Goal: Task Accomplishment & Management: Manage account settings

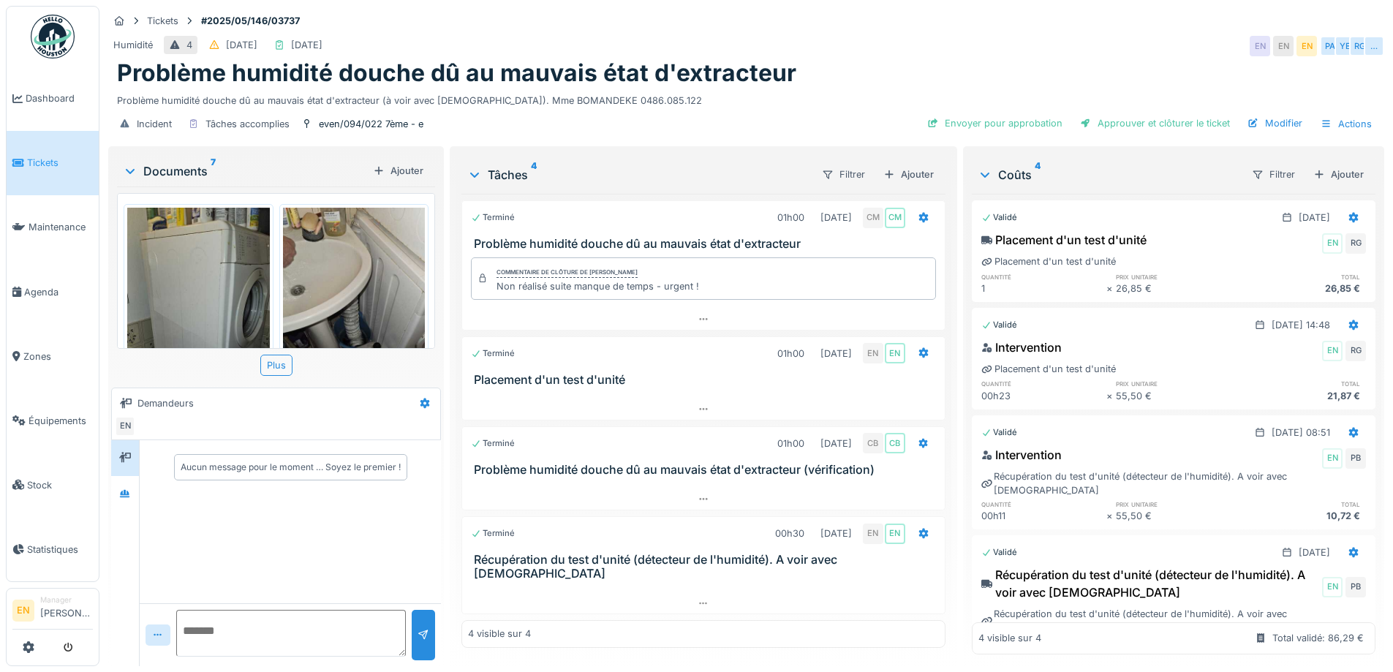
scroll to position [658, 0]
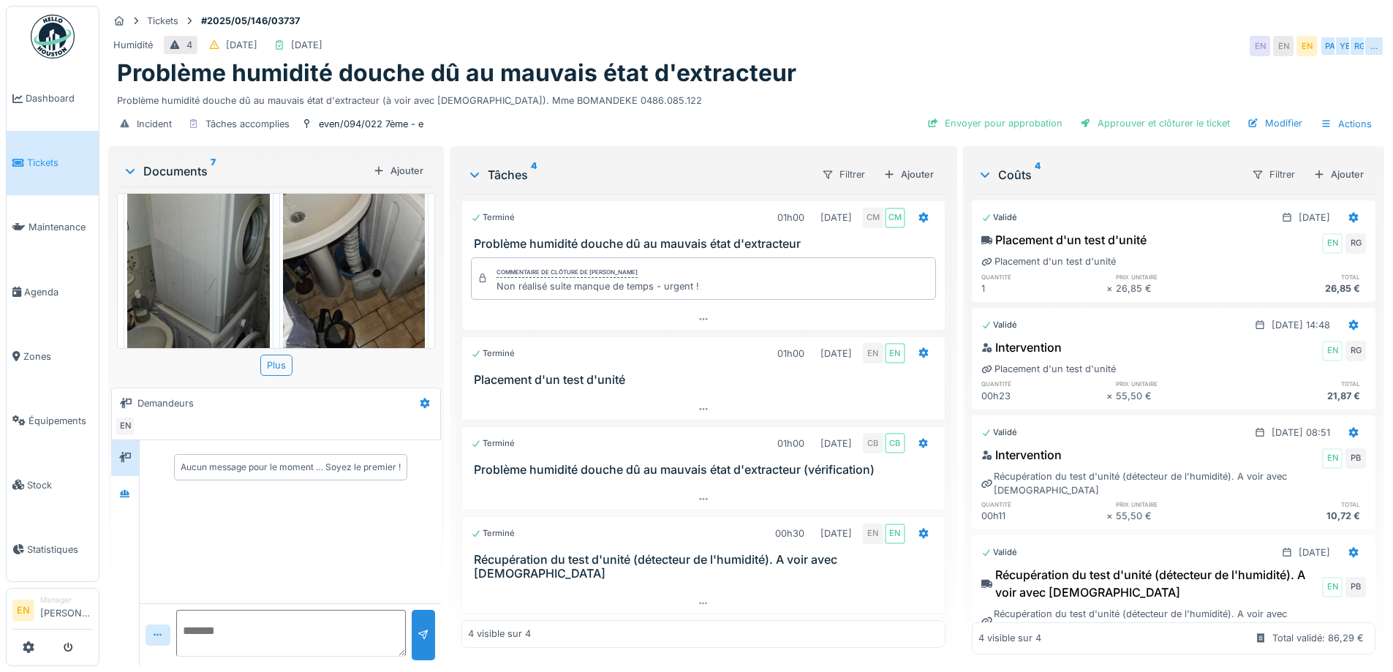
click at [186, 260] on img at bounding box center [198, 261] width 143 height 253
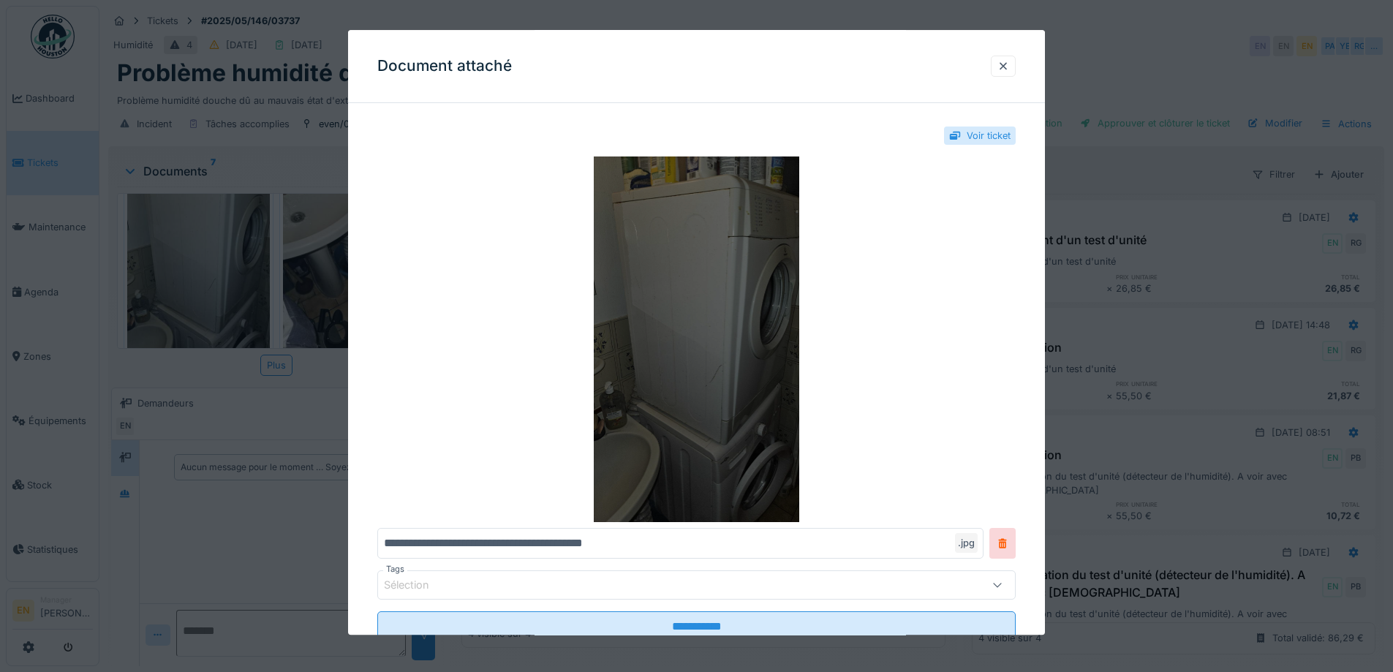
click at [731, 287] on img at bounding box center [696, 340] width 639 height 366
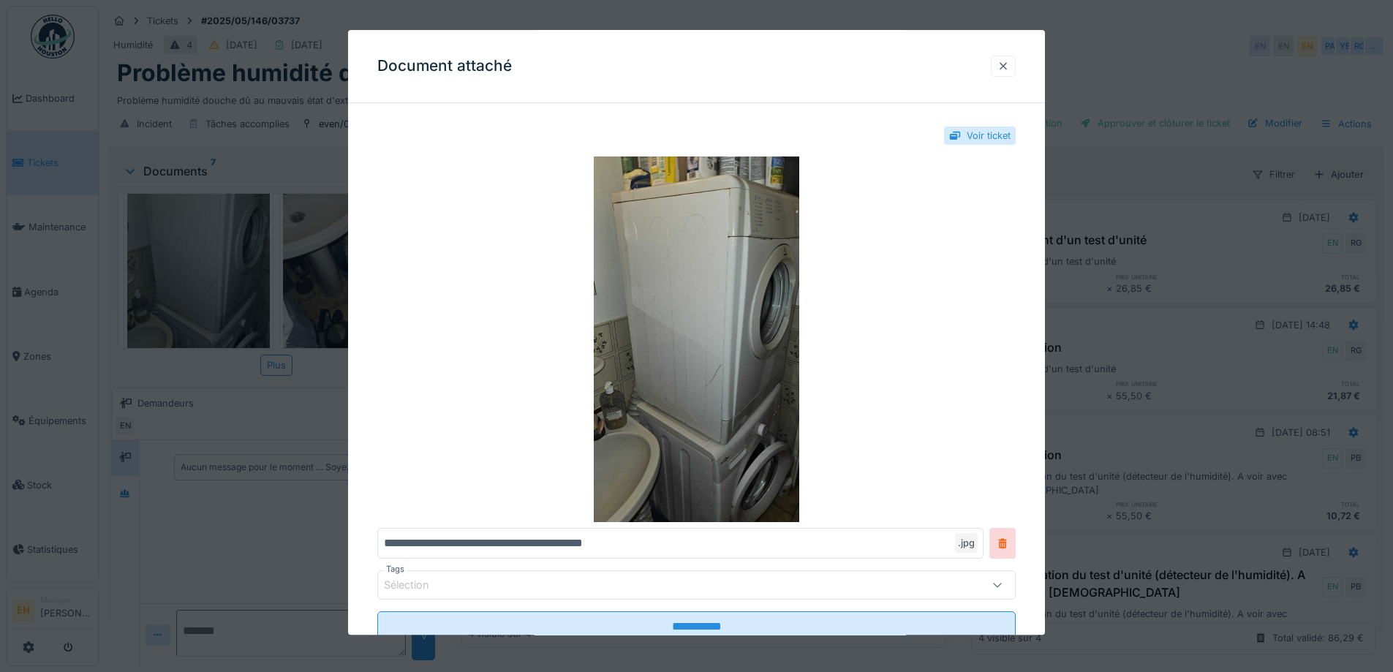
click at [1009, 66] on div at bounding box center [1004, 66] width 12 height 14
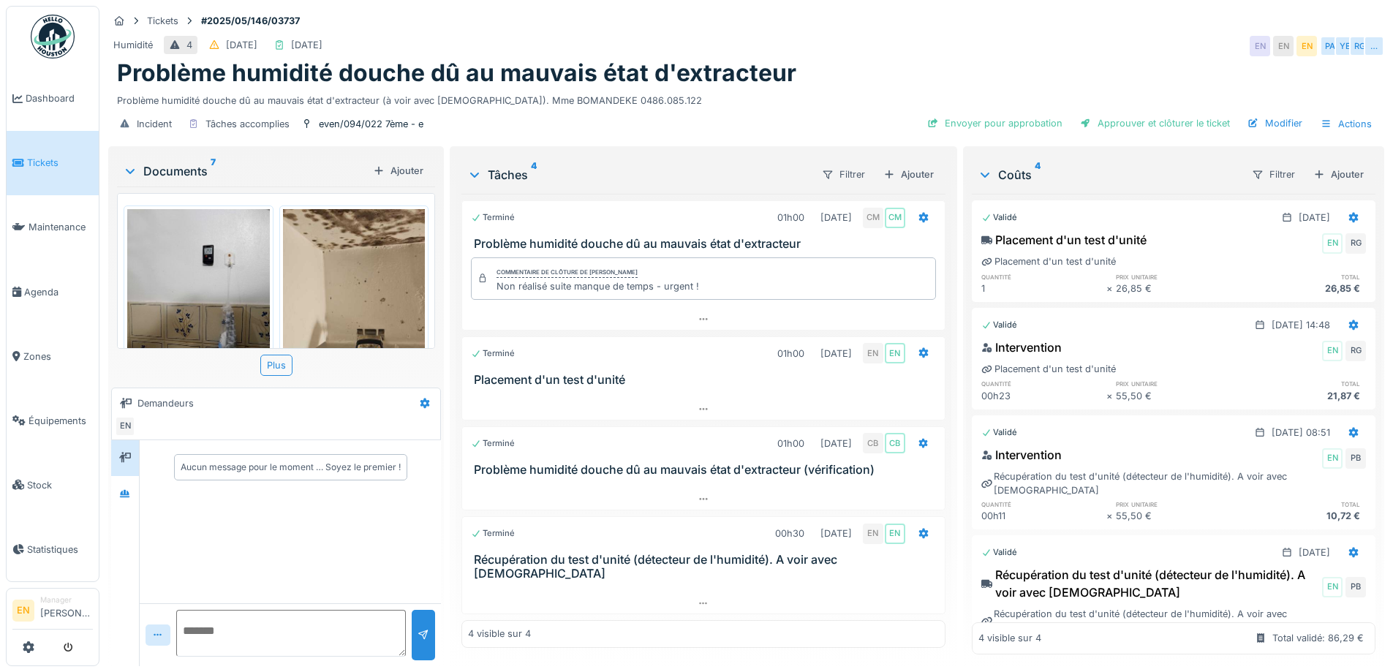
scroll to position [0, 0]
click at [885, 40] on div "Humidité 4 07/05/2025 19/09/2025 EN EN EN PA YE RG …" at bounding box center [746, 46] width 1276 height 26
click at [898, 38] on div "Humidité 4 07/05/2025 19/09/2025 EN EN EN PA YE RG …" at bounding box center [746, 46] width 1276 height 26
click at [970, 26] on div "Tickets #2025/05/146/03737" at bounding box center [746, 21] width 1276 height 18
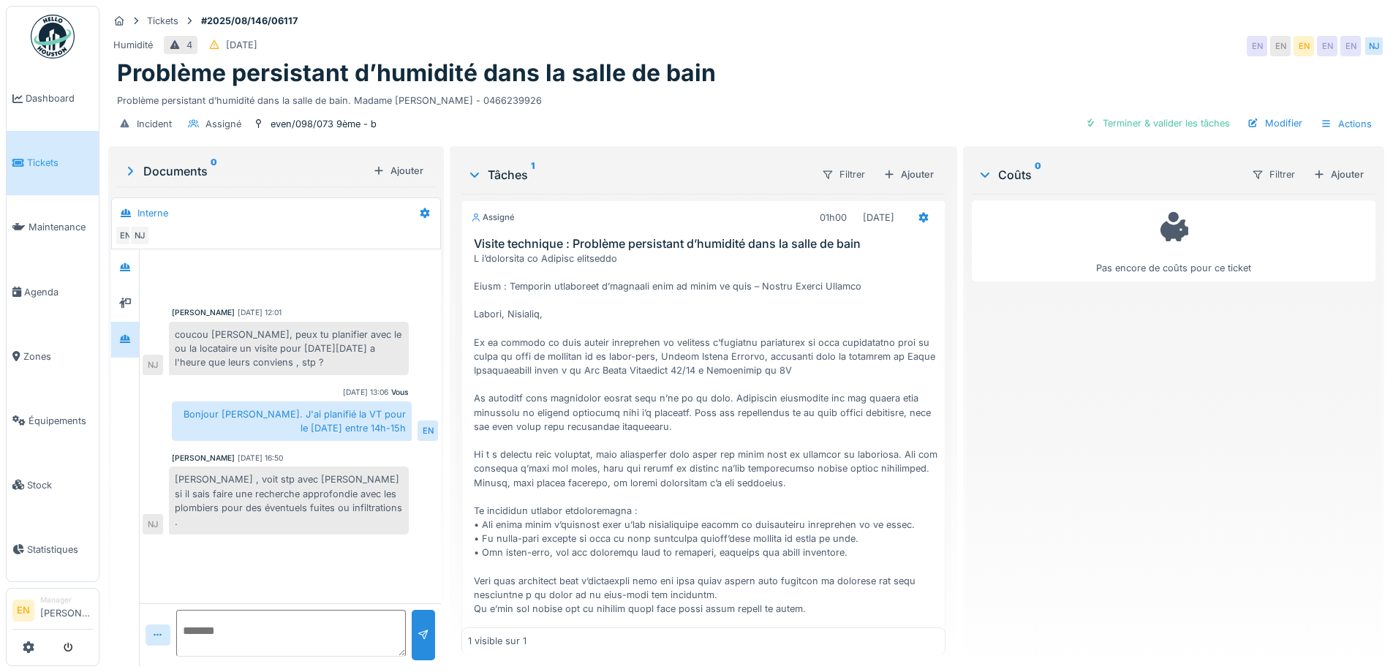
scroll to position [11, 0]
click at [776, 48] on div "Humidité 4 05/08/2025 EN EN EN EN EN NJ" at bounding box center [746, 46] width 1276 height 26
click at [809, 59] on div "Problème persistant d’humidité dans la salle de bain" at bounding box center [746, 73] width 1259 height 28
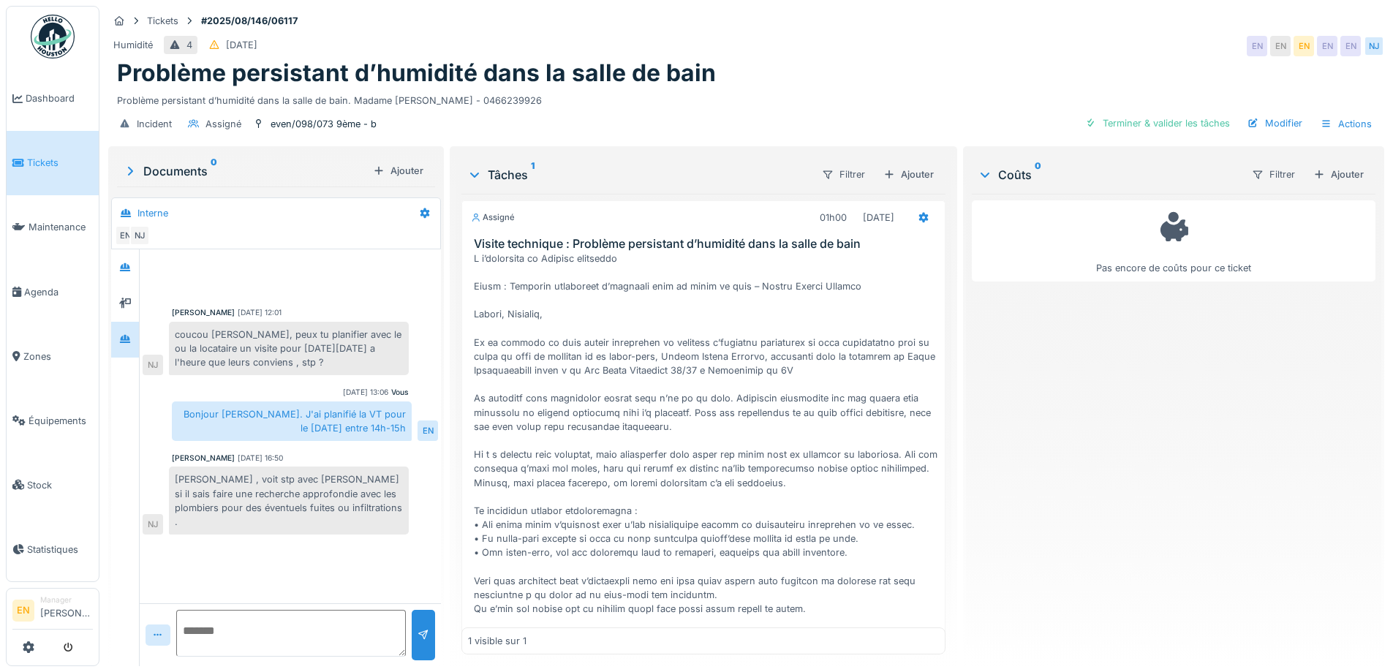
click at [1039, 35] on div "Humidité 4 05/08/2025 EN EN EN EN EN NJ" at bounding box center [746, 46] width 1276 height 26
drag, startPoint x: 775, startPoint y: 93, endPoint x: 930, endPoint y: 91, distance: 154.3
click at [899, 95] on div "Problème persistant d’humidité dans la salle de bain. Madame Farida BOUANAN - 0…" at bounding box center [746, 98] width 1259 height 20
click at [1046, 12] on div "Tickets #2025/08/146/06117" at bounding box center [746, 21] width 1276 height 18
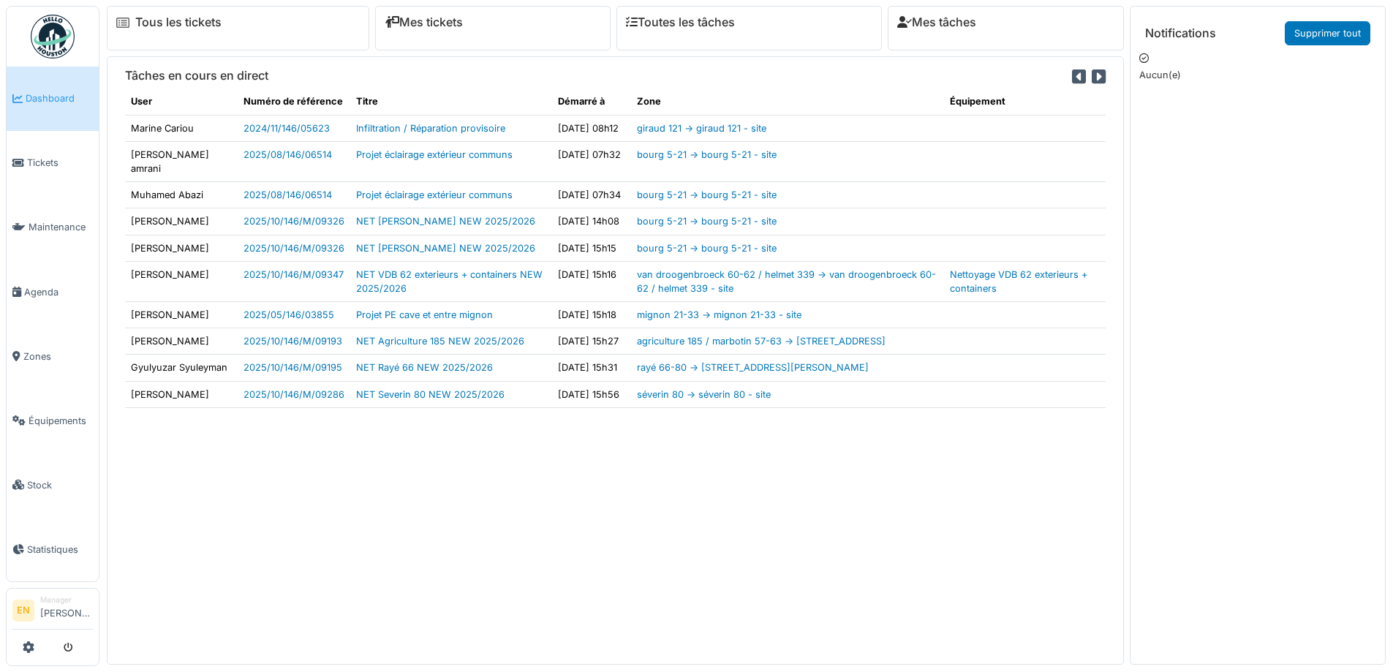
click at [480, 582] on div "Tâches en cours en direct User Numéro de référence Titre Démarré à Zone Équipem…" at bounding box center [615, 360] width 1017 height 608
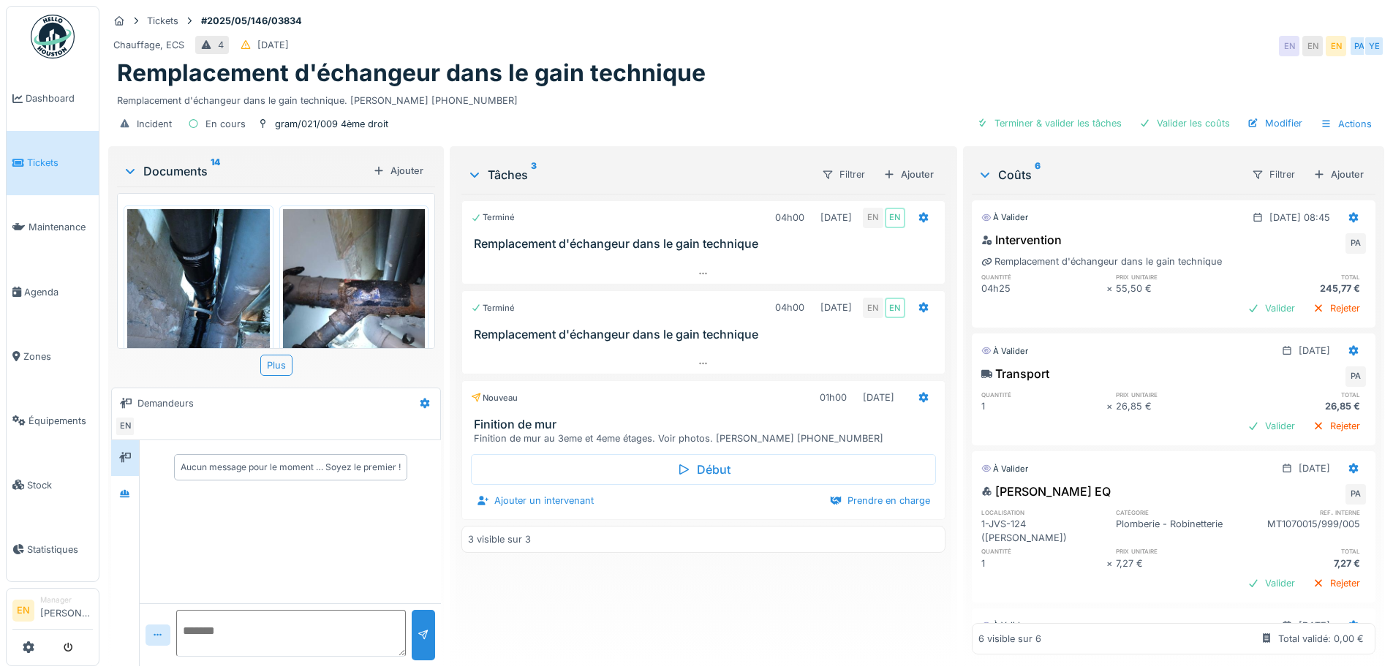
click at [584, 594] on div "Terminé 04h00 14/05/2025 EN EN Remplacement d'échangeur dans le gain technique …" at bounding box center [703, 424] width 483 height 461
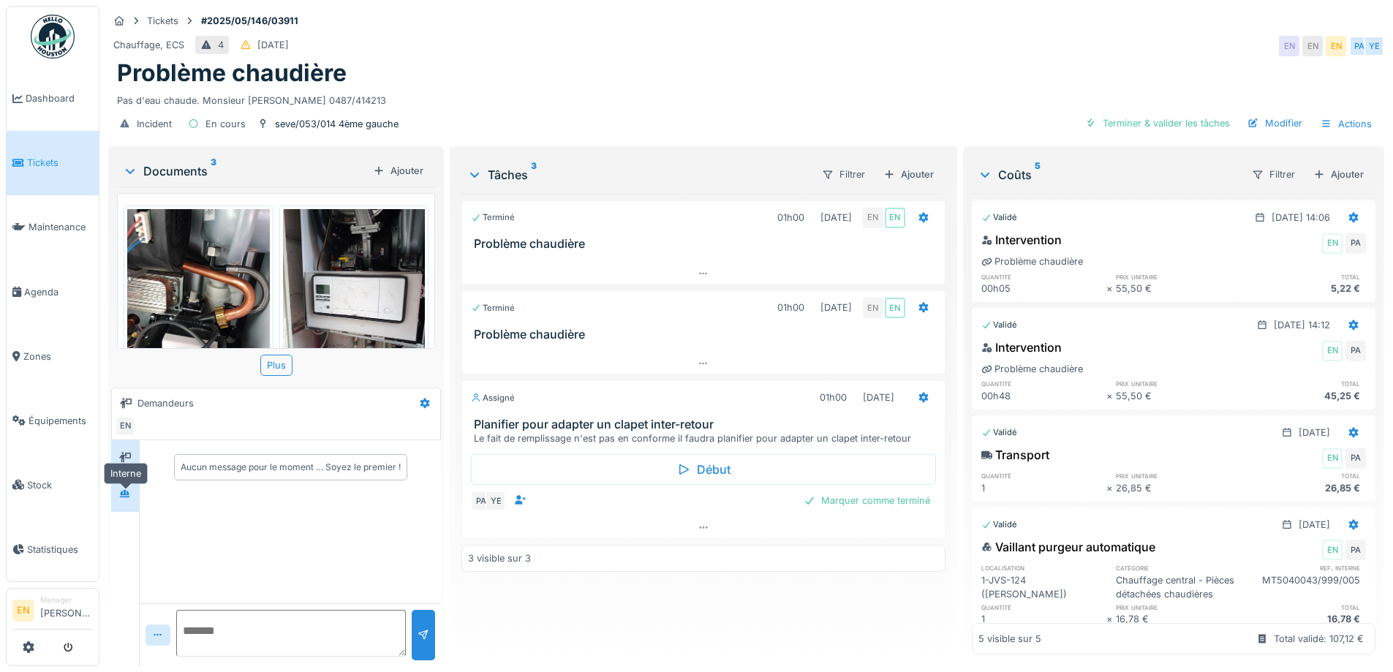
click at [124, 501] on div at bounding box center [125, 494] width 12 height 14
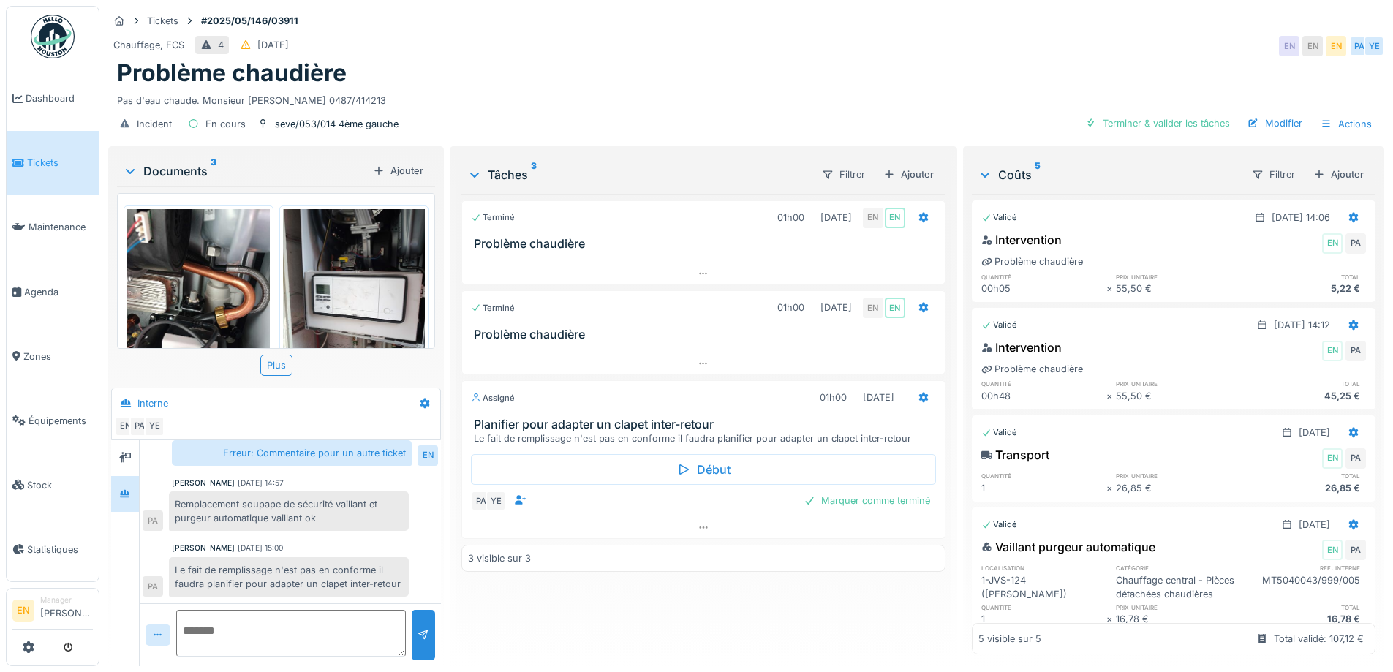
click at [733, 615] on div "Terminé 01h00 12/05/2025 EN EN Problème chaudière Terminé 01h00 22/05/2025 EN E…" at bounding box center [703, 424] width 483 height 461
click at [699, 532] on icon at bounding box center [704, 528] width 12 height 10
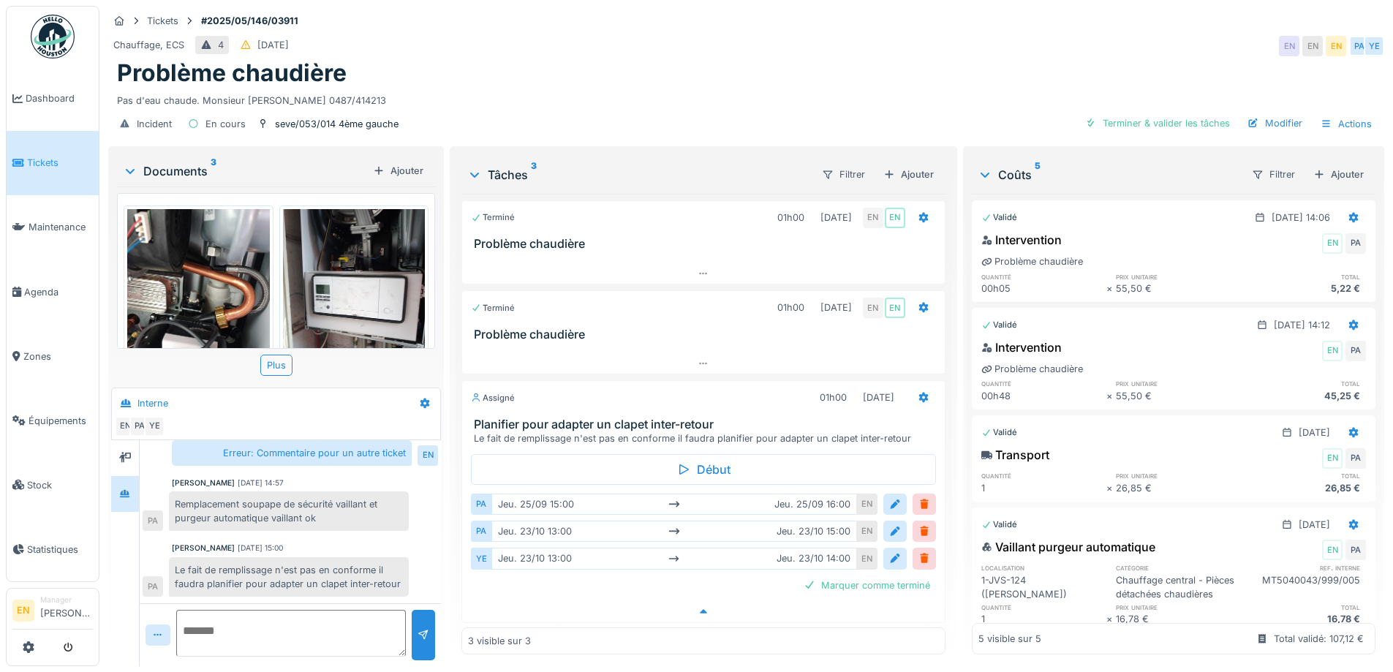
scroll to position [11, 0]
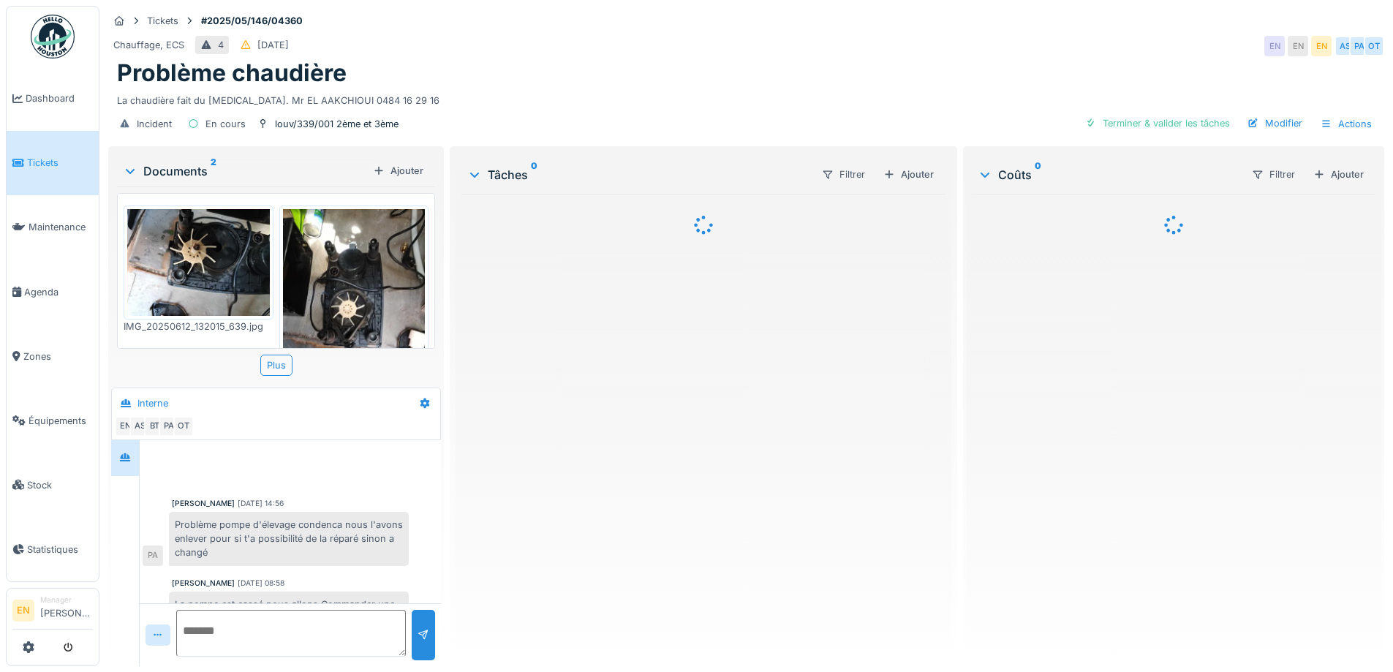
scroll to position [189, 0]
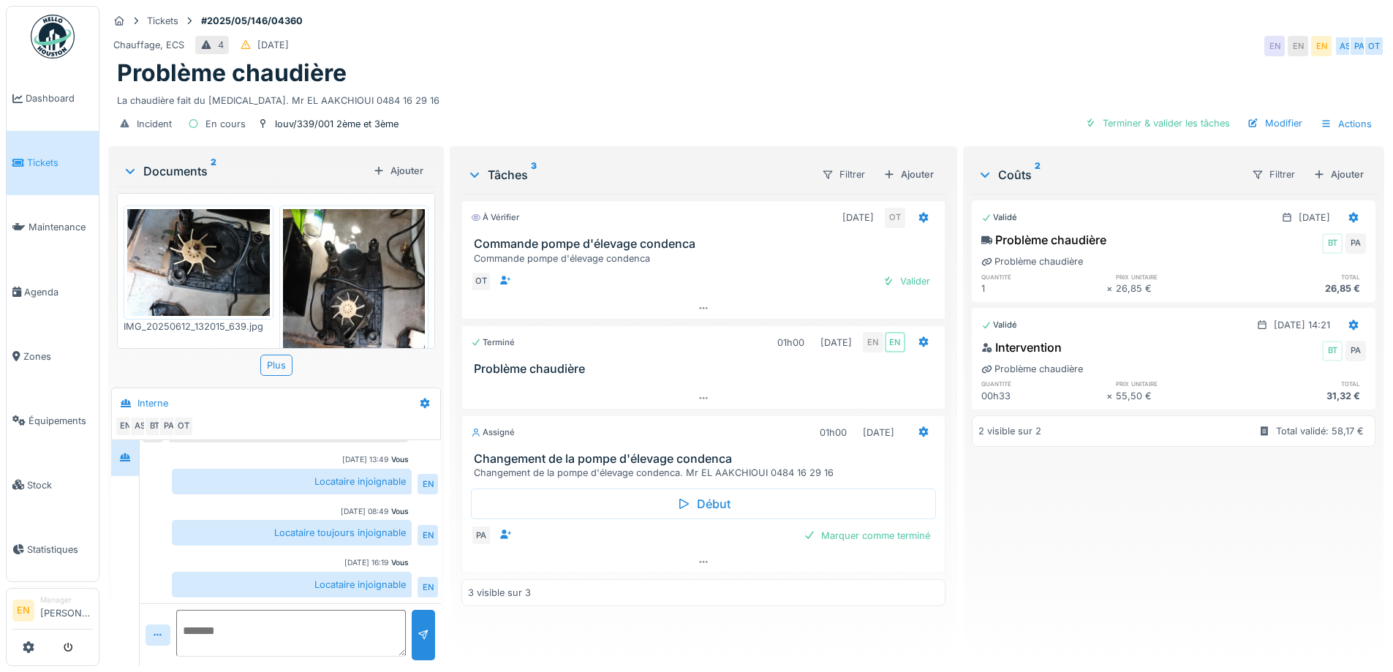
click at [640, 56] on div "Chauffage, ECS 4 31/05/2025 EN EN EN AS PA OT" at bounding box center [746, 46] width 1276 height 26
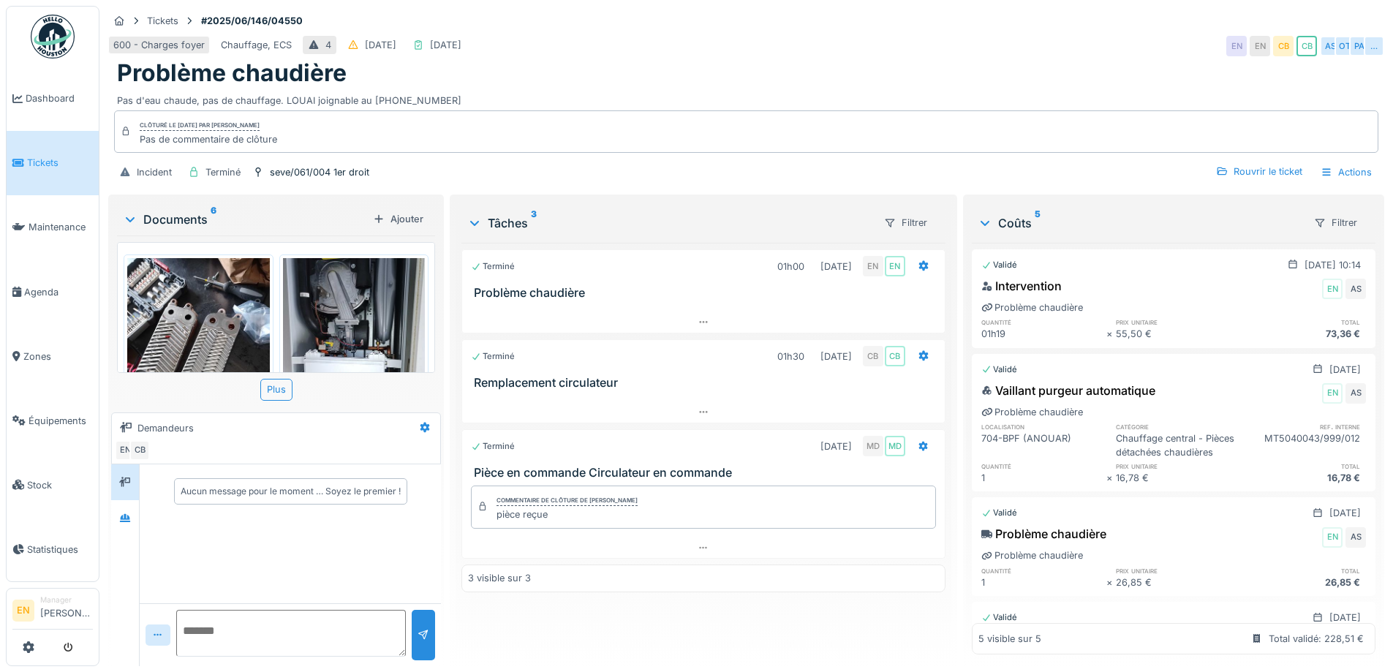
click at [602, 610] on div "Terminé 01h00 [DATE] EN EN Problème chaudière Terminé 01h30 [DATE] CB CB Rempla…" at bounding box center [703, 449] width 483 height 412
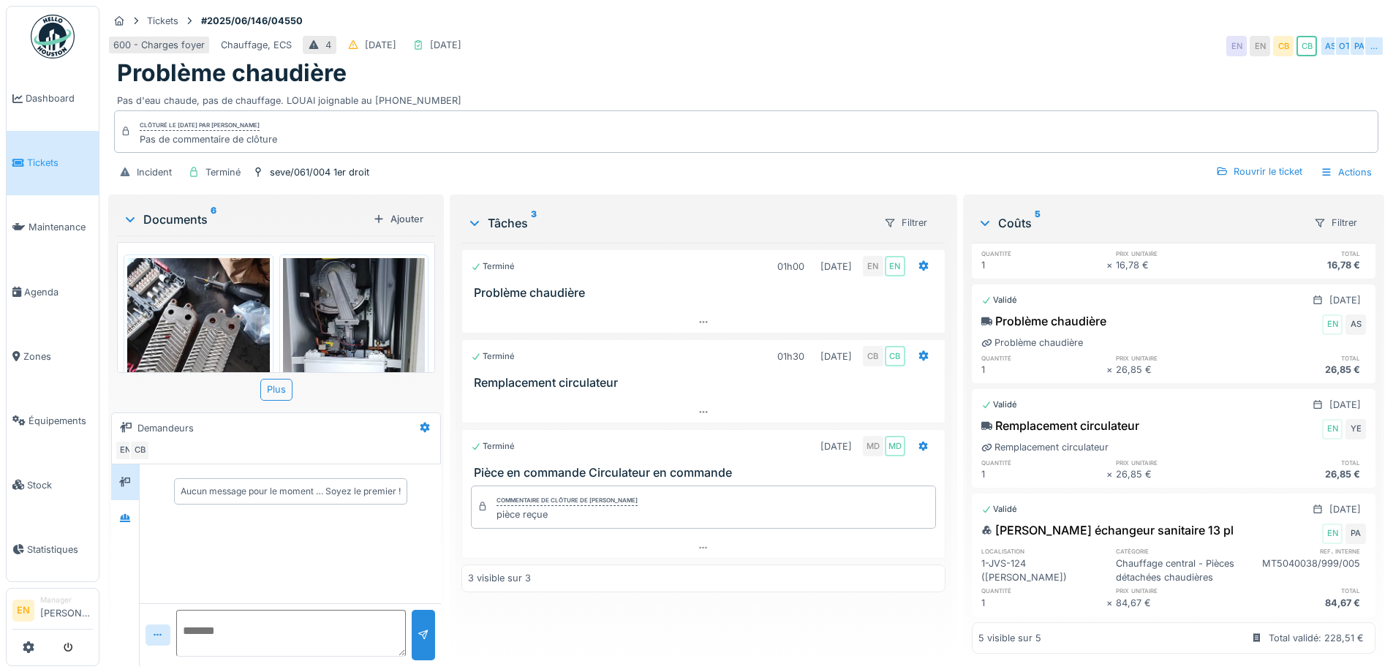
scroll to position [11, 0]
click at [1237, 162] on div "Rouvrir le ticket" at bounding box center [1259, 172] width 98 height 20
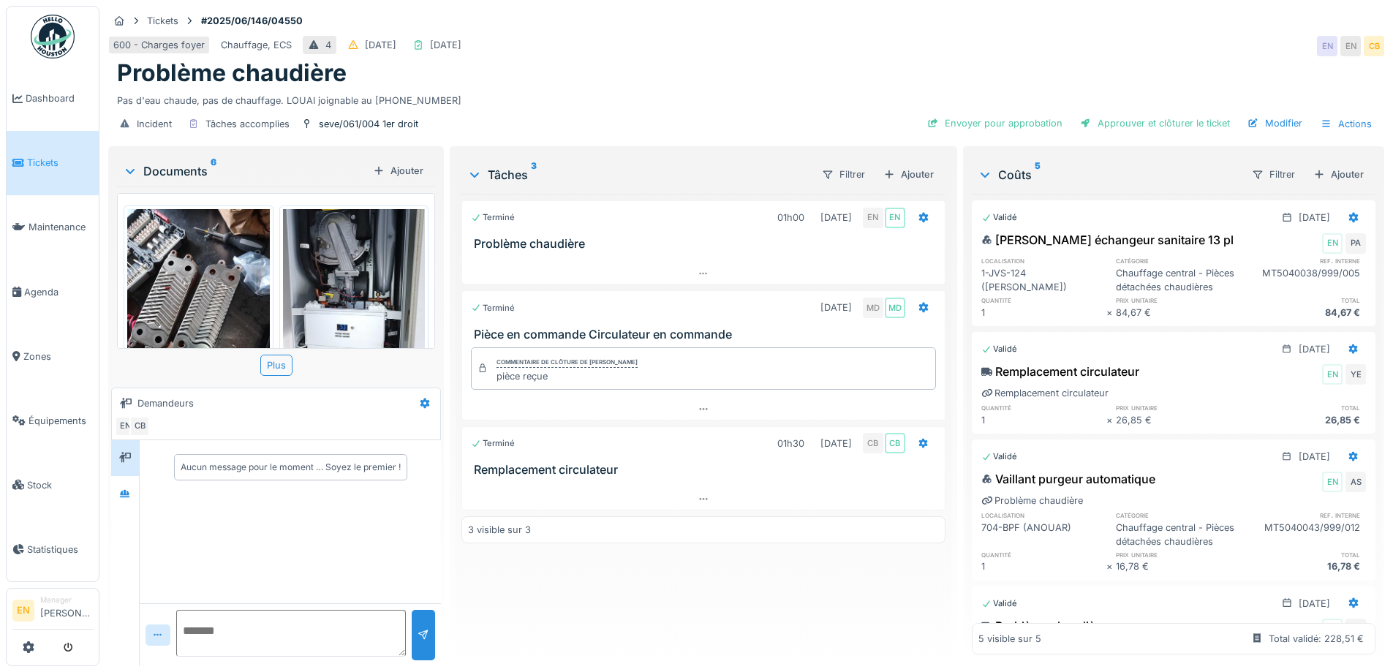
click at [737, 564] on div "Terminé 01h00 [DATE] EN EN Problème chaudière Terminé [DATE] MD MD Pièce en com…" at bounding box center [703, 424] width 483 height 461
click at [705, 491] on div at bounding box center [703, 499] width 482 height 21
click at [918, 437] on div at bounding box center [924, 444] width 12 height 14
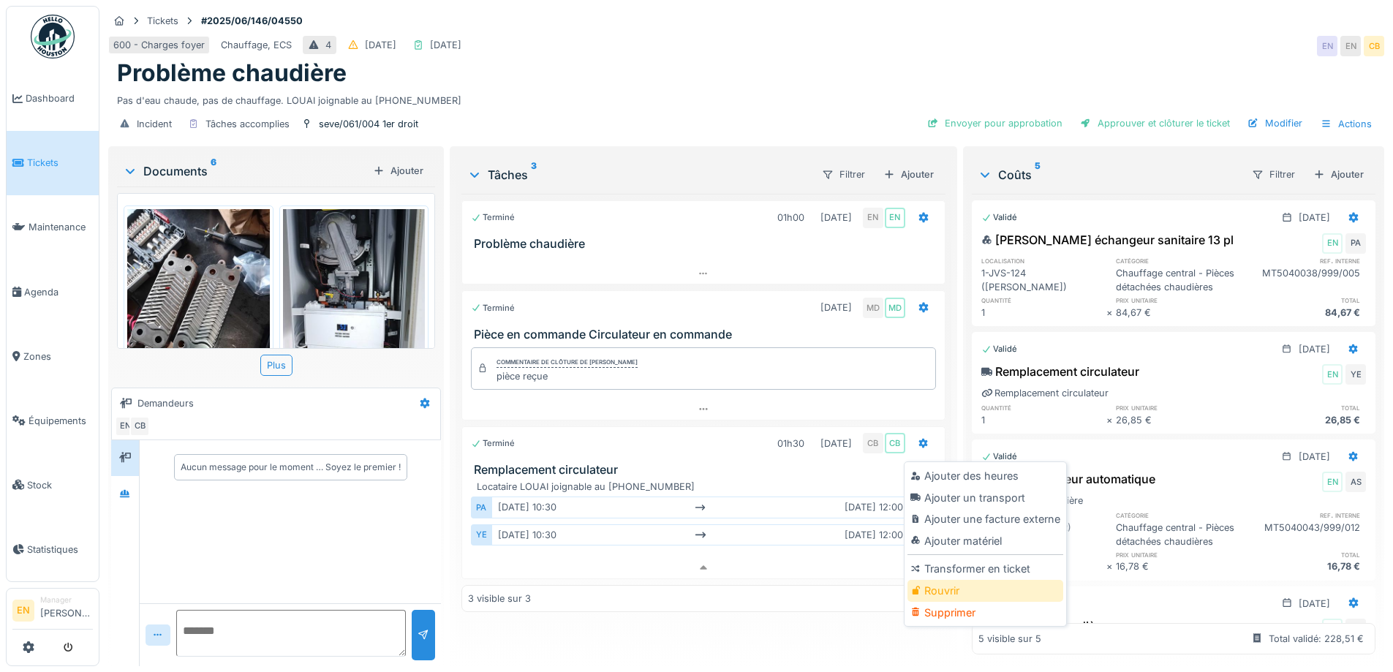
click at [927, 580] on div "Rouvrir" at bounding box center [986, 591] width 156 height 22
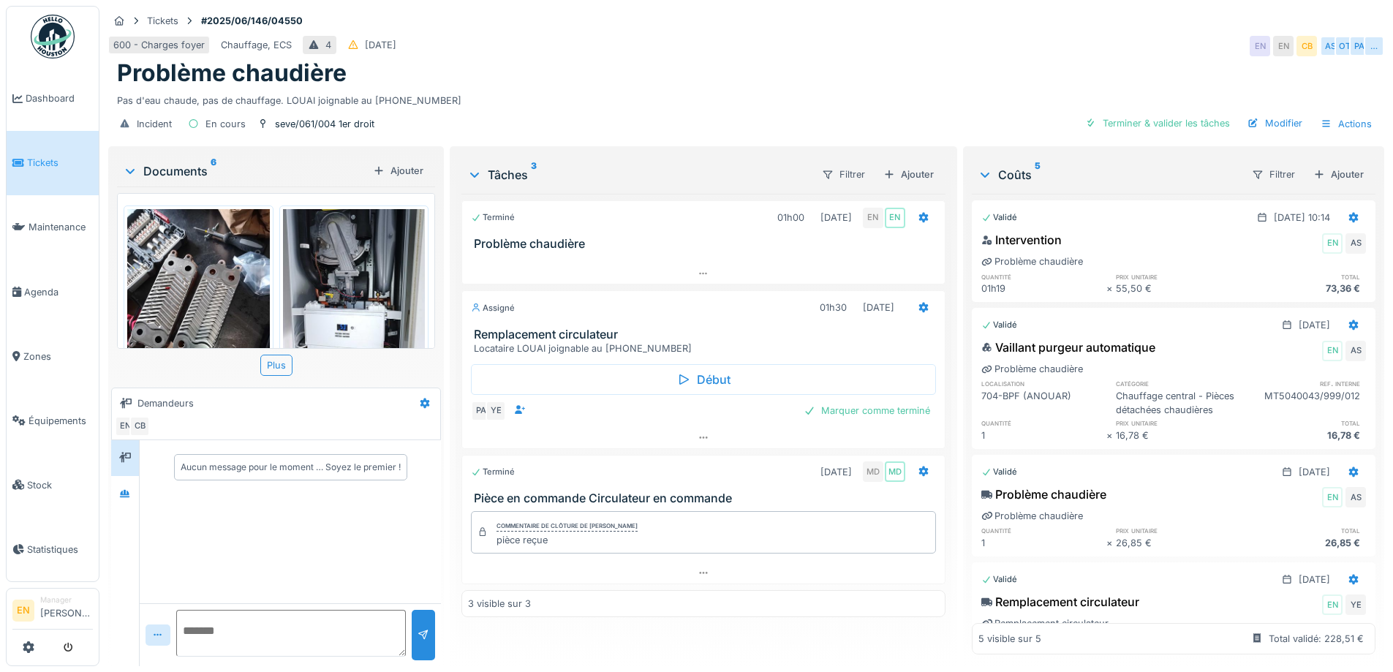
click at [713, 65] on div "Problème chaudière" at bounding box center [746, 73] width 1259 height 28
click at [124, 492] on icon at bounding box center [125, 494] width 12 height 10
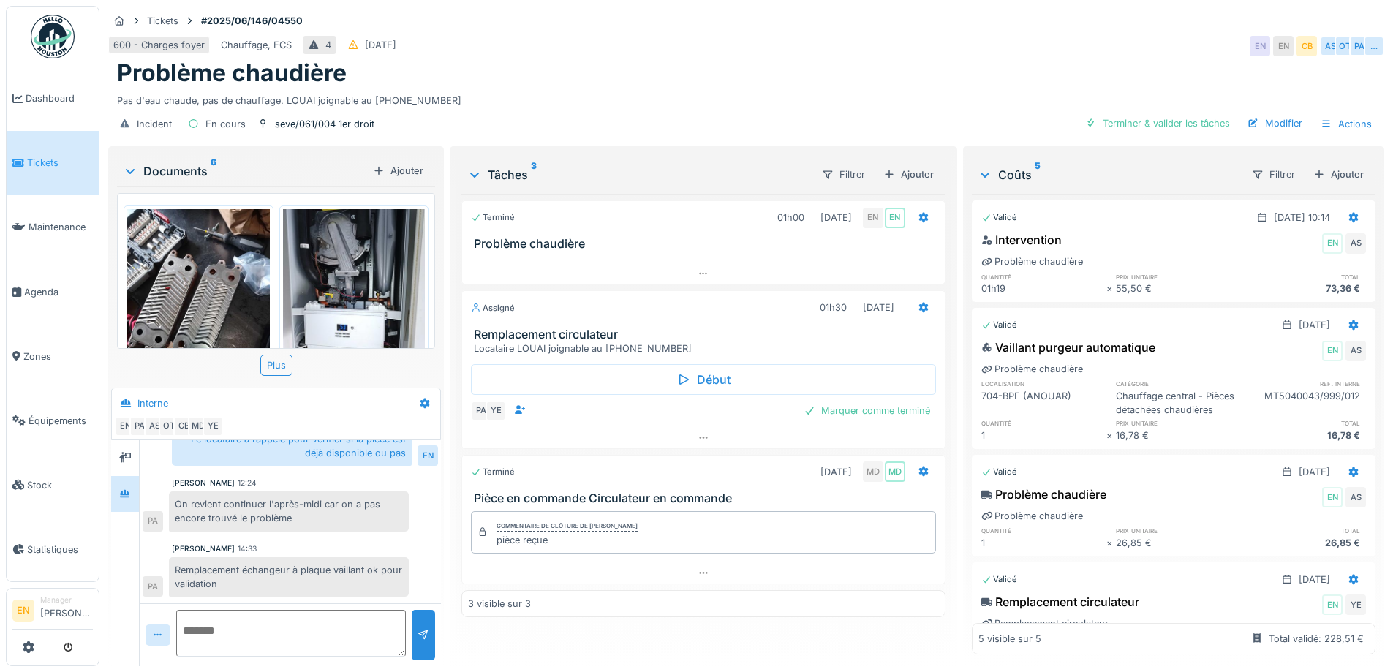
scroll to position [11, 0]
drag, startPoint x: 323, startPoint y: 503, endPoint x: 320, endPoint y: 486, distance: 17.0
click at [320, 492] on div "On revient continuer l'après-midi car on a pas encore trouvé le problème" at bounding box center [289, 511] width 240 height 39
click at [702, 88] on div "Pas d'eau chaude, pas de chauffage. LOUAI joignable au [PHONE_NUMBER]" at bounding box center [746, 98] width 1259 height 20
click at [1093, 33] on div "600 - Charges foyer Chauffage, ECS 4 08/06/2025 EN EN CB AS OT PA …" at bounding box center [746, 46] width 1276 height 26
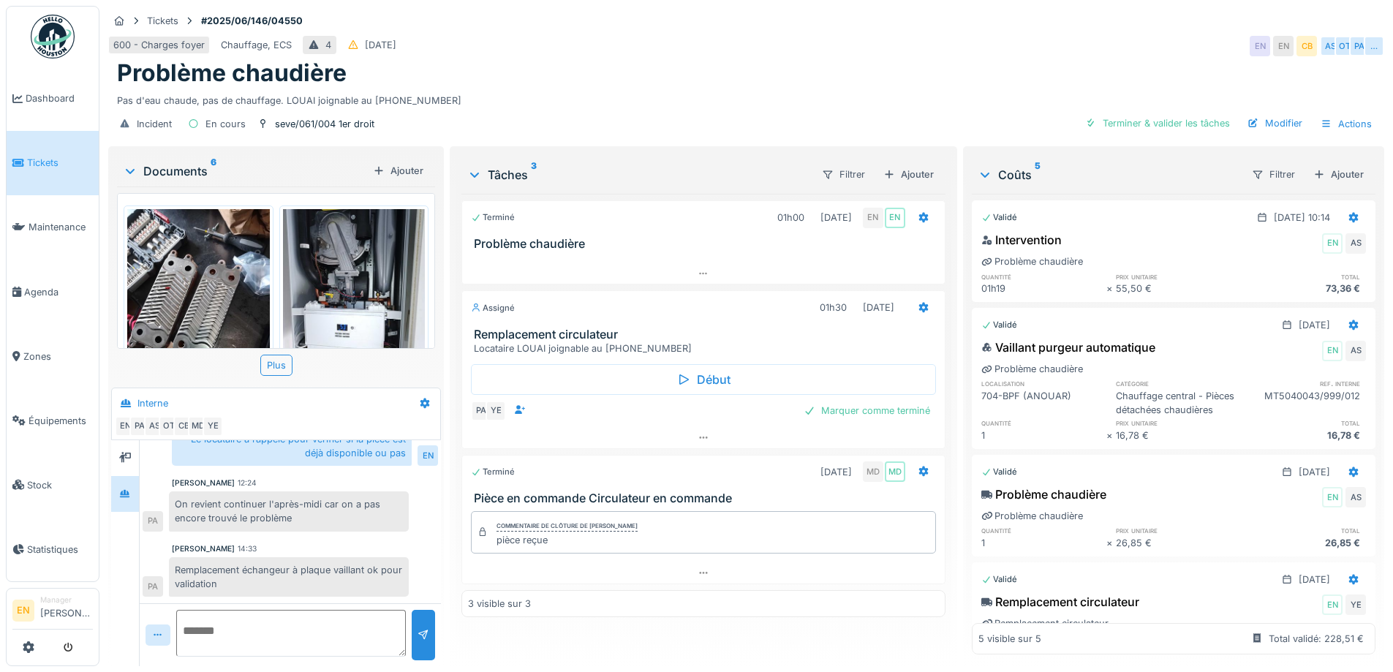
click at [1096, 33] on div "600 - Charges foyer Chauffage, ECS 4 08/06/2025 EN EN CB AS OT PA …" at bounding box center [746, 46] width 1276 height 26
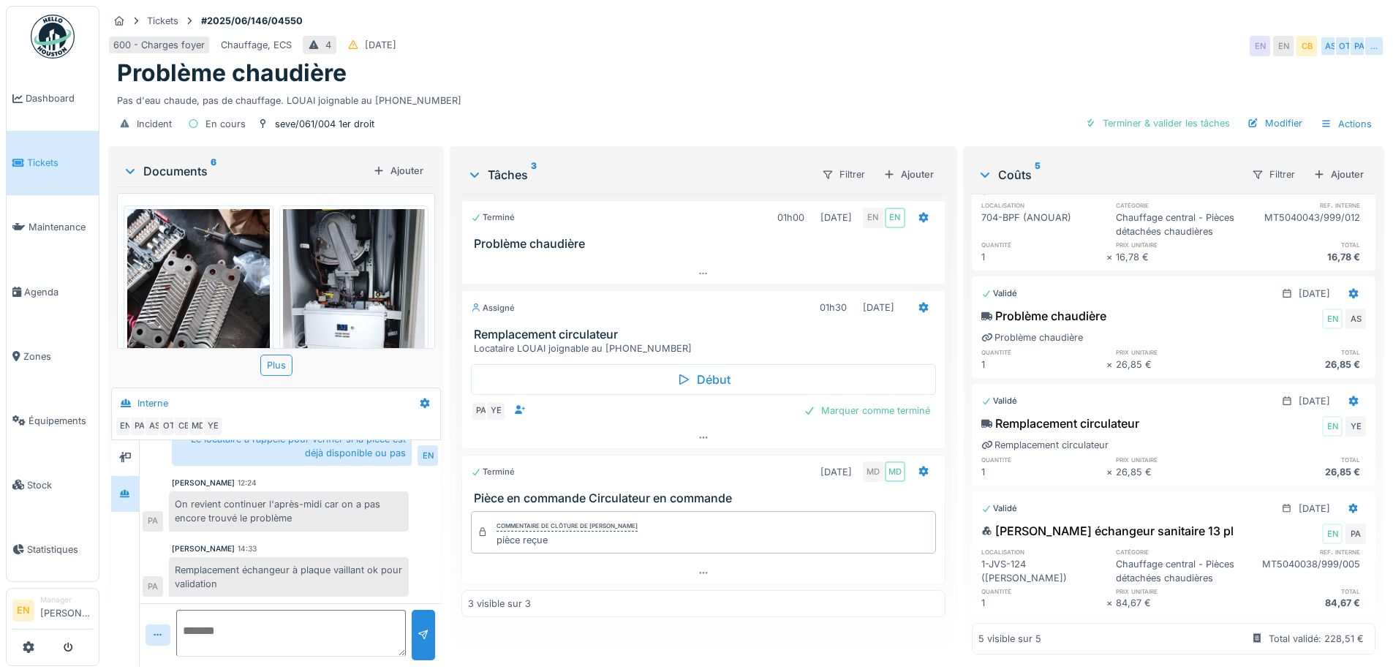
scroll to position [228, 0]
click at [660, 90] on div "Pas d'eau chaude, pas de chauffage. LOUAI joignable au 0486.14.62.78" at bounding box center [746, 98] width 1259 height 20
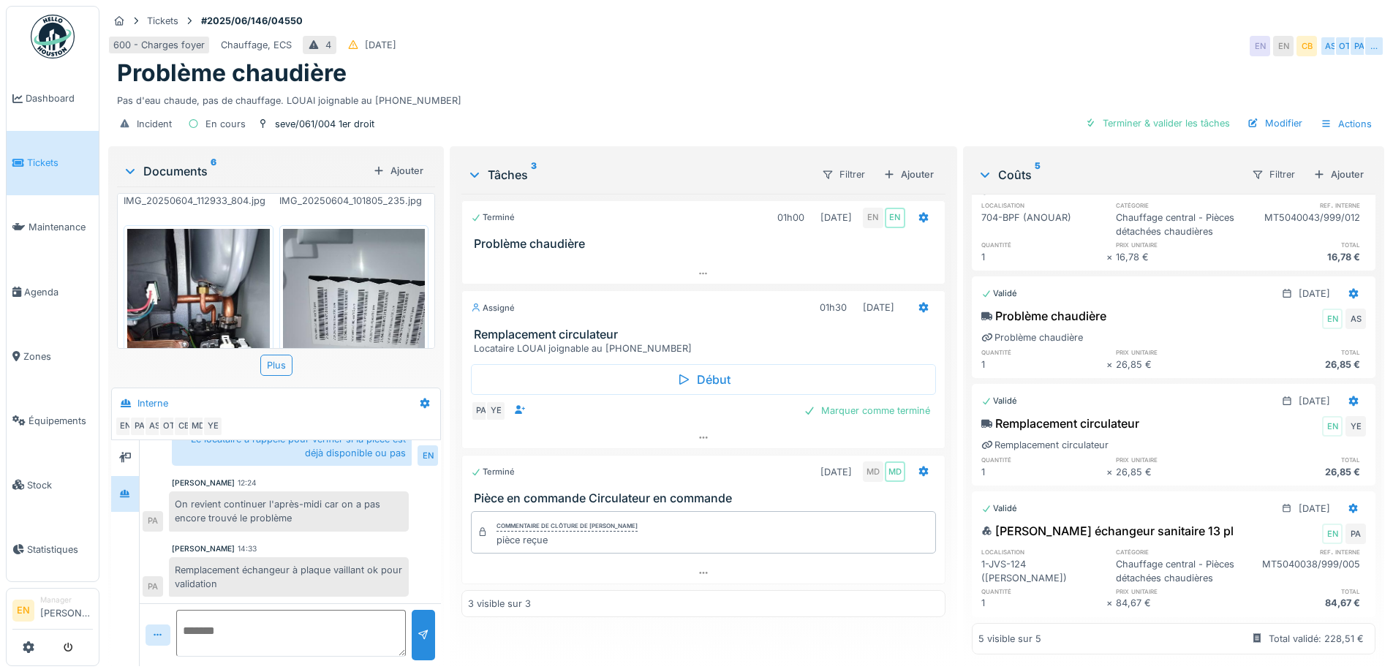
scroll to position [510, 0]
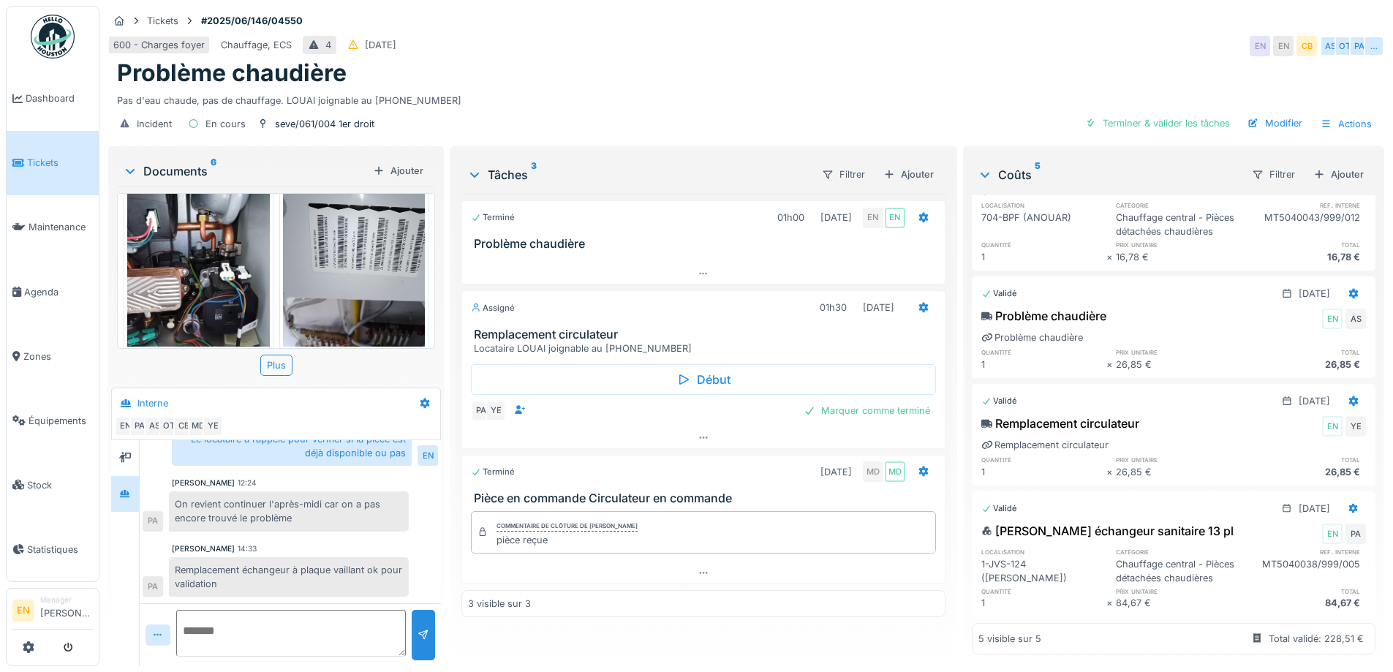
click at [617, 88] on div "Pas d'eau chaude, pas de chauffage. LOUAI joignable au 0486.14.62.78" at bounding box center [746, 98] width 1259 height 20
click at [812, 33] on div "600 - Charges foyer Chauffage, ECS 4 08/06/2025 EN EN CB AS OT PA …" at bounding box center [746, 46] width 1276 height 26
click at [990, 33] on div "600 - Charges foyer Chauffage, ECS 4 08/06/2025 EN EN CB AS OT PA …" at bounding box center [746, 46] width 1276 height 26
click at [758, 35] on div "600 - Charges foyer Chauffage, ECS 4 08/06/2025 EN EN CB AS OT PA …" at bounding box center [746, 46] width 1276 height 26
click at [986, 41] on div "600 - Charges foyer Chauffage, ECS 4 08/06/2025 EN EN CB AS OT PA …" at bounding box center [746, 46] width 1276 height 26
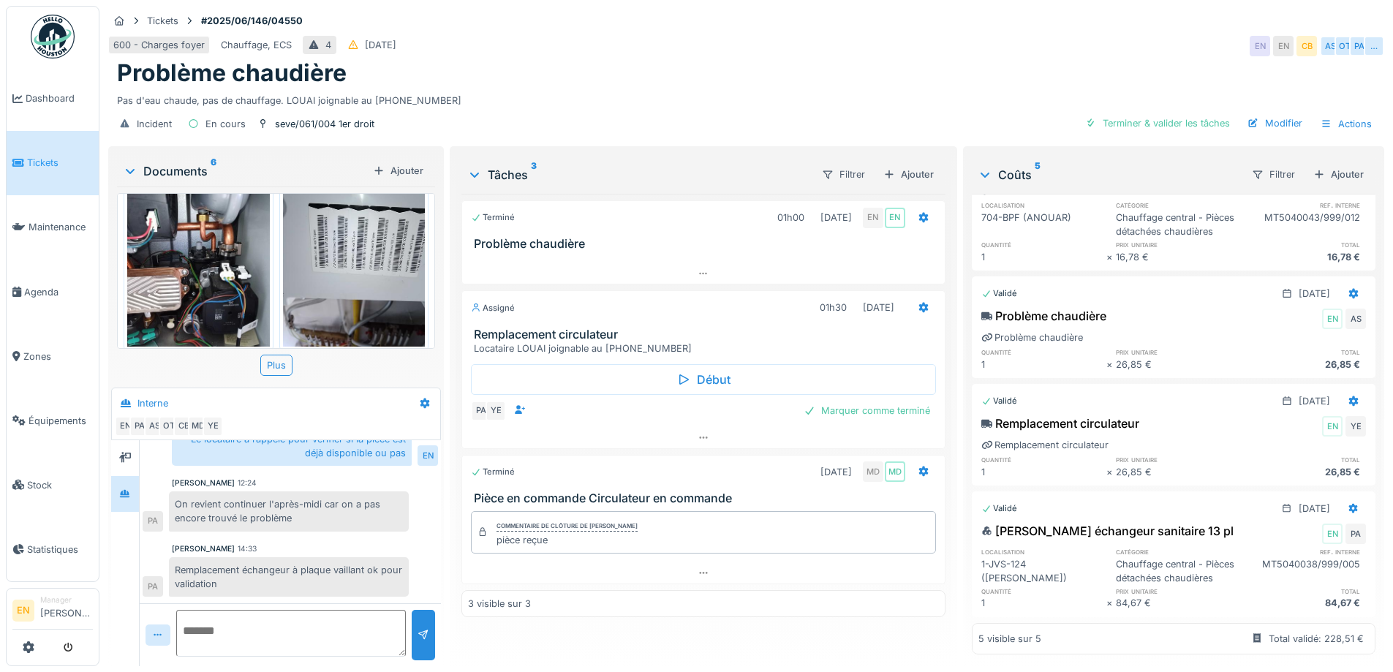
click at [639, 59] on div "Problème chaudière" at bounding box center [746, 73] width 1259 height 28
click at [671, 625] on div "Terminé 01h00 04/06/2025 EN EN Problème chaudière Assigné 01h30 14/10/2025 Remp…" at bounding box center [703, 424] width 483 height 461
click at [750, 645] on div "Tâches 3 Filtrer Ajouter Terminé 01h00 04/06/2025 EN EN Problème chaudière Assi…" at bounding box center [703, 404] width 495 height 511
click at [625, 72] on div "Problème chaudière" at bounding box center [746, 73] width 1259 height 28
click at [648, 108] on div "Incident En cours seve/061/004 1er droit Terminer & valider les tâches Modifier…" at bounding box center [746, 124] width 1276 height 33
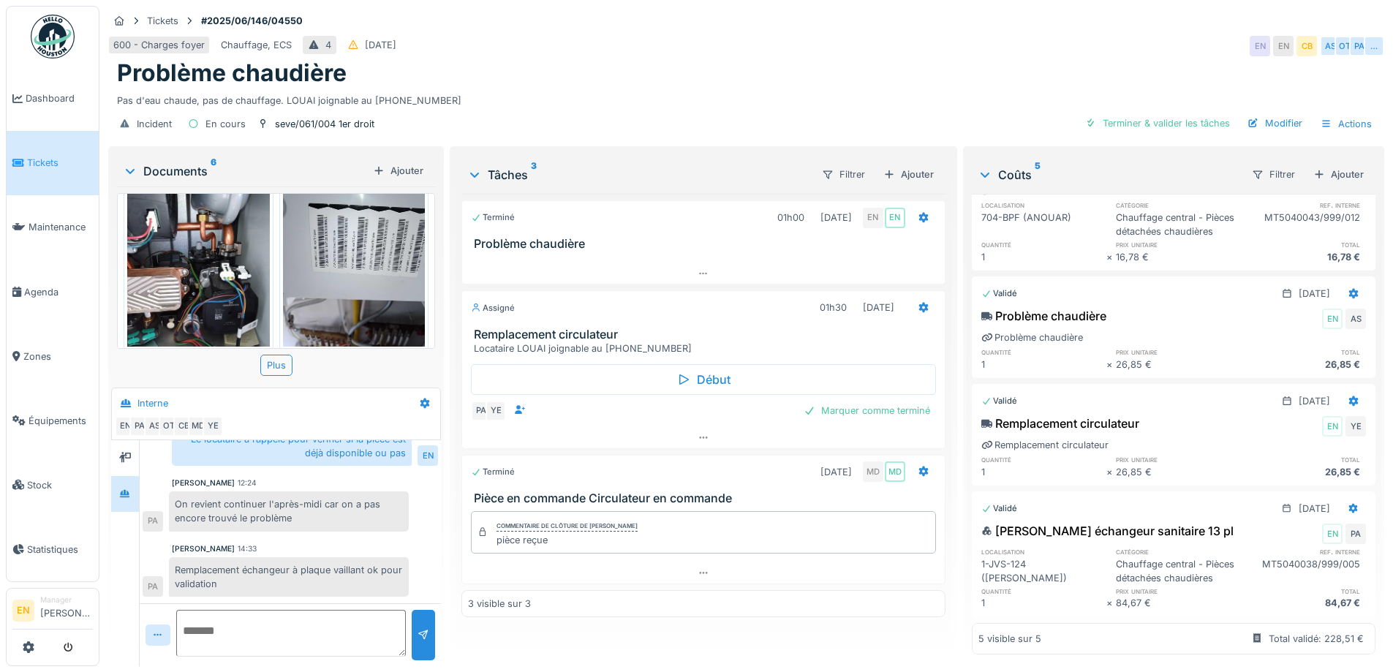
click at [724, 40] on div "600 - Charges foyer Chauffage, ECS 4 08/06/2025 EN EN CB AS OT PA …" at bounding box center [746, 46] width 1276 height 26
click at [704, 59] on div "Problème chaudière" at bounding box center [746, 73] width 1259 height 28
click at [681, 641] on div "Terminé 01h00 04/06/2025 EN EN Problème chaudière Assigné 01h30 14/10/2025 Remp…" at bounding box center [703, 424] width 483 height 461
click at [704, 88] on div "Pas d'eau chaude, pas de chauffage. LOUAI joignable au 0486.14.62.78" at bounding box center [746, 98] width 1259 height 20
click at [650, 61] on div "Problème chaudière" at bounding box center [746, 73] width 1259 height 28
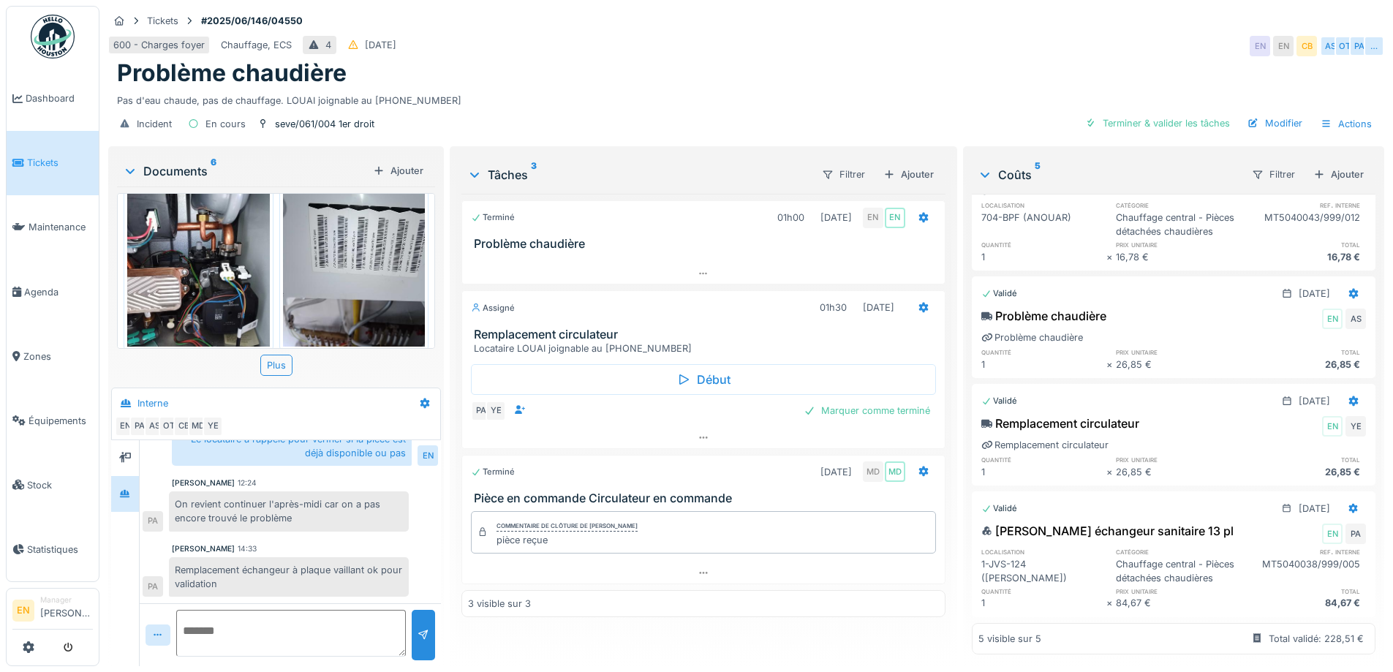
click at [607, 642] on div "Terminé 01h00 04/06/2025 EN EN Problème chaudière Assigné 01h30 14/10/2025 Remp…" at bounding box center [703, 424] width 483 height 461
click at [557, 644] on div "Tâches 3 Filtrer Ajouter Terminé 01h00 04/06/2025 EN EN Problème chaudière Assi…" at bounding box center [703, 404] width 495 height 511
click at [561, 641] on div "Terminé 01h00 04/06/2025 EN EN Problème chaudière Assigné 01h30 14/10/2025 Remp…" at bounding box center [703, 424] width 483 height 461
click at [658, 115] on div "Incident En cours seve/061/004 1er droit Terminer & valider les tâches Modifier…" at bounding box center [746, 124] width 1276 height 33
click at [612, 637] on div "Terminé 01h00 04/06/2025 EN EN Problème chaudière Assigné 01h30 14/10/2025 Remp…" at bounding box center [703, 424] width 483 height 461
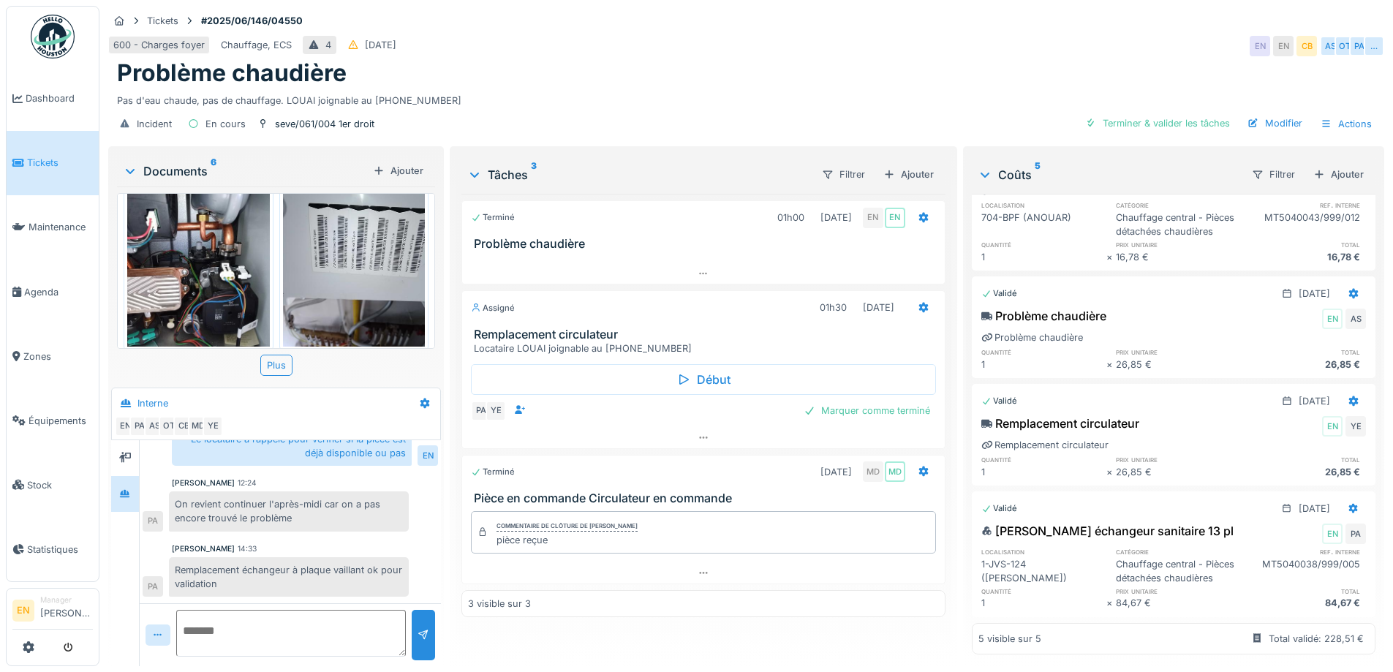
click at [643, 94] on div "Pas d'eau chaude, pas de chauffage. LOUAI joignable au 0486.14.62.78" at bounding box center [746, 98] width 1259 height 20
click at [580, 110] on div "Incident En cours seve/061/004 1er droit Terminer & valider les tâches Modifier…" at bounding box center [746, 124] width 1276 height 33
click at [592, 634] on div "Terminé 01h00 04/06/2025 EN EN Problème chaudière Assigné 01h30 14/10/2025 Remp…" at bounding box center [703, 424] width 483 height 461
click at [612, 633] on div "Terminé 01h00 04/06/2025 EN EN Problème chaudière Assigné 01h30 14/10/2025 Remp…" at bounding box center [703, 424] width 483 height 461
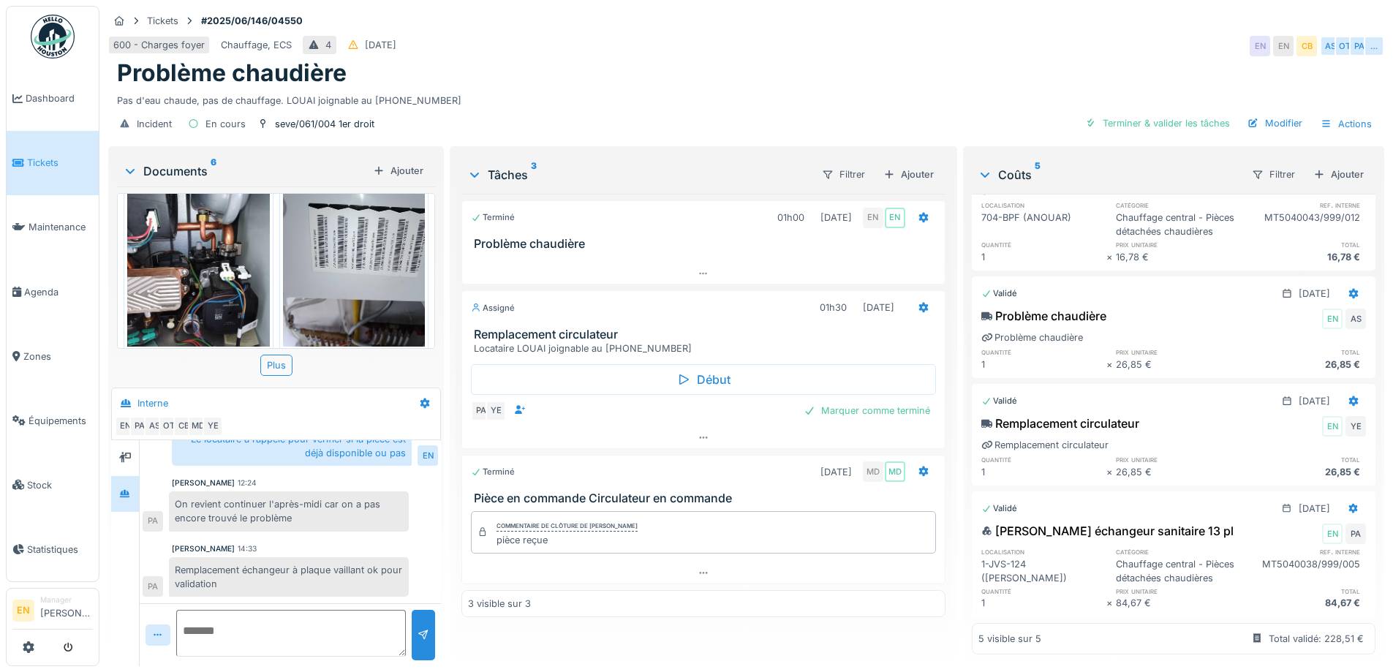
click at [1021, 33] on div "600 - Charges foyer Chauffage, ECS 4 08/06/2025 EN EN CB AS OT PA …" at bounding box center [746, 46] width 1276 height 26
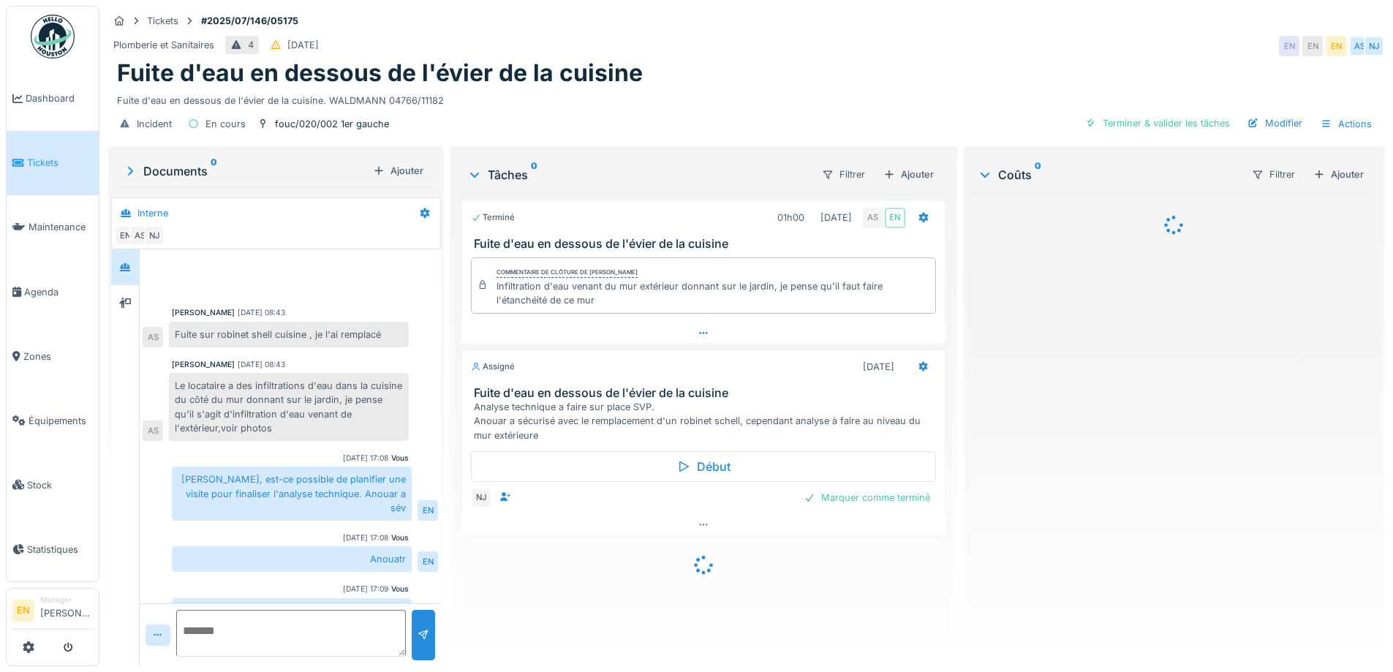
scroll to position [69, 0]
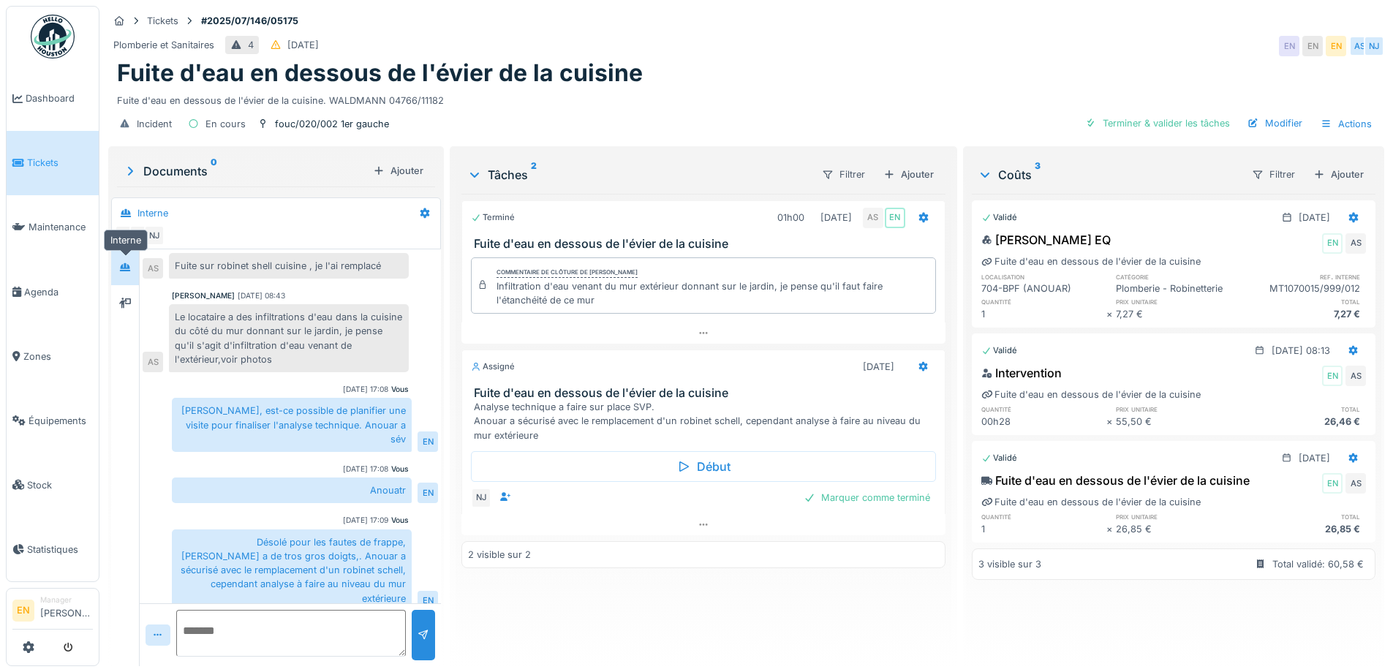
click at [125, 268] on icon at bounding box center [125, 267] width 10 height 8
click at [128, 298] on icon at bounding box center [125, 303] width 12 height 10
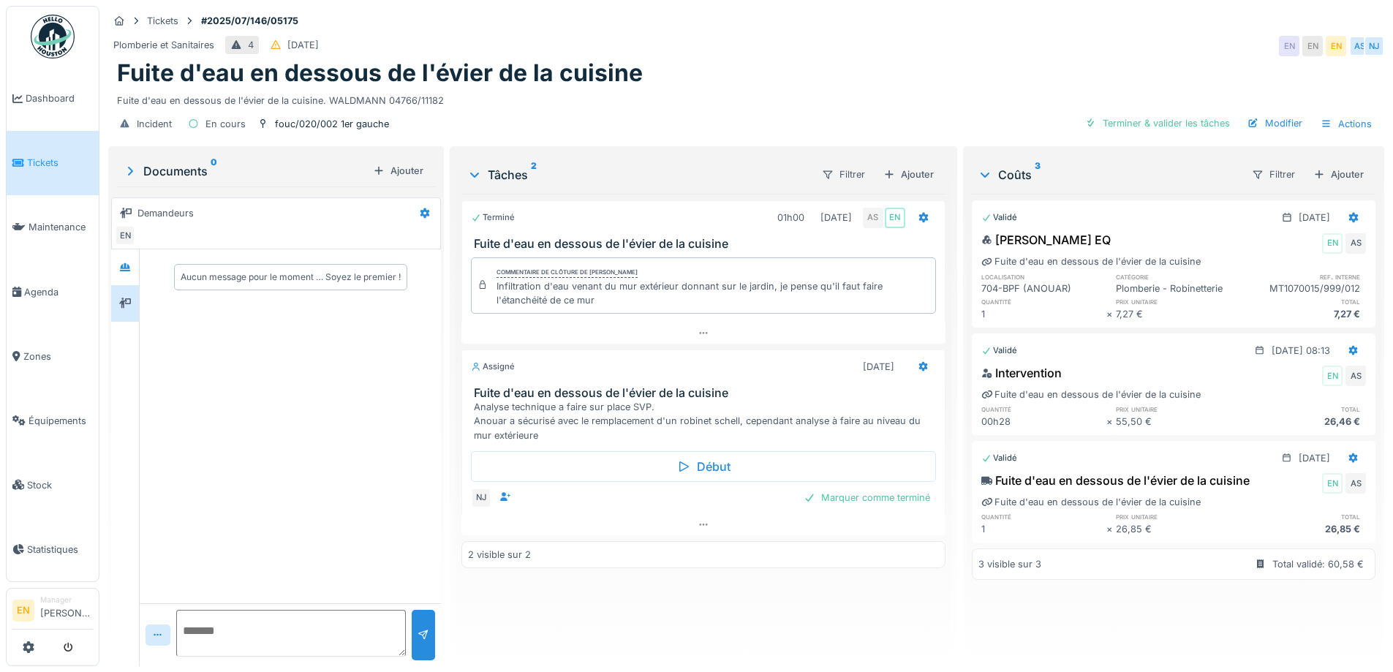
click at [769, 622] on div "Terminé 01h00 01/07/2025 AS EN Fuite d'eau en dessous de l'évier de la cuisine …" at bounding box center [703, 424] width 483 height 461
drag, startPoint x: 805, startPoint y: 93, endPoint x: 884, endPoint y: 69, distance: 82.6
click at [809, 91] on div "Fuite d'eau en dessous de l'évier de la cuisine. WALDMANN 04766/11182" at bounding box center [746, 98] width 1259 height 20
click at [698, 527] on icon at bounding box center [704, 525] width 12 height 10
click at [750, 67] on div "Fuite d'eau en dessous de l'évier de la cuisine" at bounding box center [746, 73] width 1259 height 28
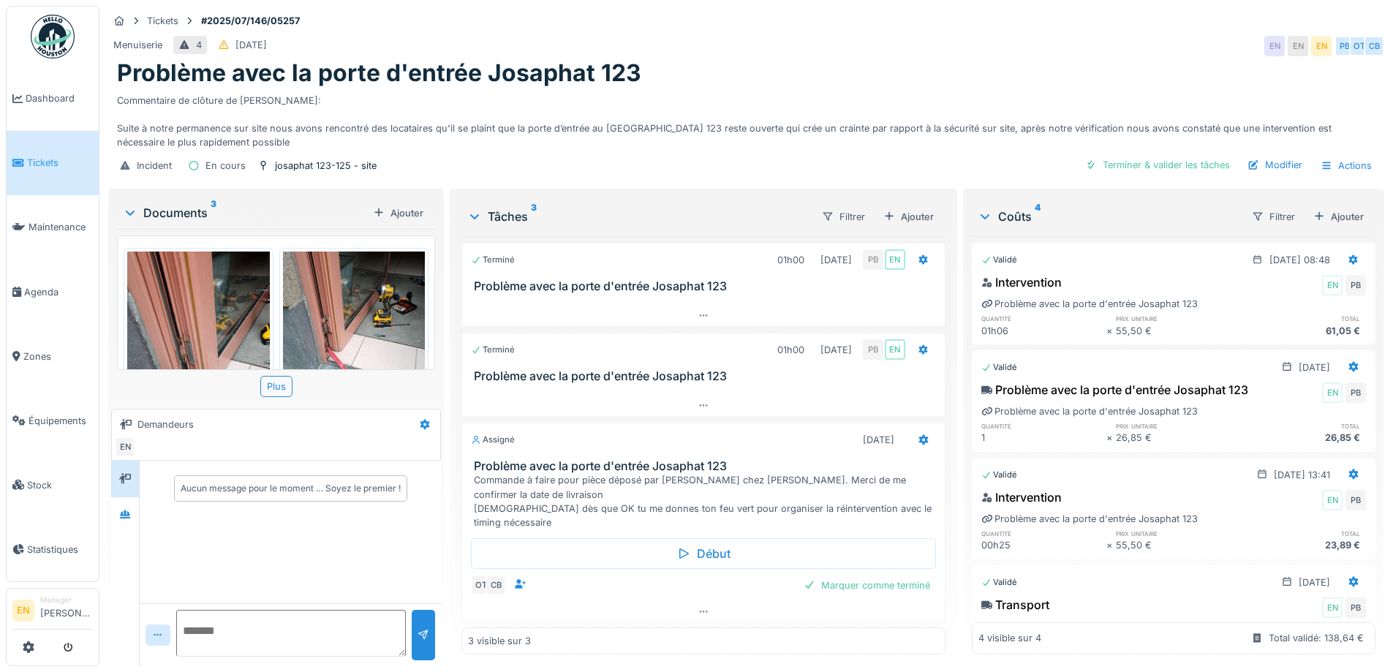
click at [859, 53] on div "Menuiserie 4 [DATE] EN EN EN PB OT CB" at bounding box center [746, 46] width 1276 height 26
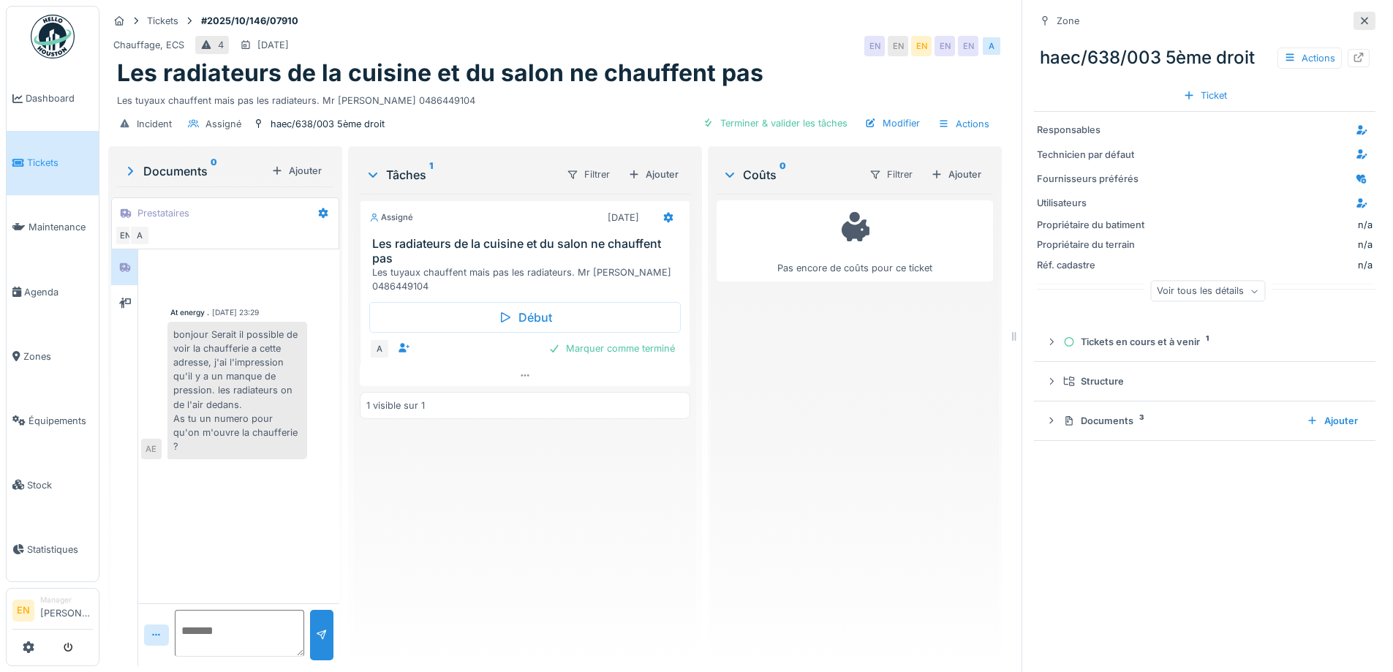
click at [1361, 19] on icon at bounding box center [1364, 20] width 7 height 7
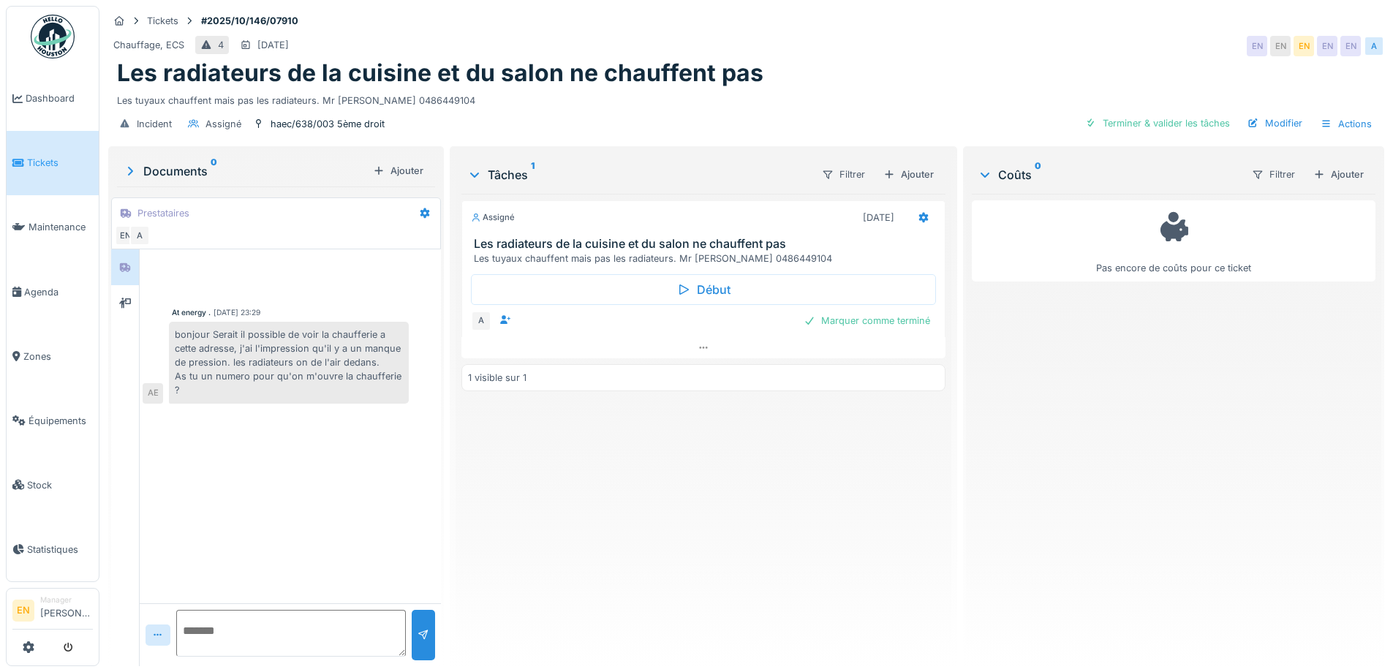
click at [538, 514] on div "Assigné 13/10/2025 Les radiateurs de la cuisine et du salon ne chauffent pas Le…" at bounding box center [703, 424] width 483 height 461
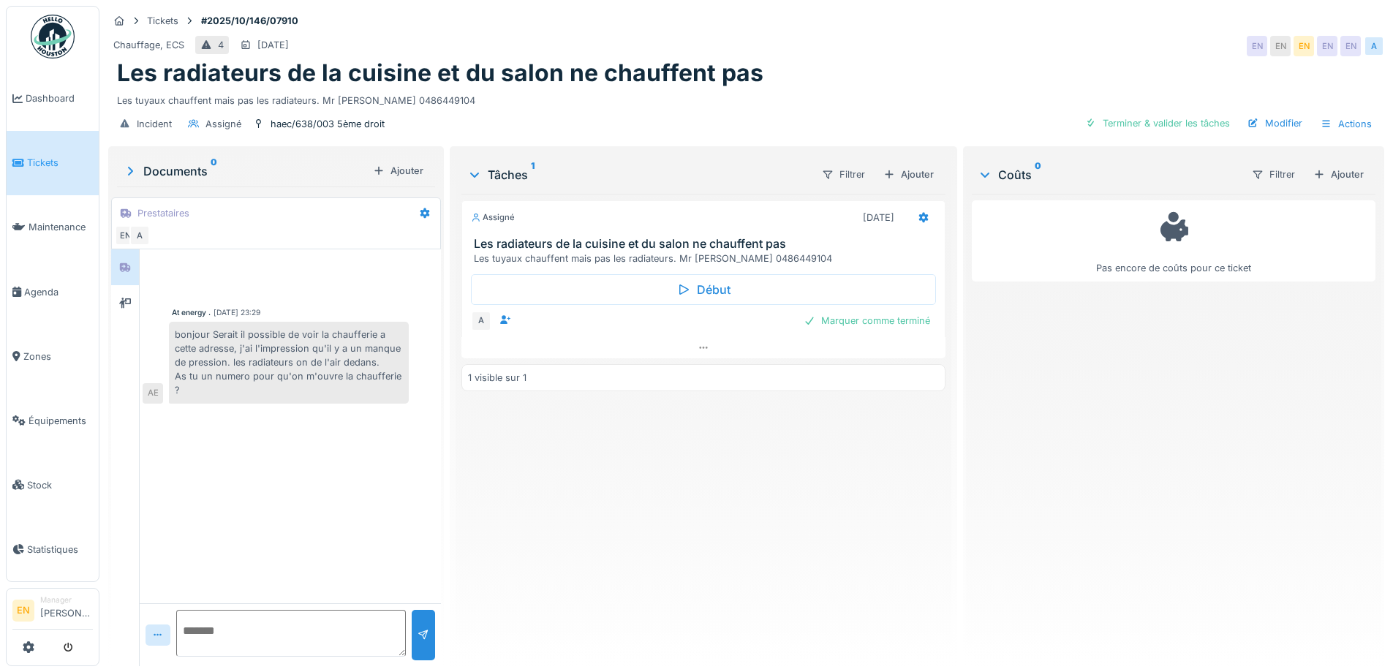
click at [284, 641] on textarea at bounding box center [291, 633] width 230 height 47
click at [304, 124] on div "haec/638/003 5ème droit" at bounding box center [328, 124] width 114 height 14
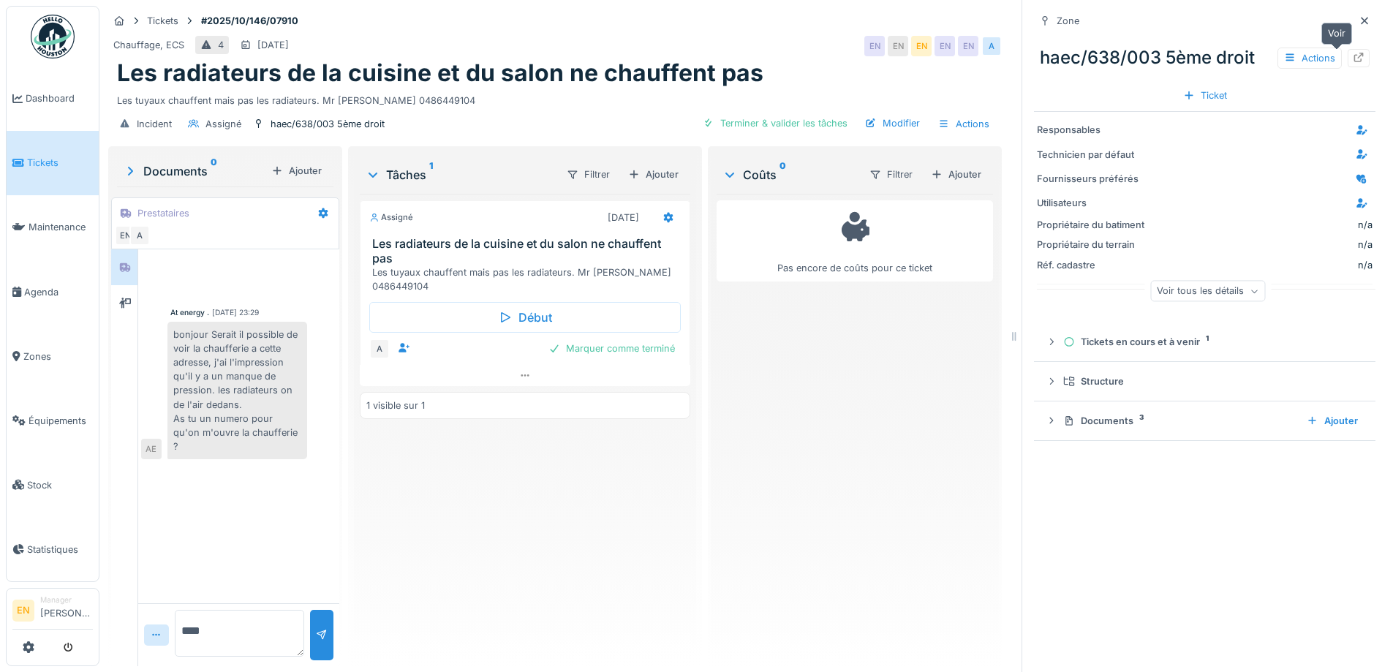
click at [1355, 59] on icon at bounding box center [1360, 58] width 10 height 10
click at [1359, 20] on icon at bounding box center [1365, 21] width 12 height 10
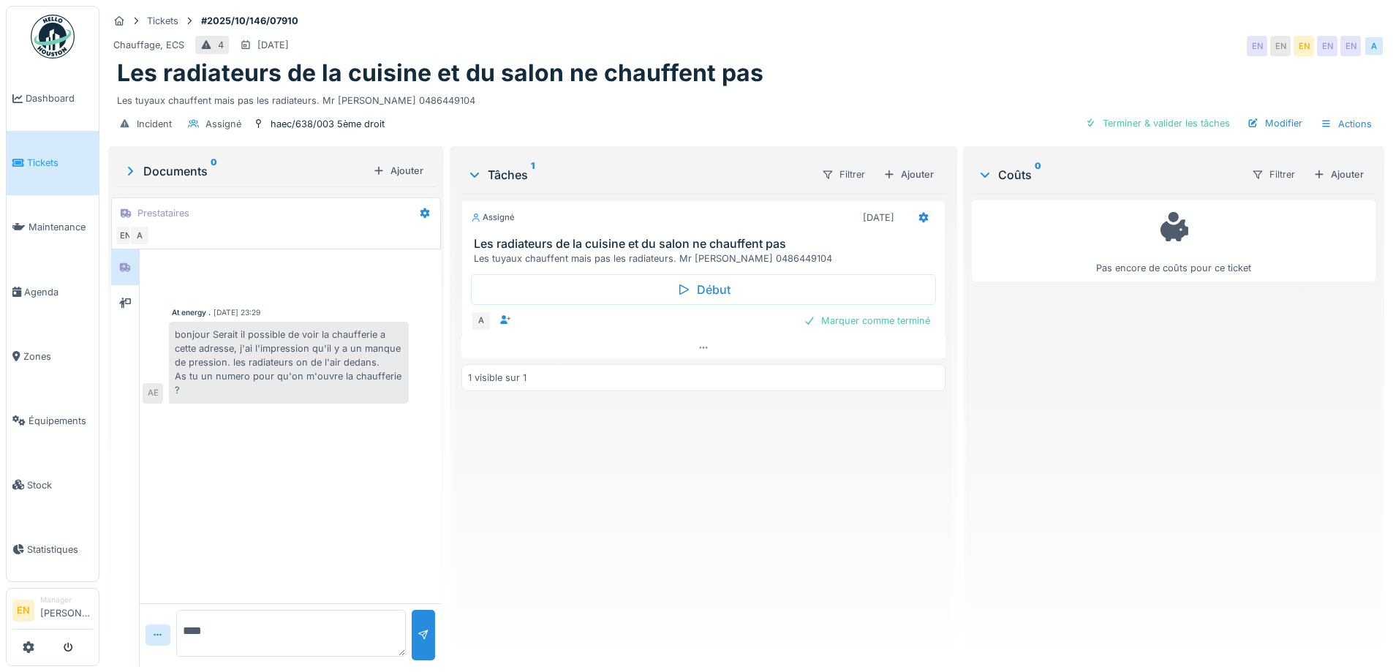
click at [606, 528] on div "Assigné 13/10/2025 Les radiateurs de la cuisine et du salon ne chauffent pas Le…" at bounding box center [703, 424] width 483 height 461
click at [272, 635] on textarea "****" at bounding box center [291, 633] width 230 height 47
type textarea "*"
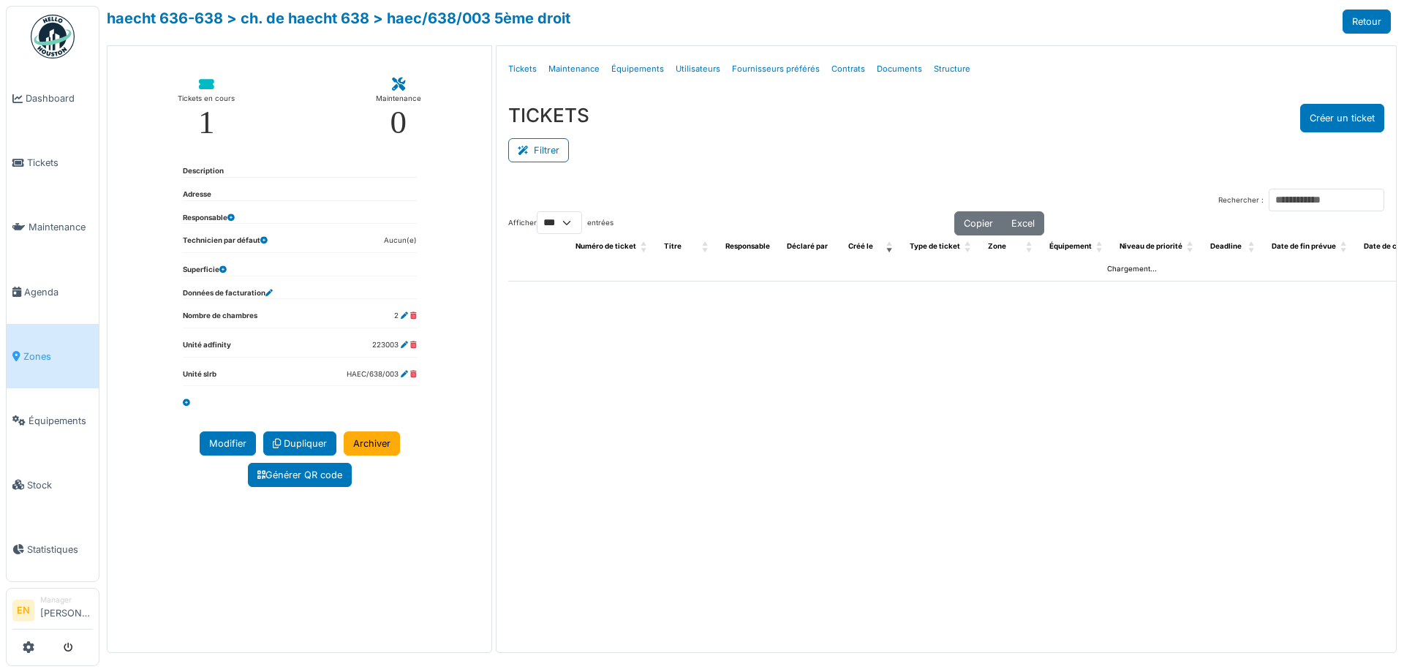
select select "***"
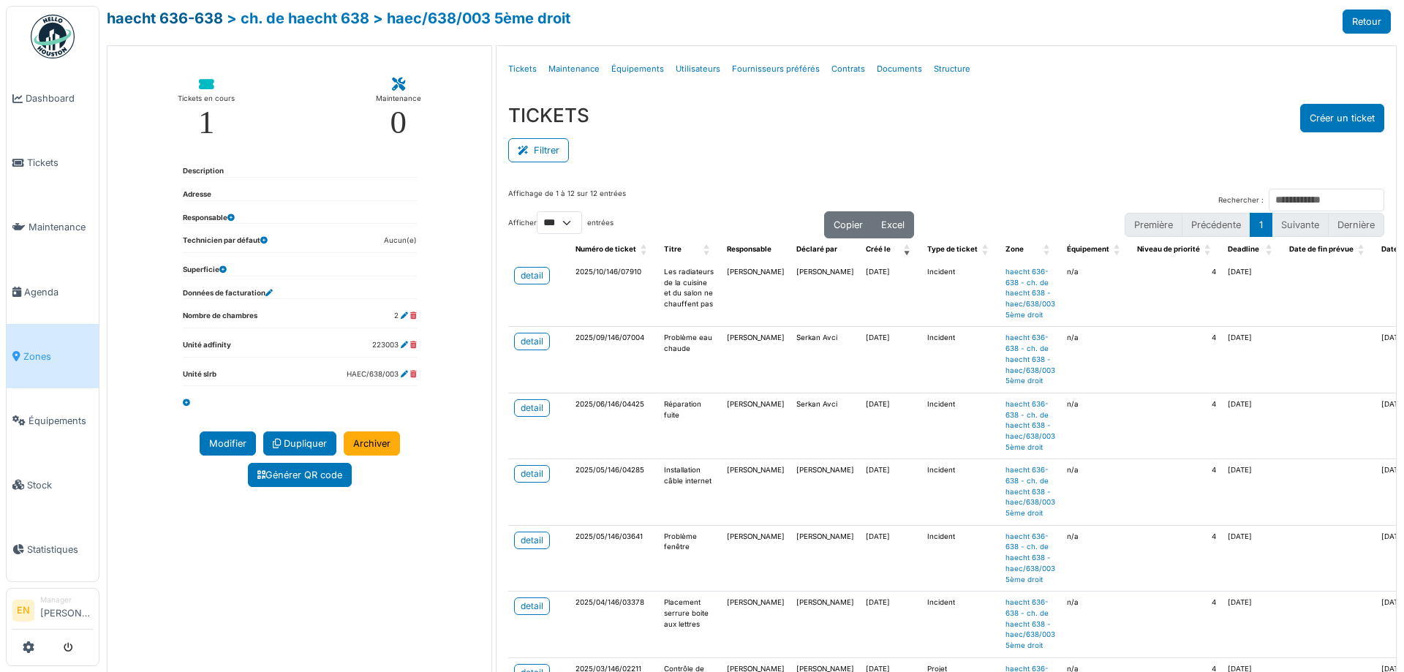
click at [194, 20] on link "haecht 636-638" at bounding box center [165, 19] width 116 height 18
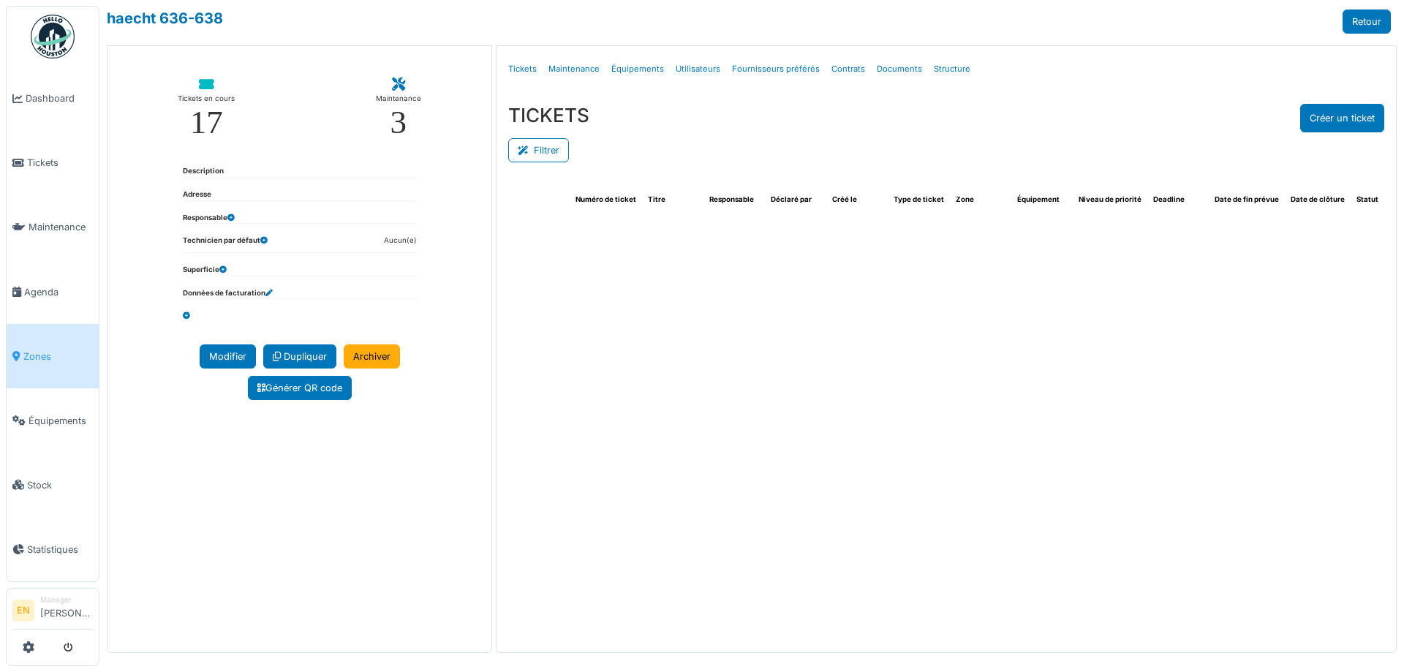
select select "***"
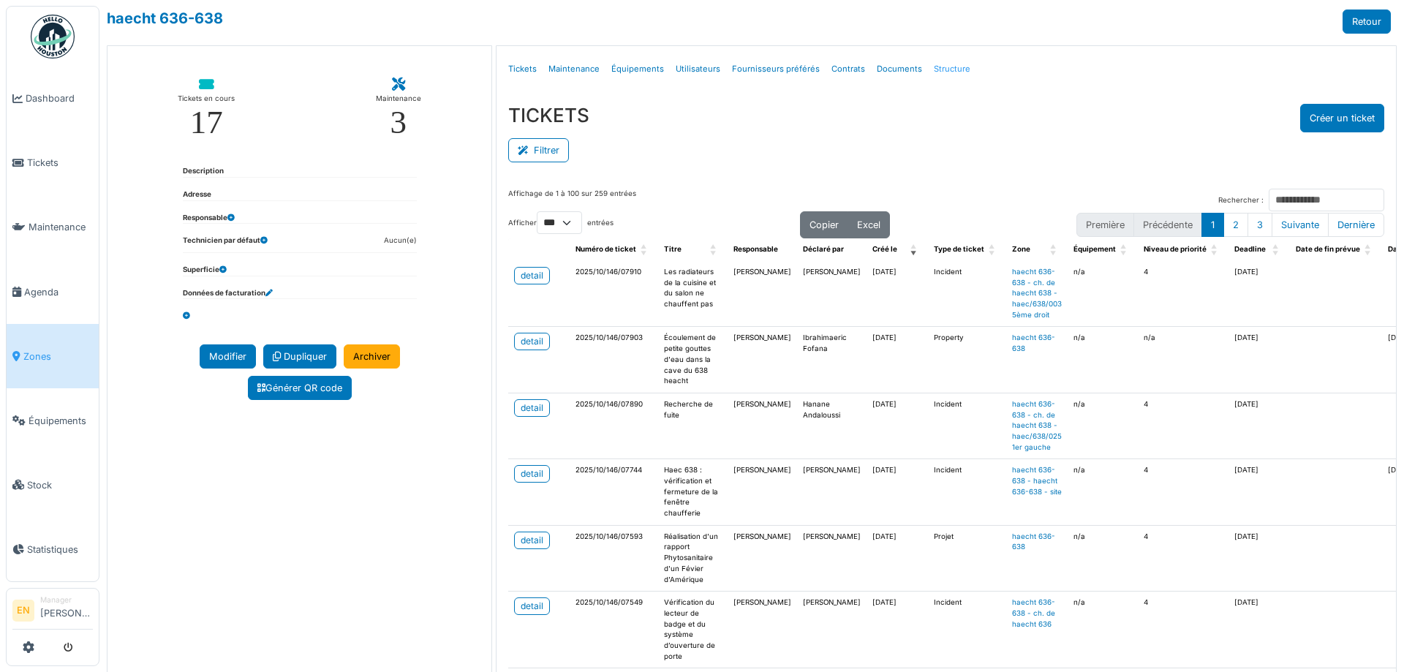
click at [946, 71] on link "Structure" at bounding box center [952, 69] width 48 height 34
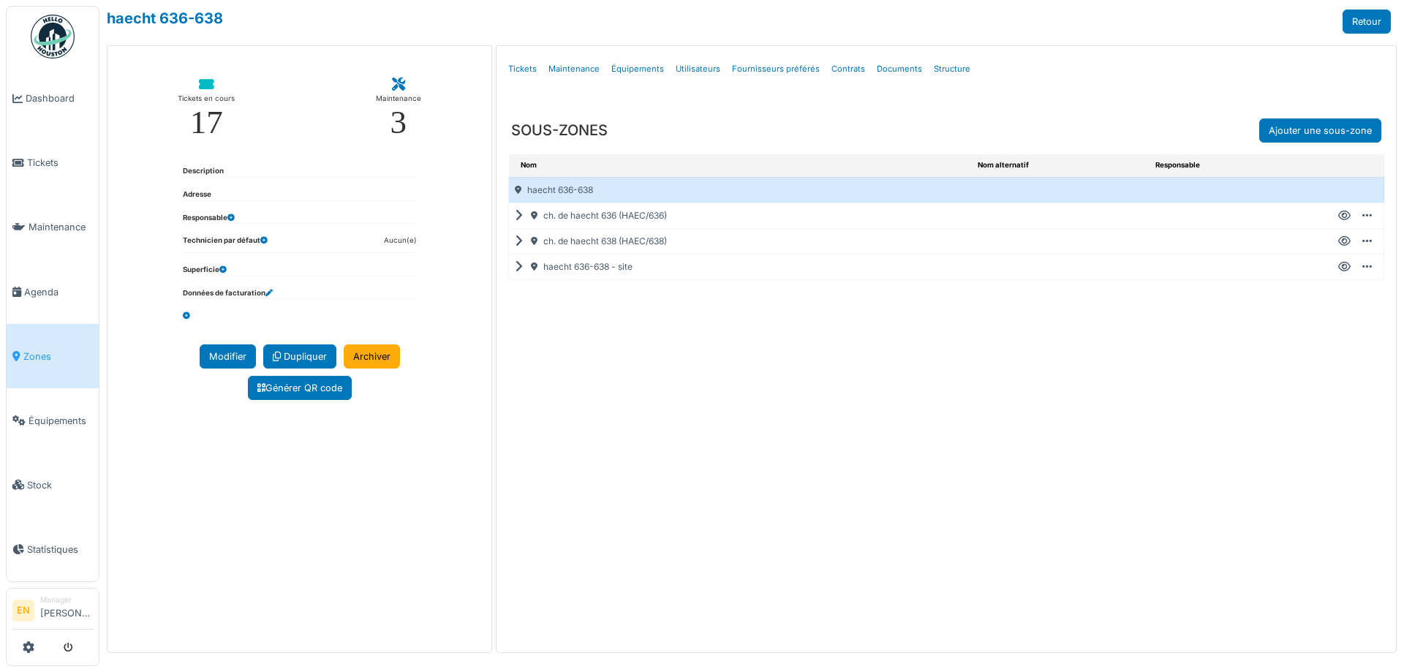
click at [1345, 267] on icon at bounding box center [1344, 267] width 12 height 1
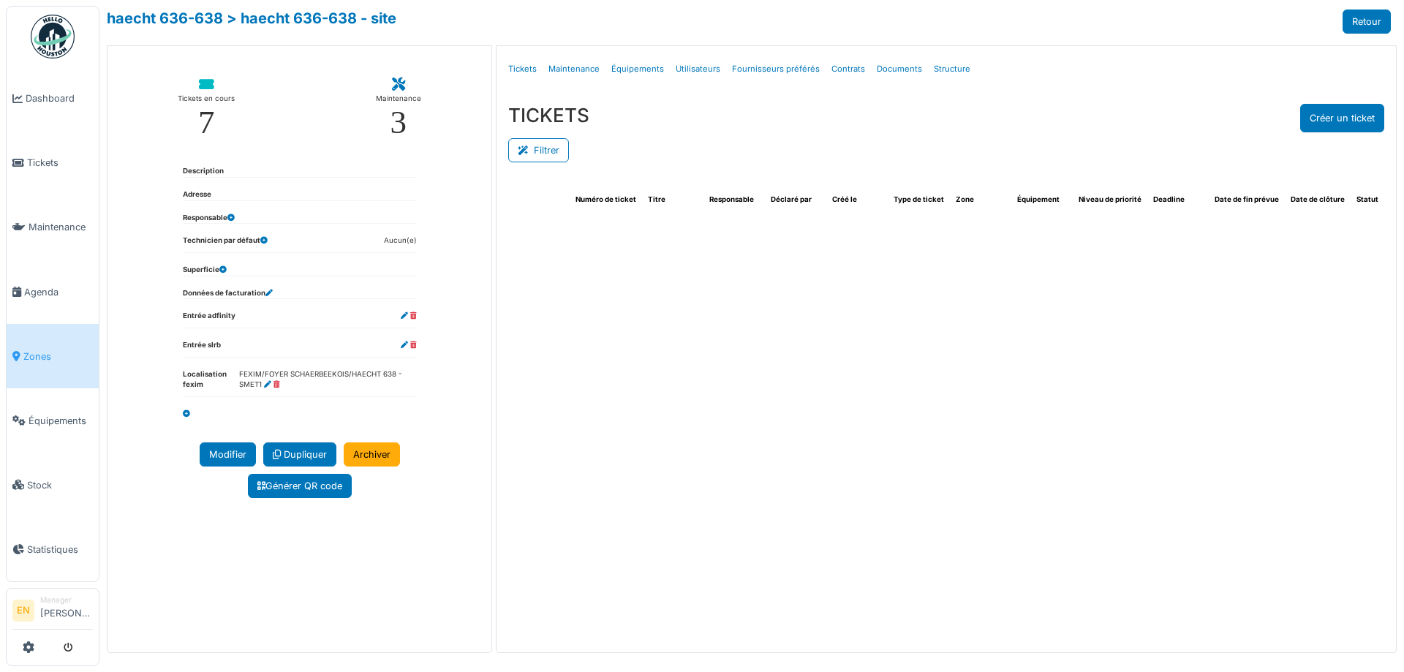
select select "***"
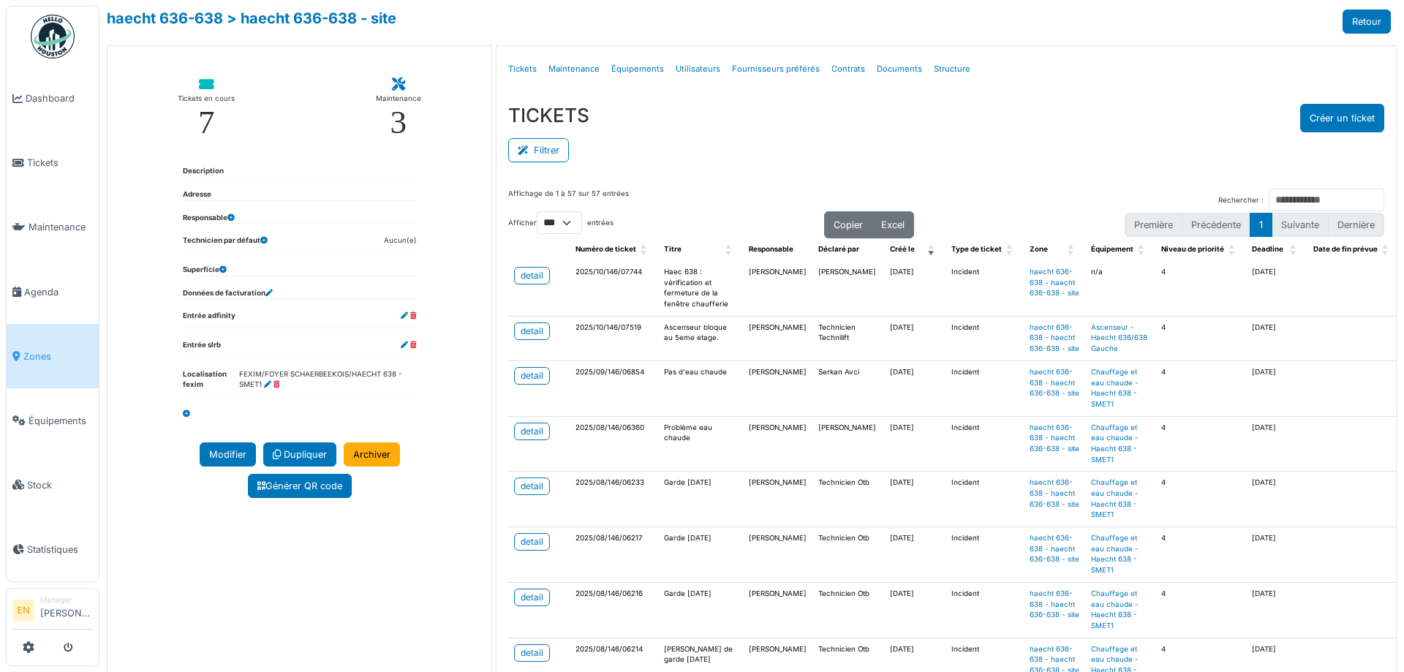
scroll to position [73, 0]
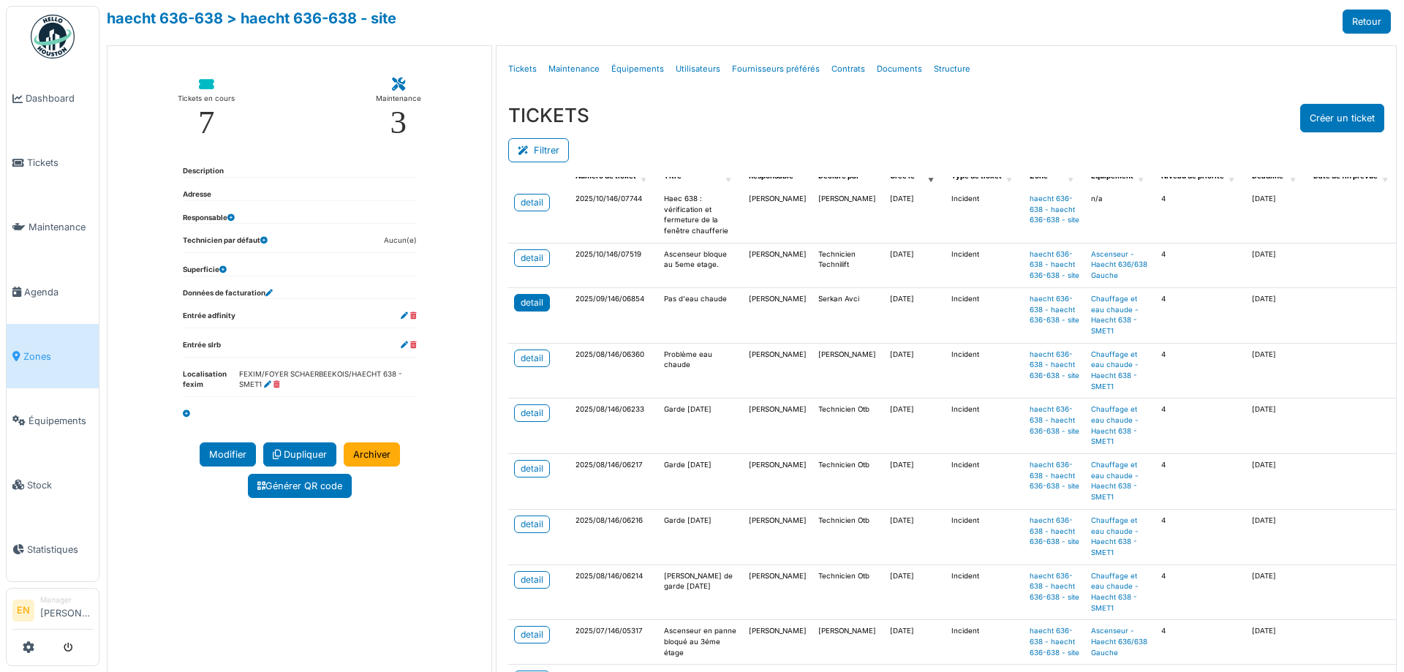
click at [534, 309] on div "detail" at bounding box center [532, 302] width 23 height 13
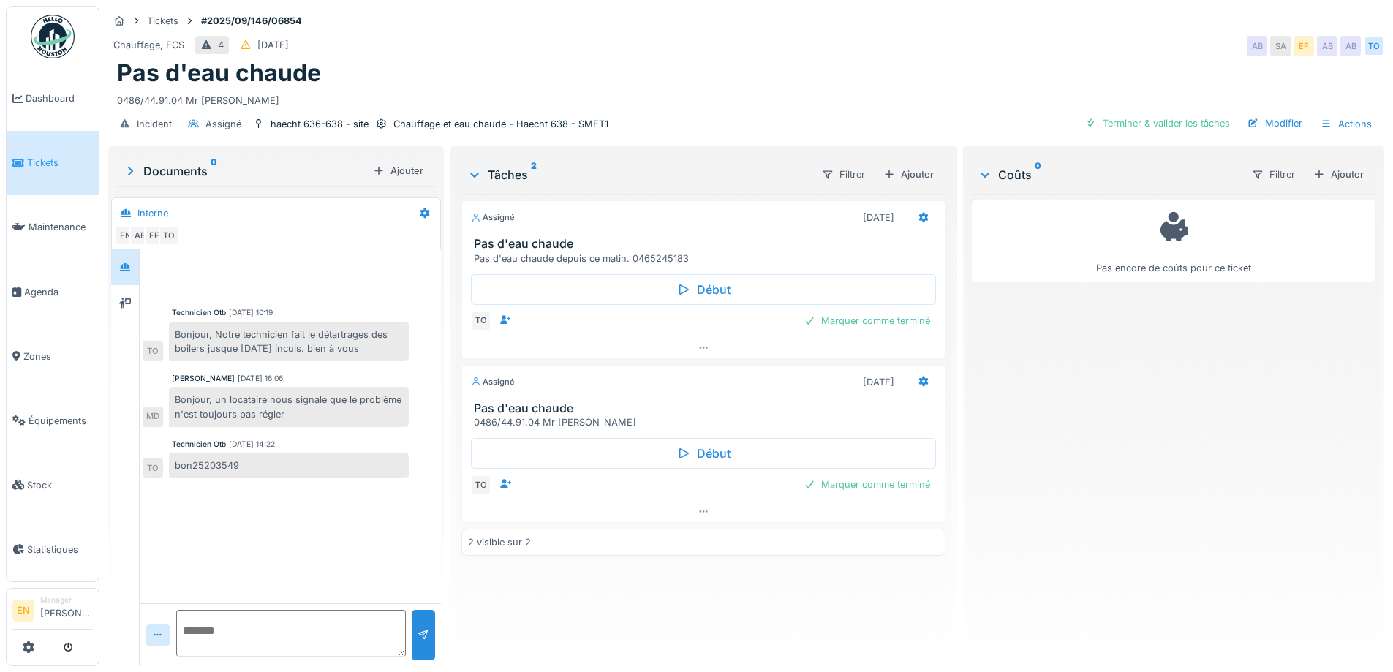
click at [780, 86] on div "Pas d'eau chaude" at bounding box center [746, 73] width 1259 height 28
click at [875, 74] on div "Pas d'eau chaude" at bounding box center [746, 73] width 1259 height 28
click at [783, 72] on div "Pas d'eau chaude" at bounding box center [746, 73] width 1259 height 28
click at [978, 25] on div "Tickets #2025/09/146/06854" at bounding box center [746, 21] width 1276 height 18
click at [705, 587] on div "Assigné 08/09/2025 Pas d'eau chaude Pas d'eau chaude depuis ce matin. 046524518…" at bounding box center [703, 424] width 483 height 461
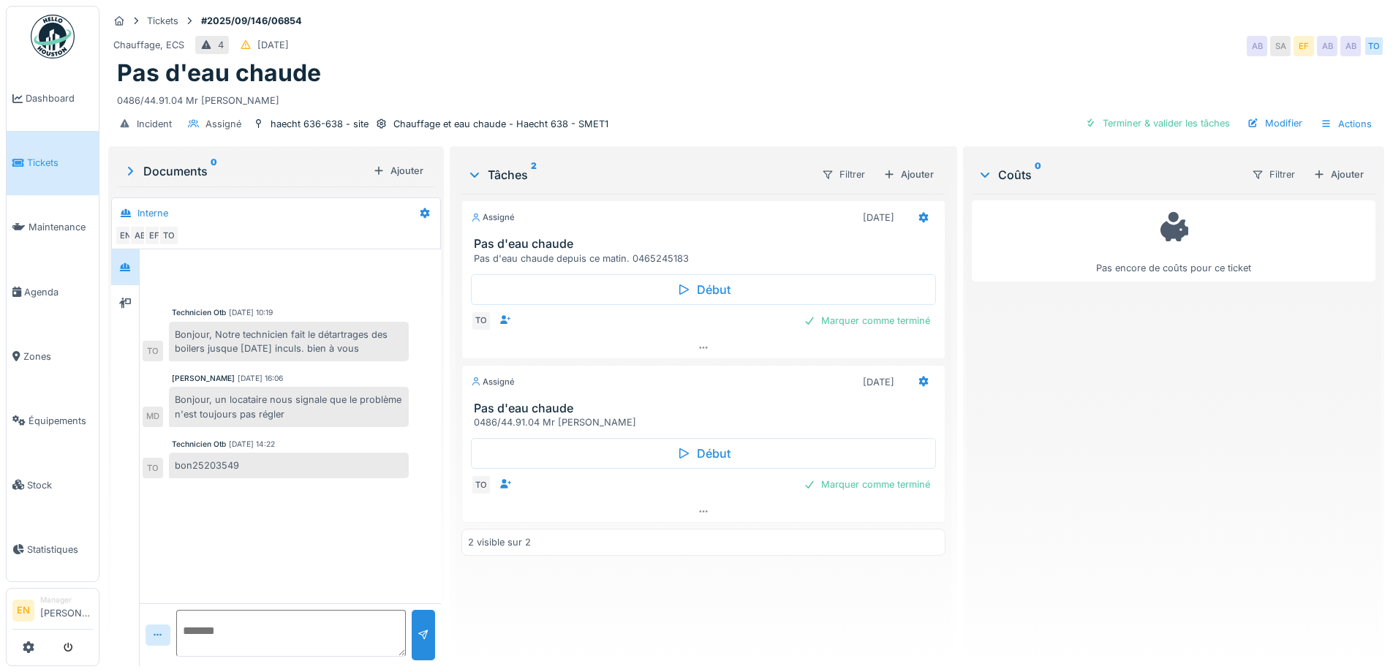
click at [705, 580] on div "Assigné 08/09/2025 Pas d'eau chaude Pas d'eau chaude depuis ce matin. 046524518…" at bounding box center [703, 424] width 483 height 461
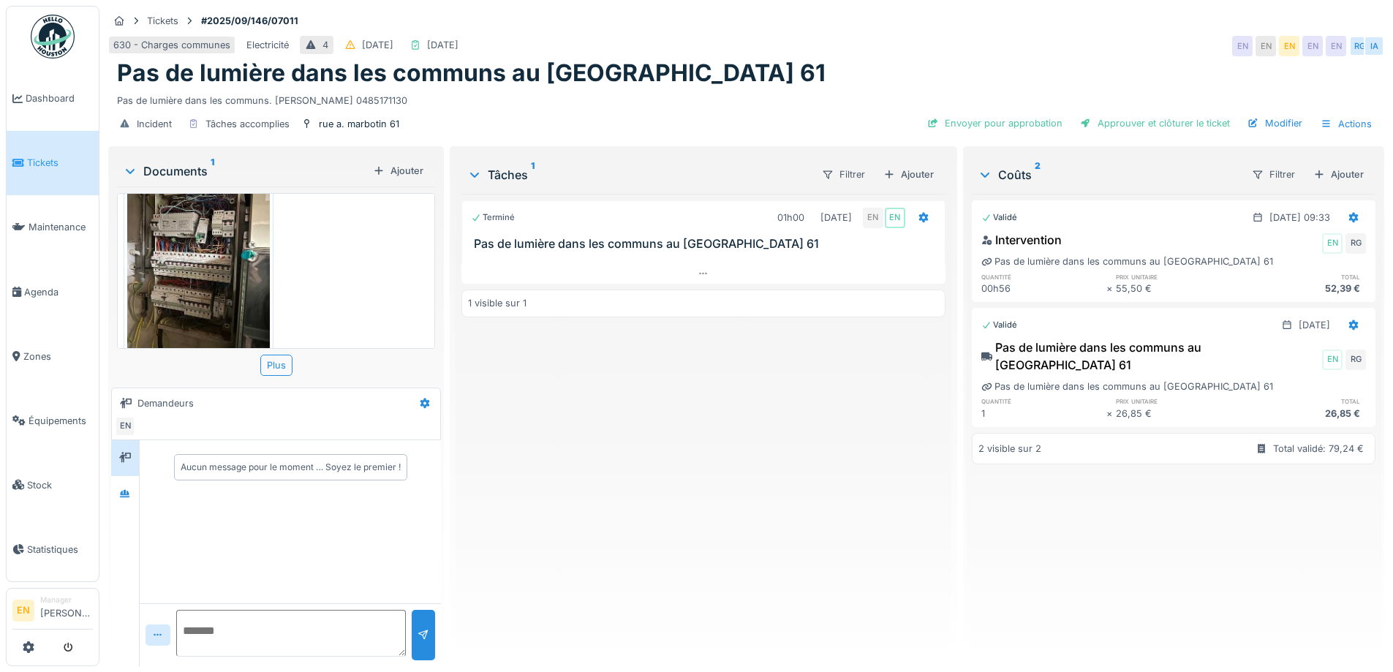
scroll to position [71, 0]
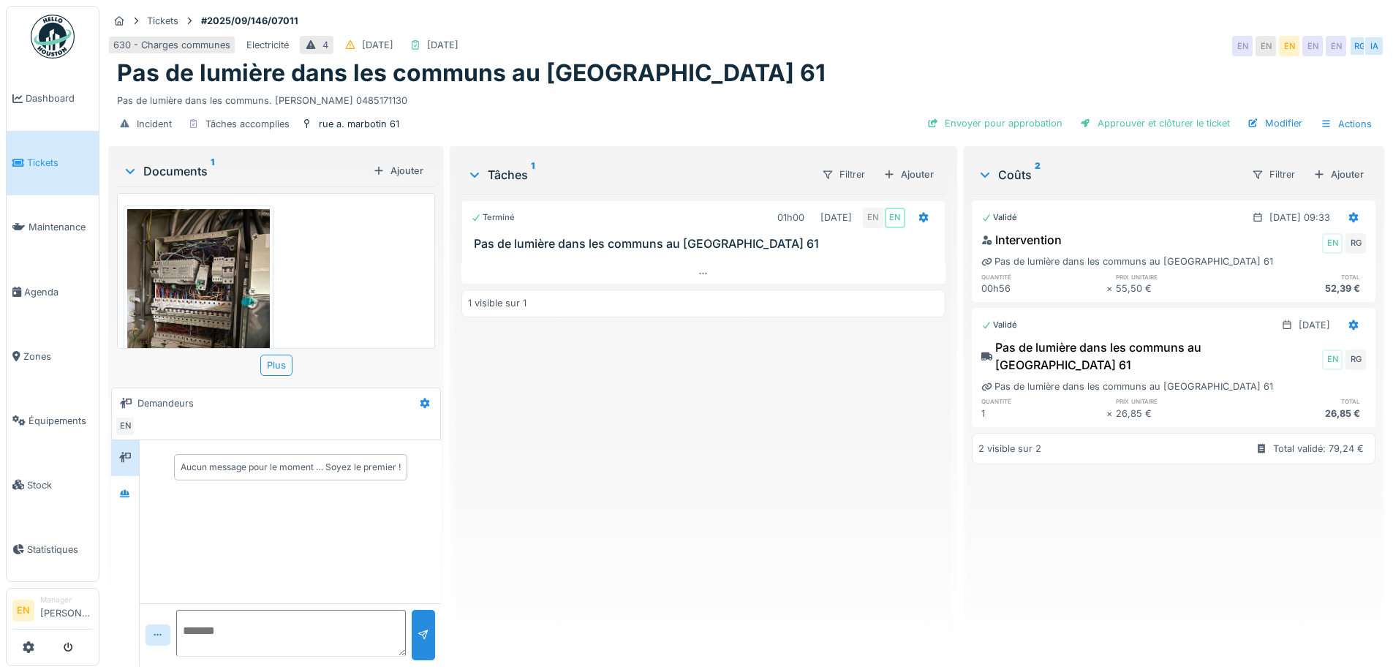
click at [612, 499] on div "Terminé 01h00 [DATE] EN EN Pas de lumière dans les communs au Marbotin 61 1 vis…" at bounding box center [703, 424] width 483 height 461
click at [122, 497] on icon at bounding box center [125, 493] width 10 height 8
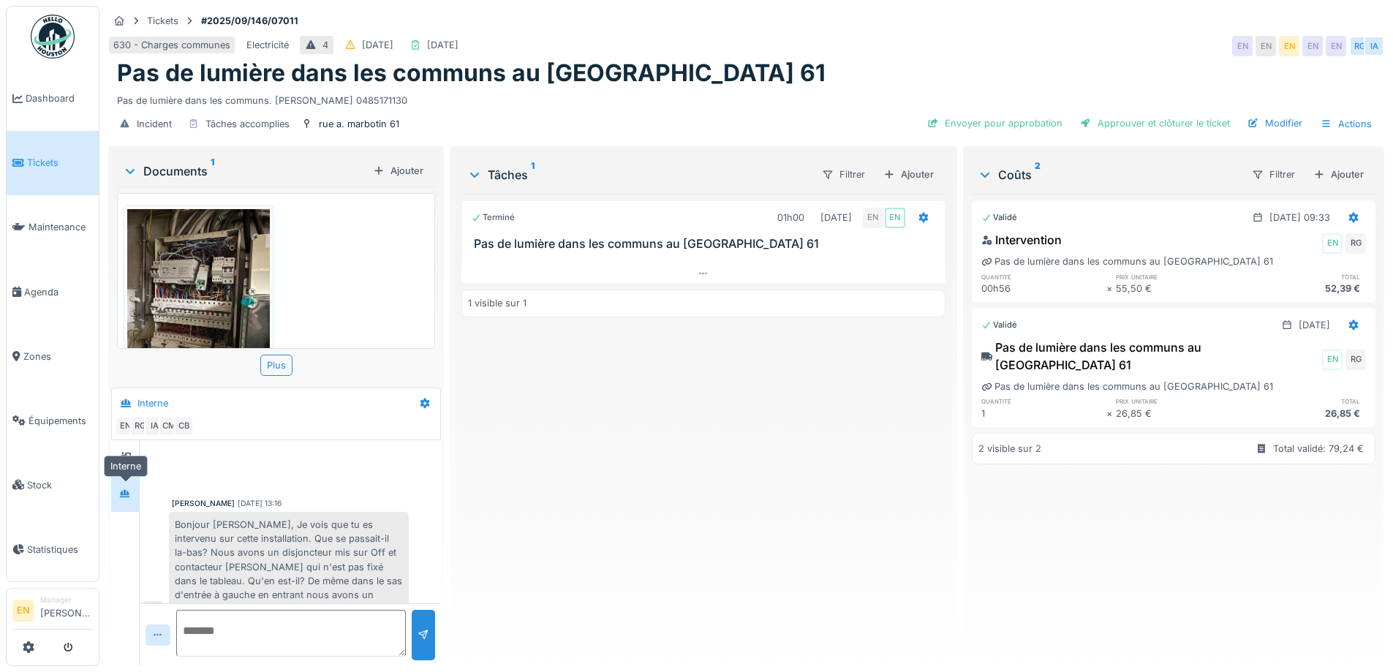
scroll to position [212, 0]
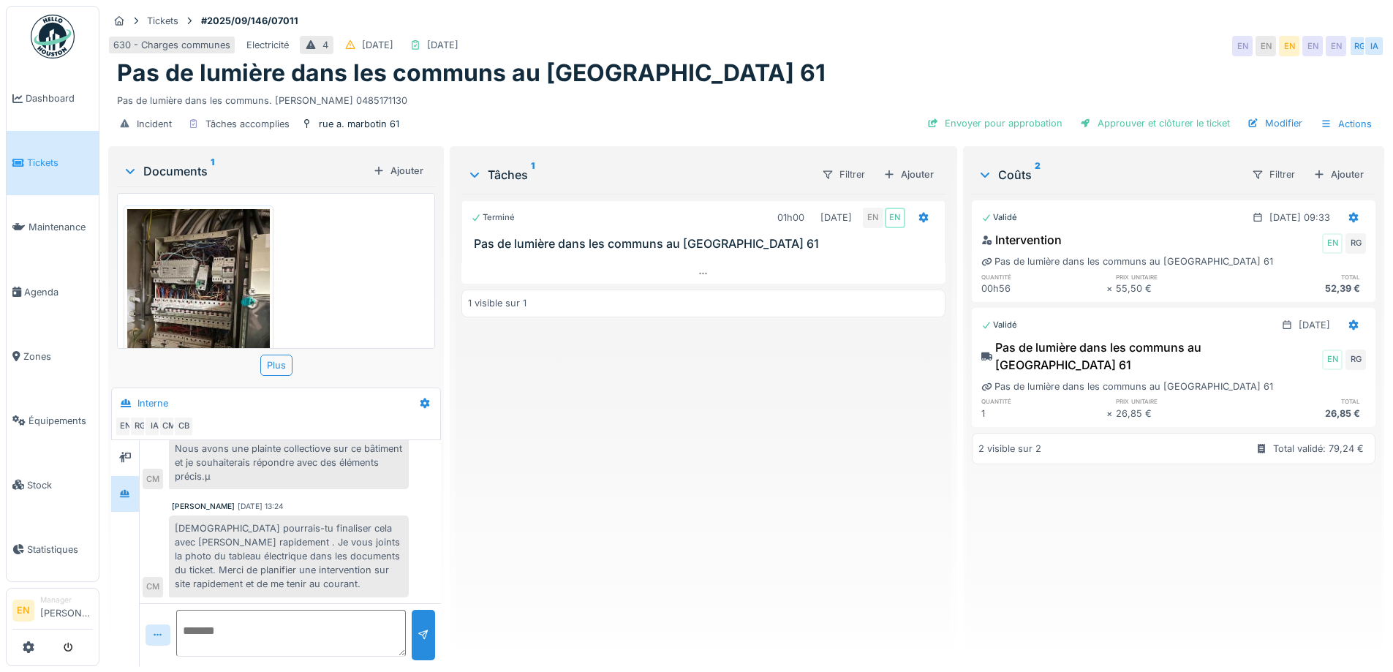
drag, startPoint x: 613, startPoint y: 518, endPoint x: 542, endPoint y: 519, distance: 71.0
click at [596, 519] on div "Terminé 01h00 12/09/2025 EN EN Pas de lumière dans les communs au Marbotin 61 1…" at bounding box center [703, 424] width 483 height 461
click at [375, 125] on div "rue a. marbotin 61" at bounding box center [359, 124] width 80 height 14
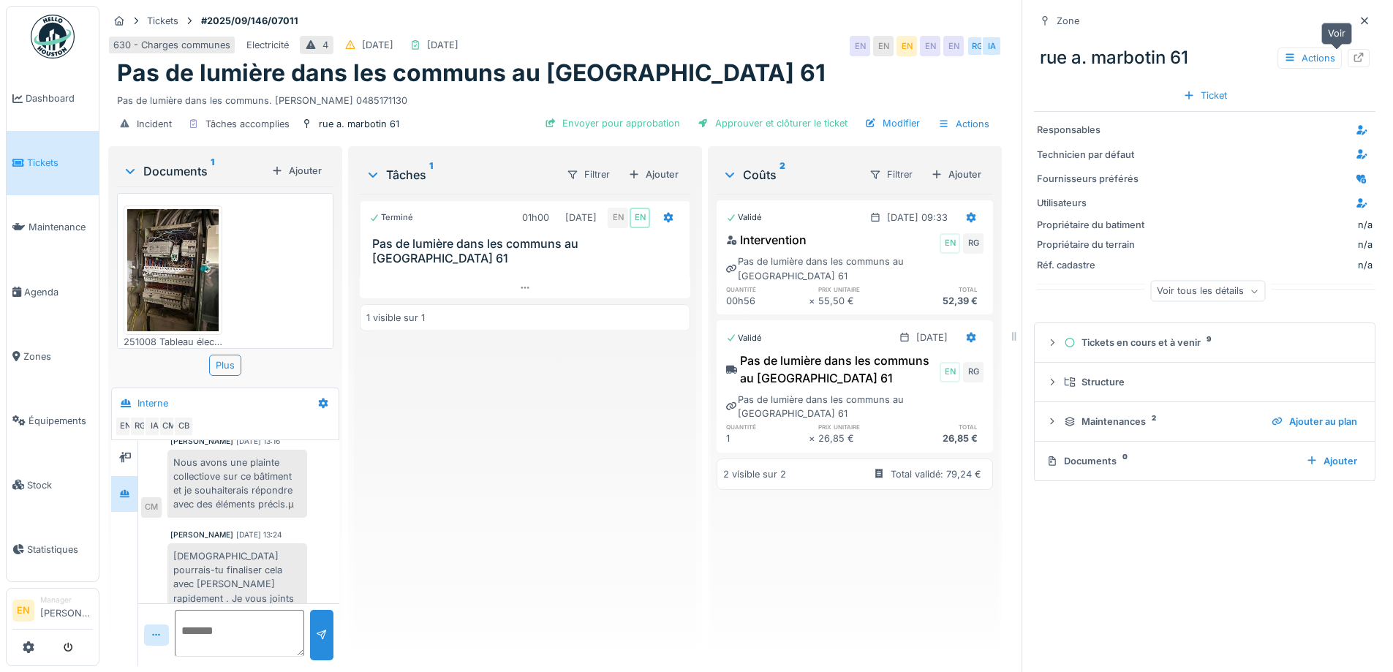
click at [1353, 63] on div at bounding box center [1359, 58] width 12 height 14
click at [1359, 16] on icon at bounding box center [1365, 21] width 12 height 10
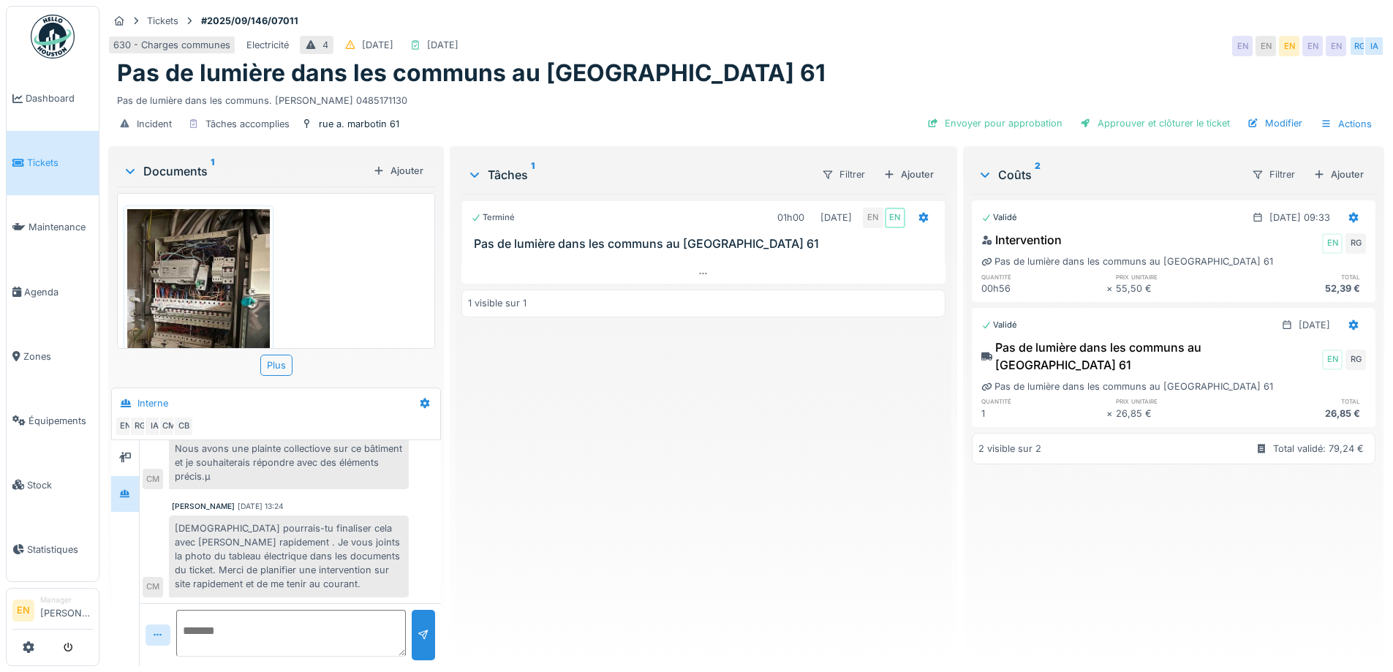
click at [724, 512] on div "Terminé 01h00 12/09/2025 EN EN Pas de lumière dans les communs au Marbotin 61 1…" at bounding box center [703, 424] width 483 height 461
click at [1274, 123] on div "Modifier" at bounding box center [1275, 123] width 67 height 20
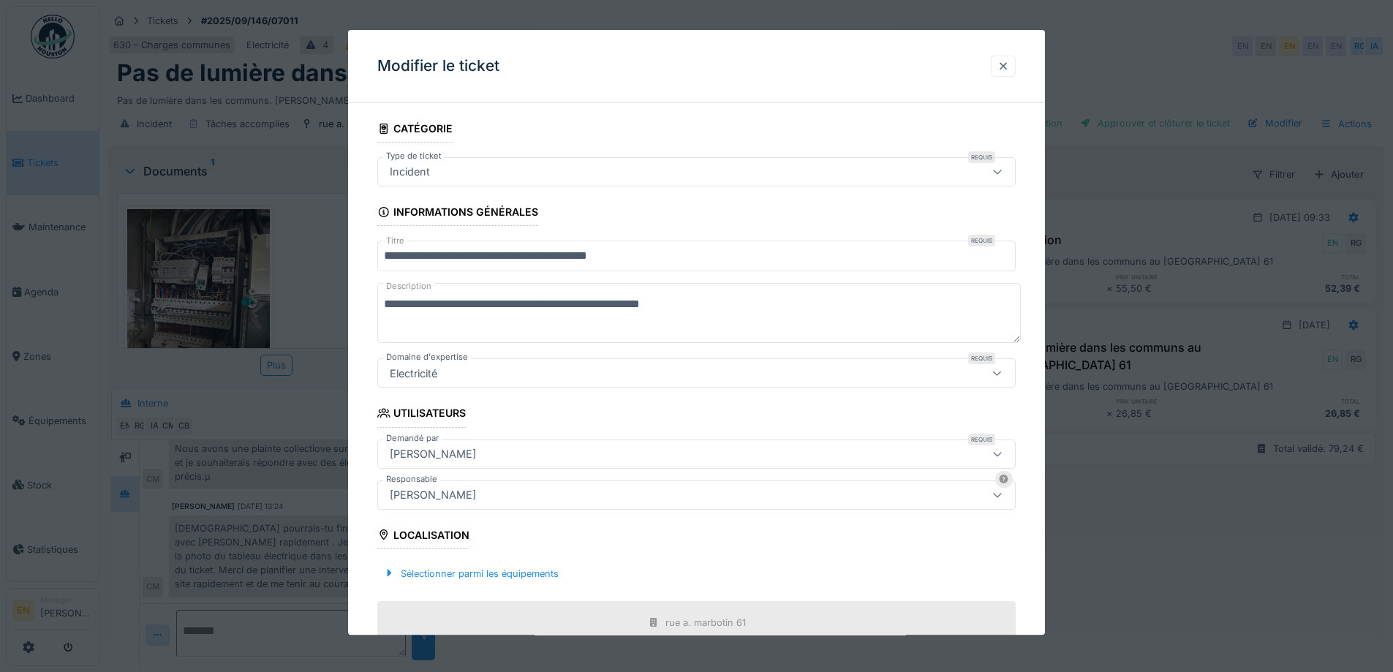
click at [1009, 64] on div at bounding box center [1004, 66] width 12 height 14
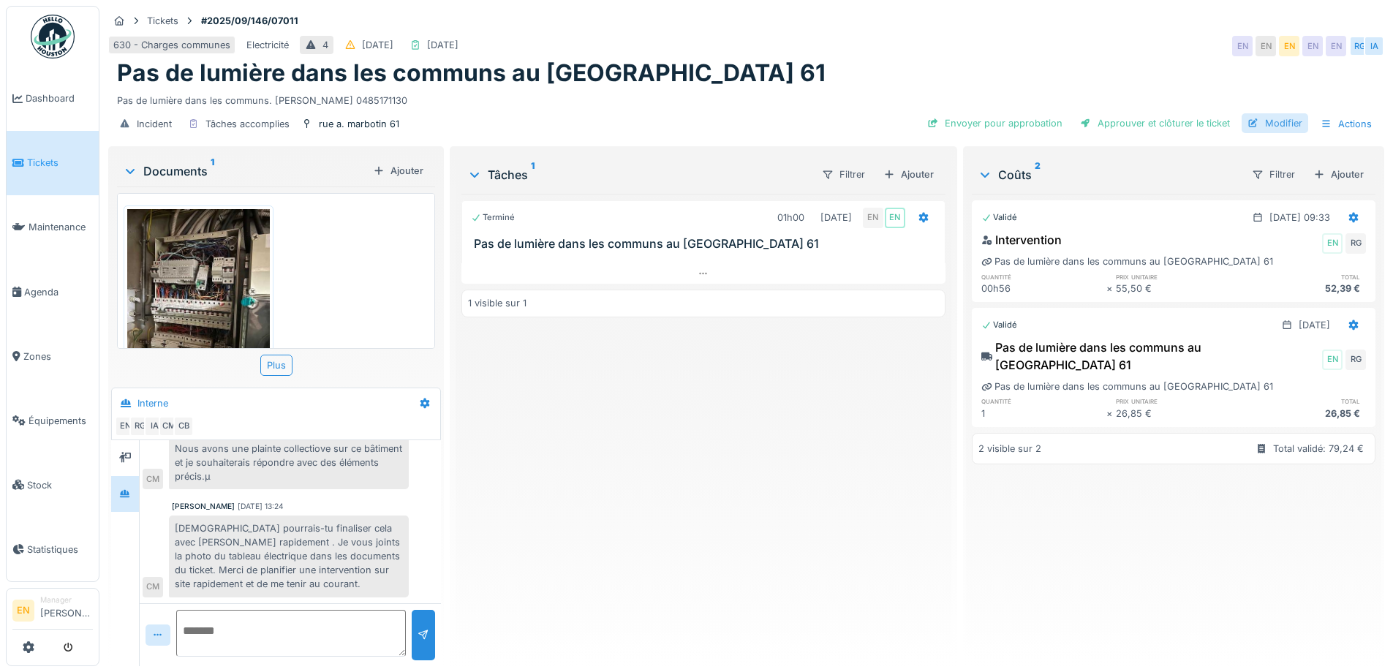
click at [1284, 123] on div "Modifier" at bounding box center [1275, 123] width 67 height 20
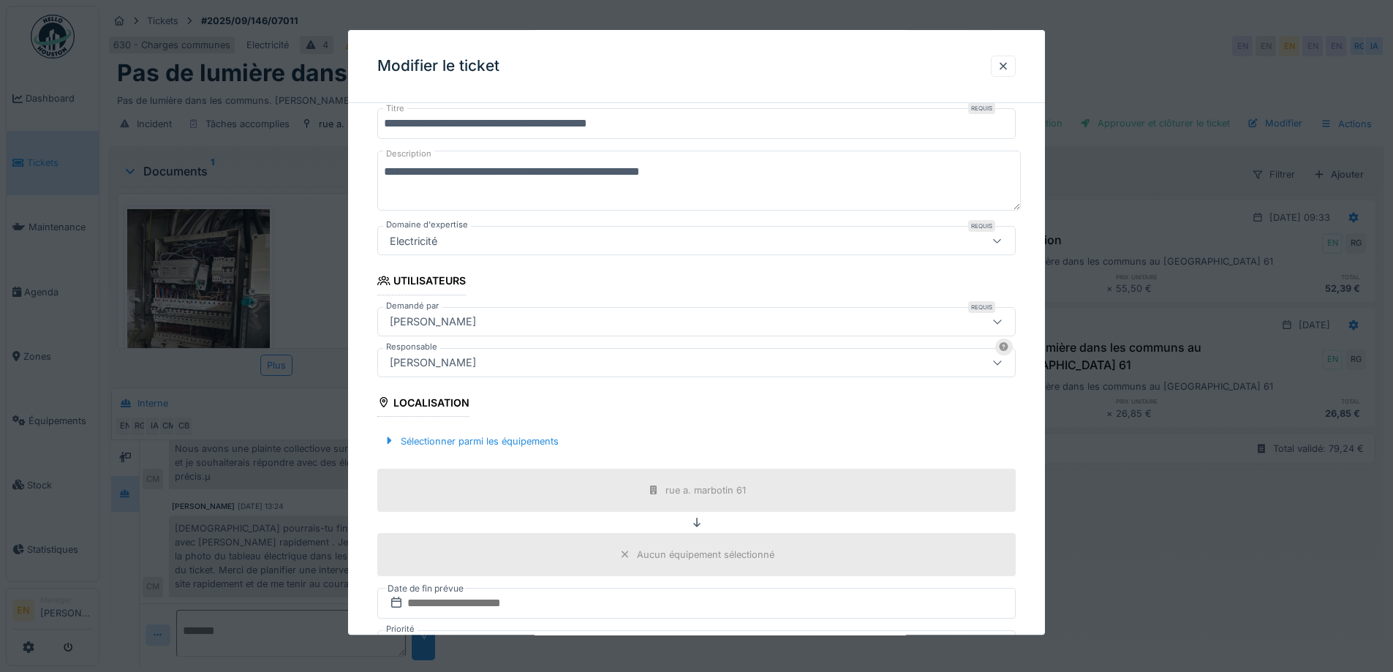
scroll to position [146, 0]
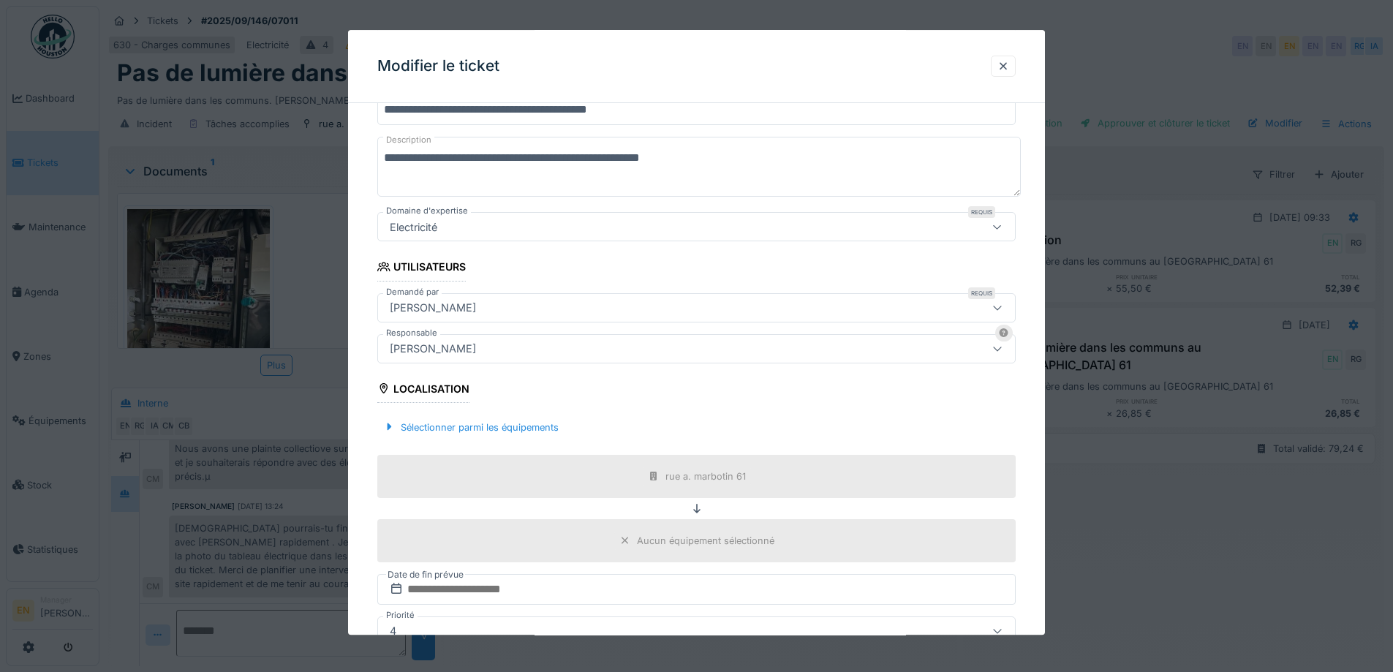
click at [538, 350] on div "[PERSON_NAME]" at bounding box center [659, 349] width 551 height 16
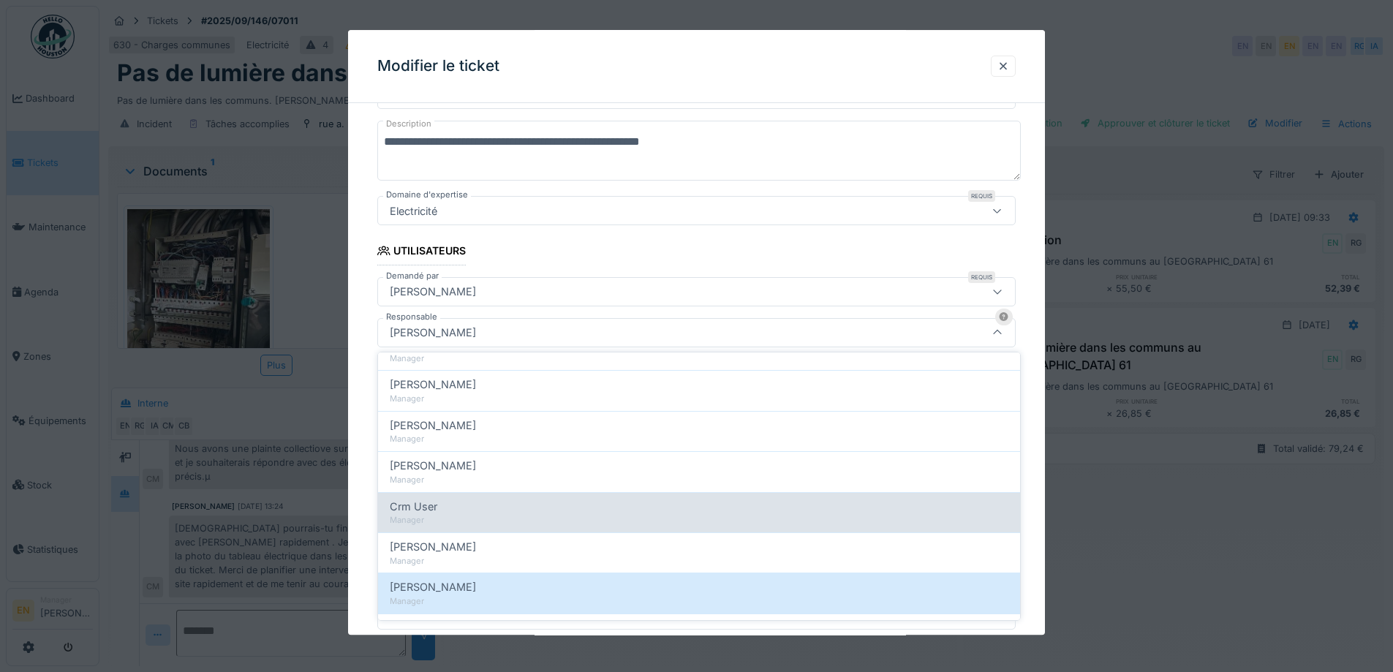
scroll to position [293, 0]
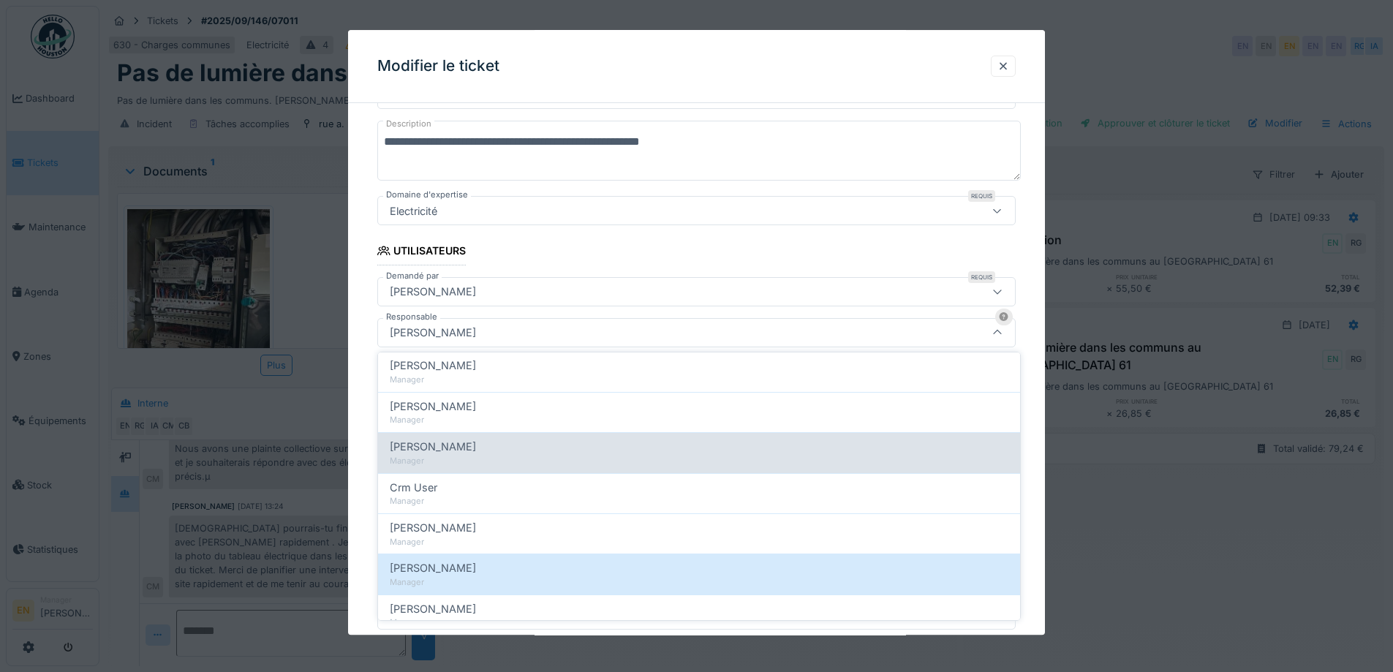
click at [453, 455] on div "Manager" at bounding box center [699, 461] width 619 height 12
type input "****"
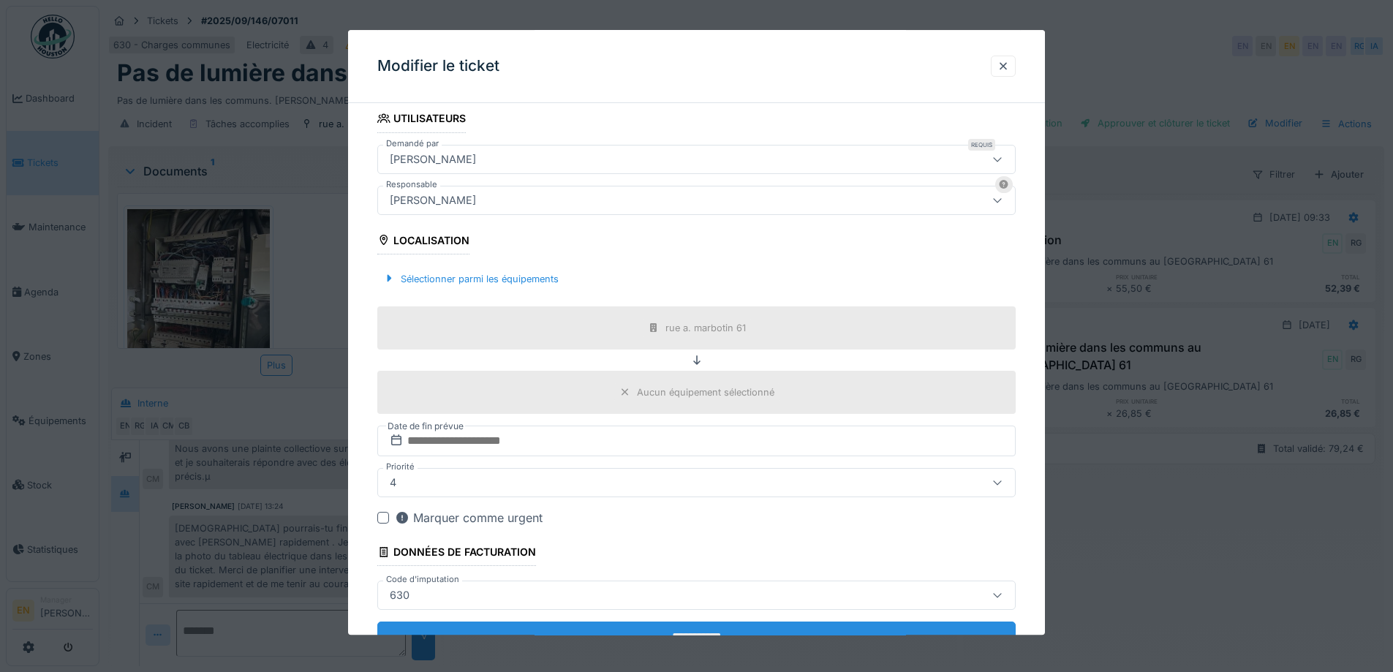
scroll to position [353, 0]
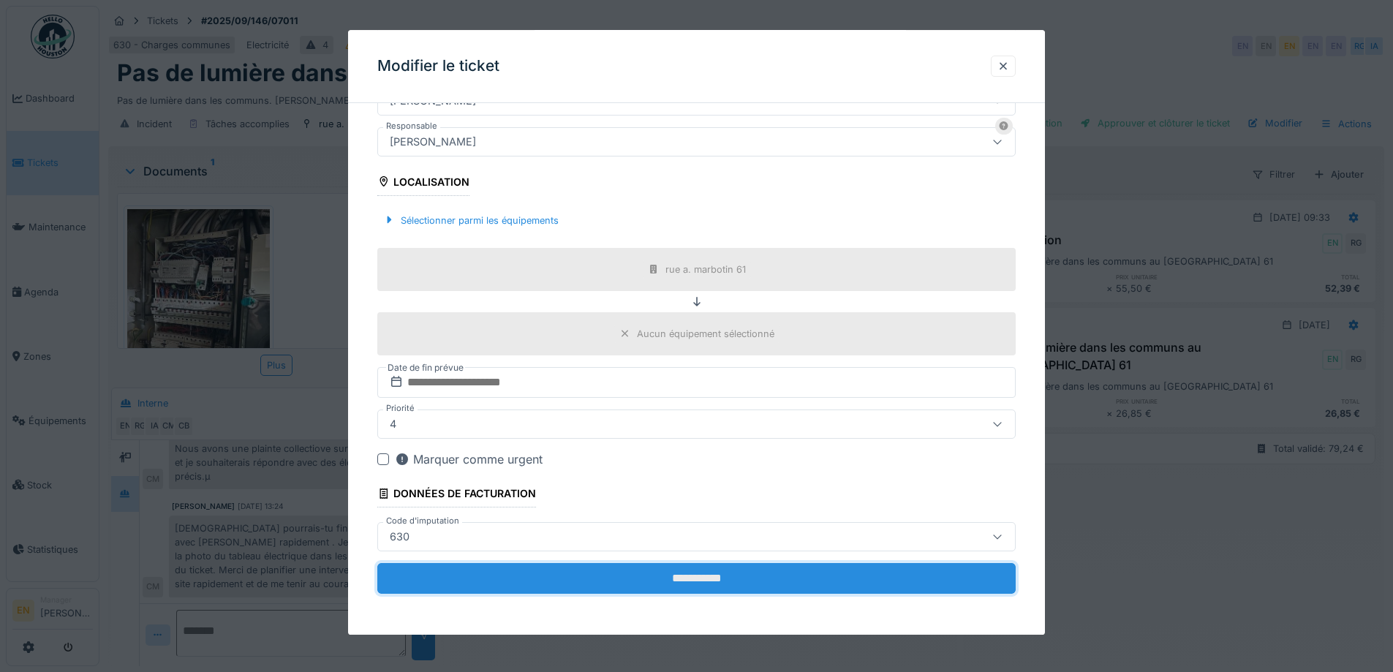
click at [724, 581] on input "**********" at bounding box center [696, 578] width 639 height 31
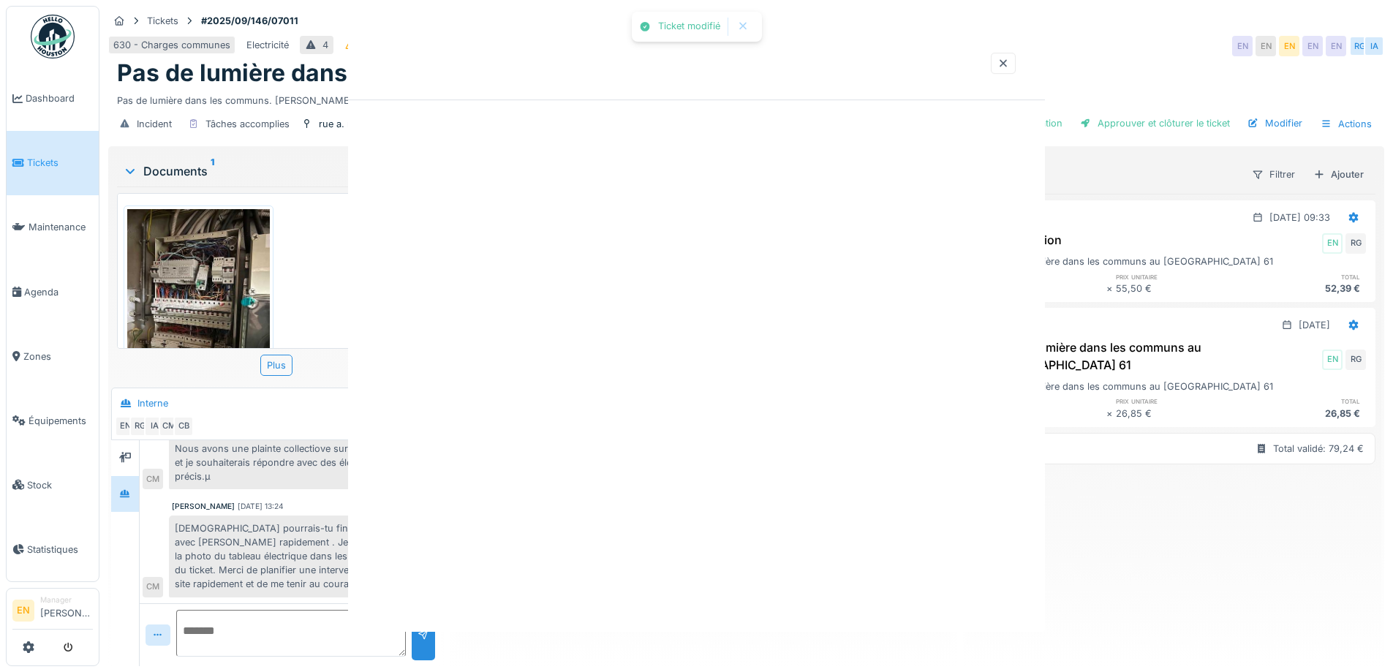
scroll to position [0, 0]
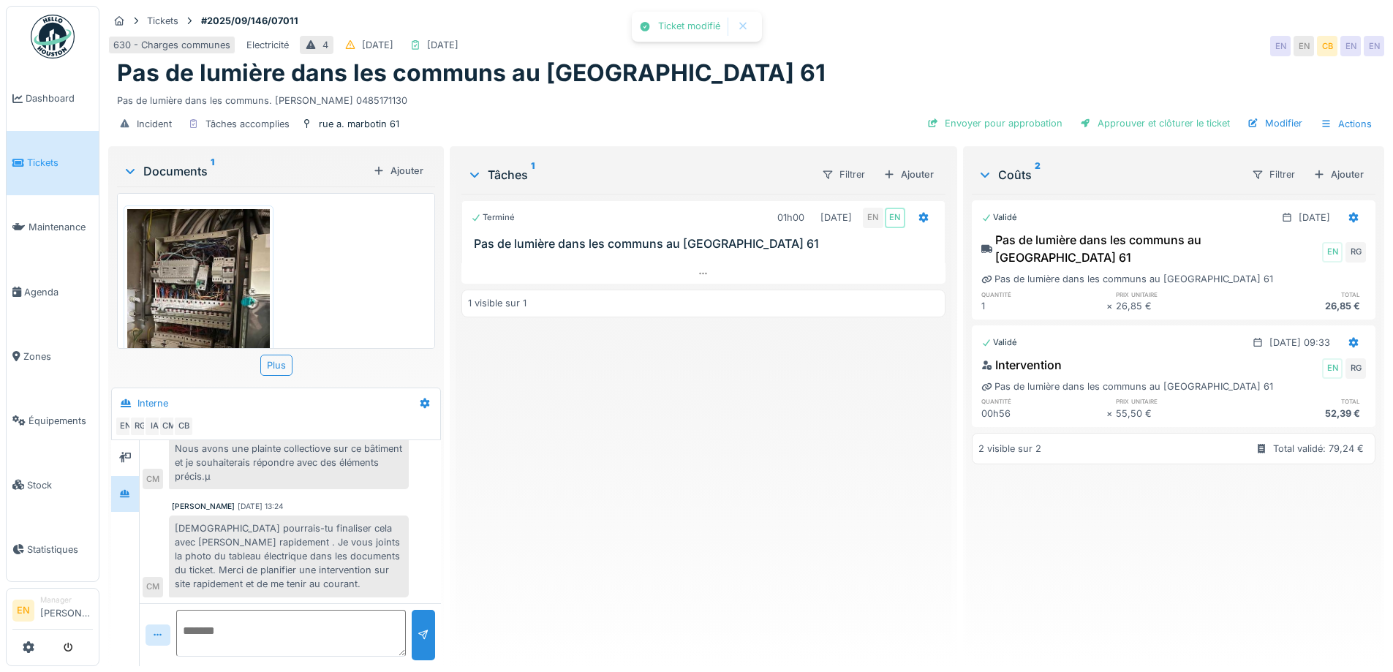
click at [726, 570] on div "Terminé 01h00 12/09/2025 EN EN Pas de lumière dans les communs au Marbotin 61 1…" at bounding box center [703, 424] width 483 height 461
click at [971, 117] on div "Envoyer pour approbation" at bounding box center [995, 123] width 147 height 20
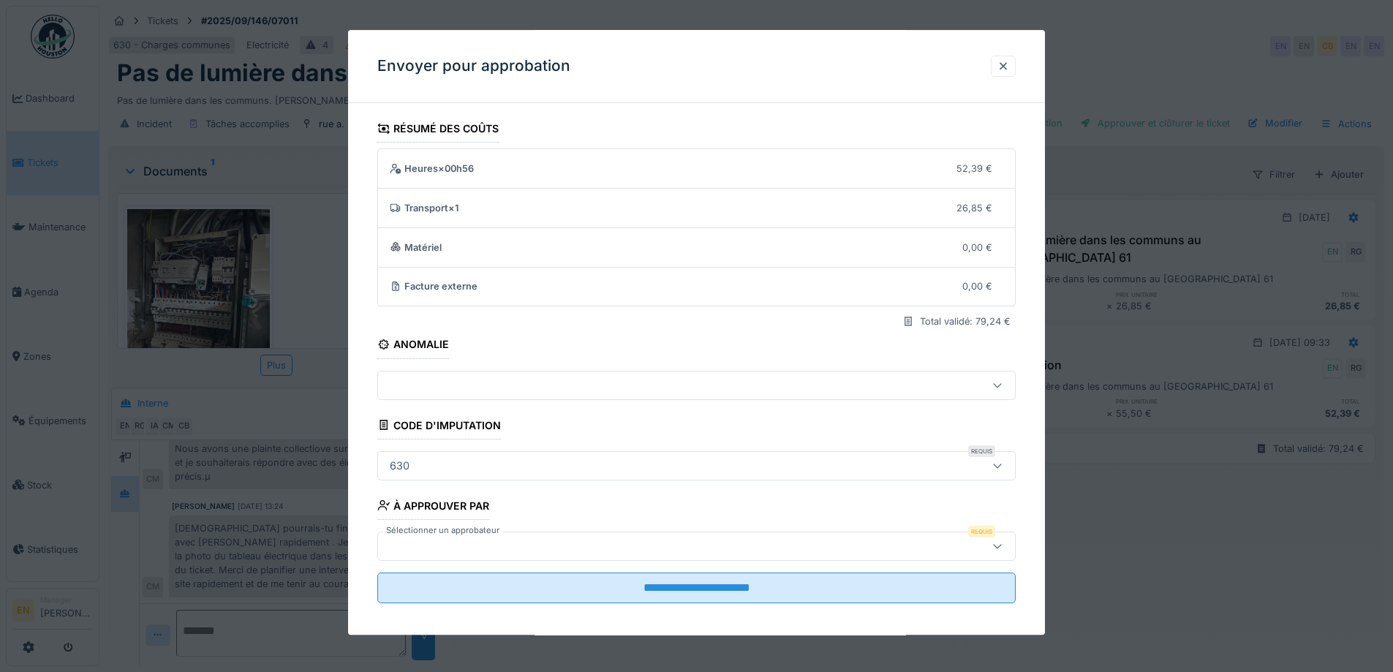
click at [1001, 545] on icon at bounding box center [998, 546] width 12 height 10
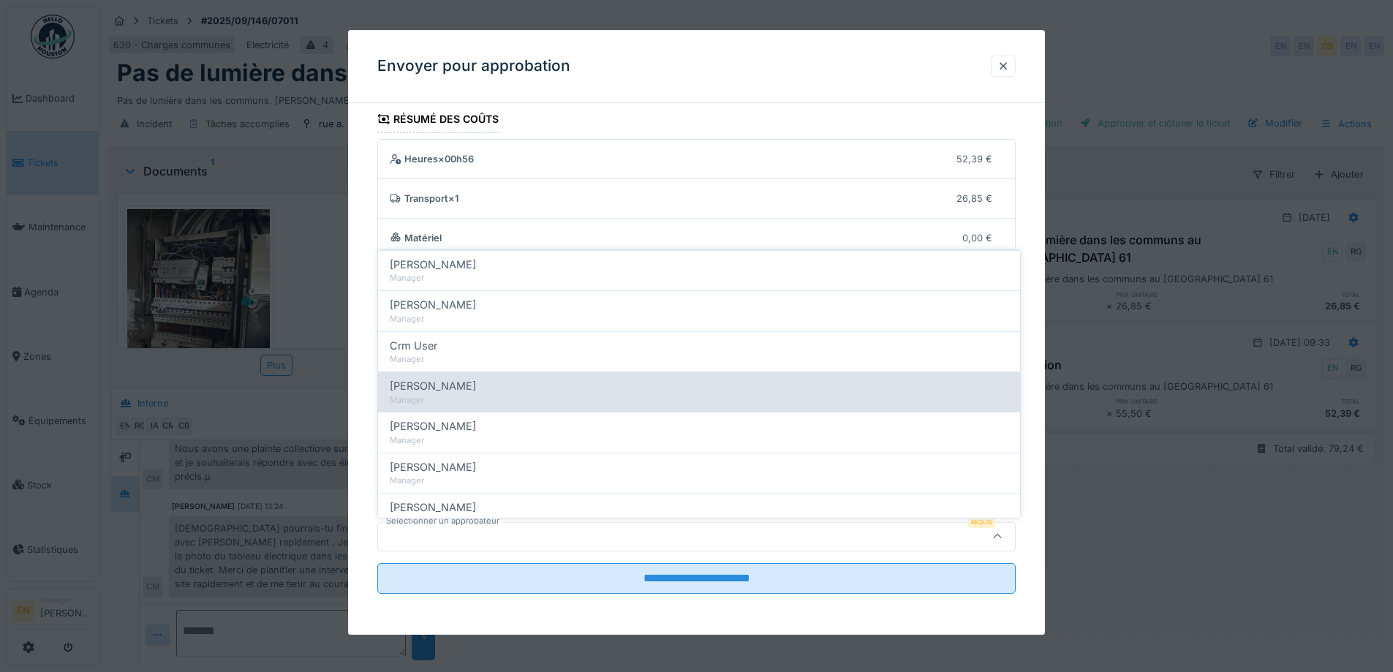
scroll to position [366, 0]
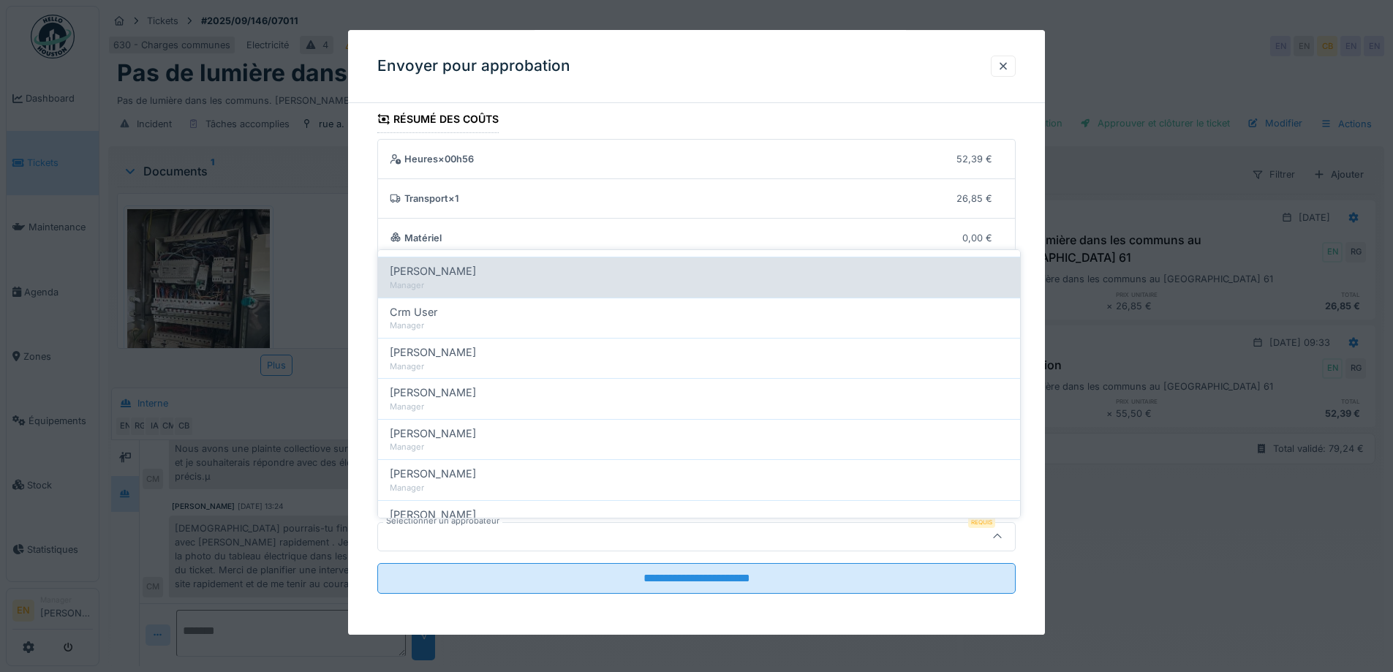
click at [456, 271] on span "Christian Bassette" at bounding box center [433, 271] width 86 height 16
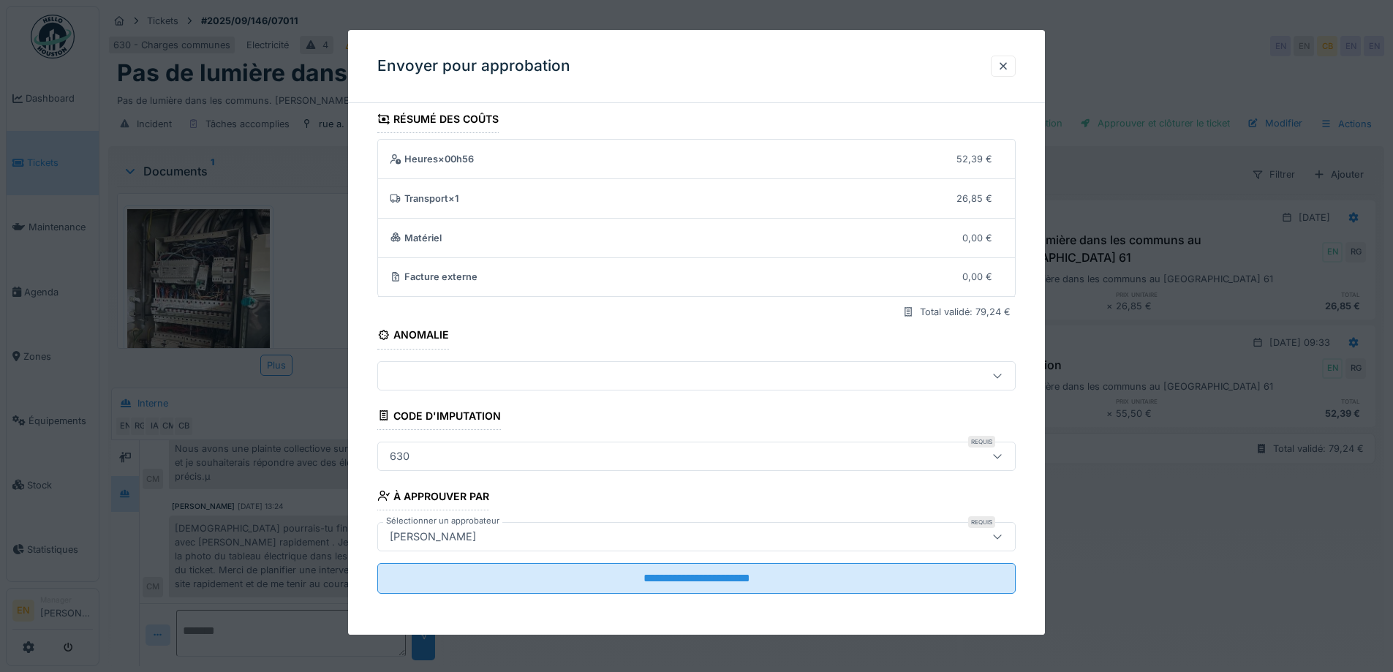
type input "****"
click at [988, 366] on div at bounding box center [997, 376] width 35 height 28
click at [1039, 358] on div "**********" at bounding box center [696, 370] width 697 height 530
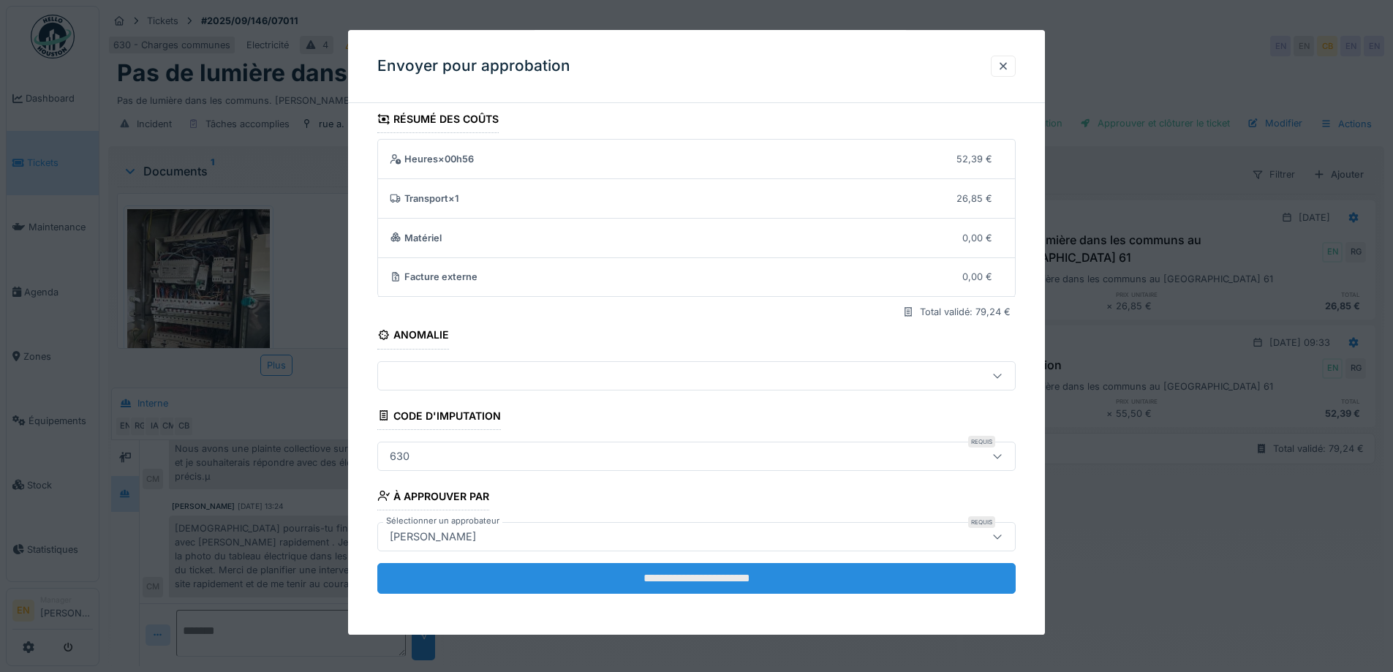
click at [722, 576] on input "**********" at bounding box center [696, 578] width 639 height 31
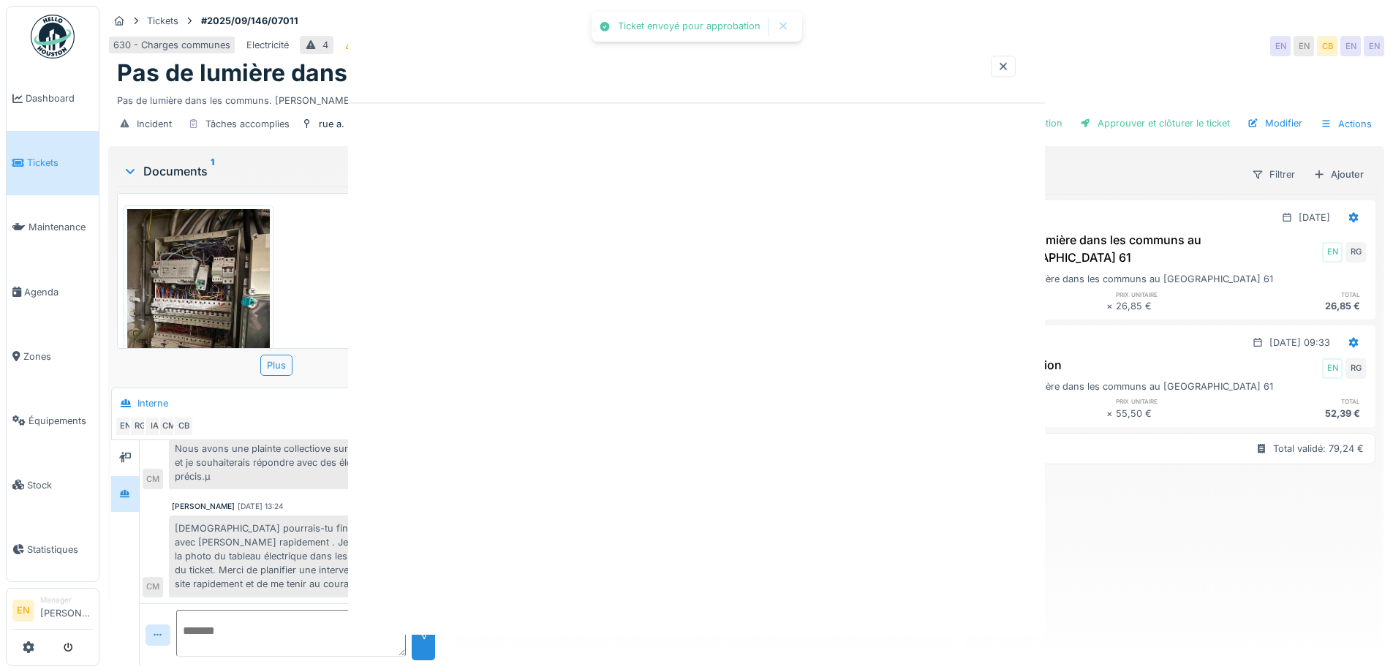
scroll to position [0, 0]
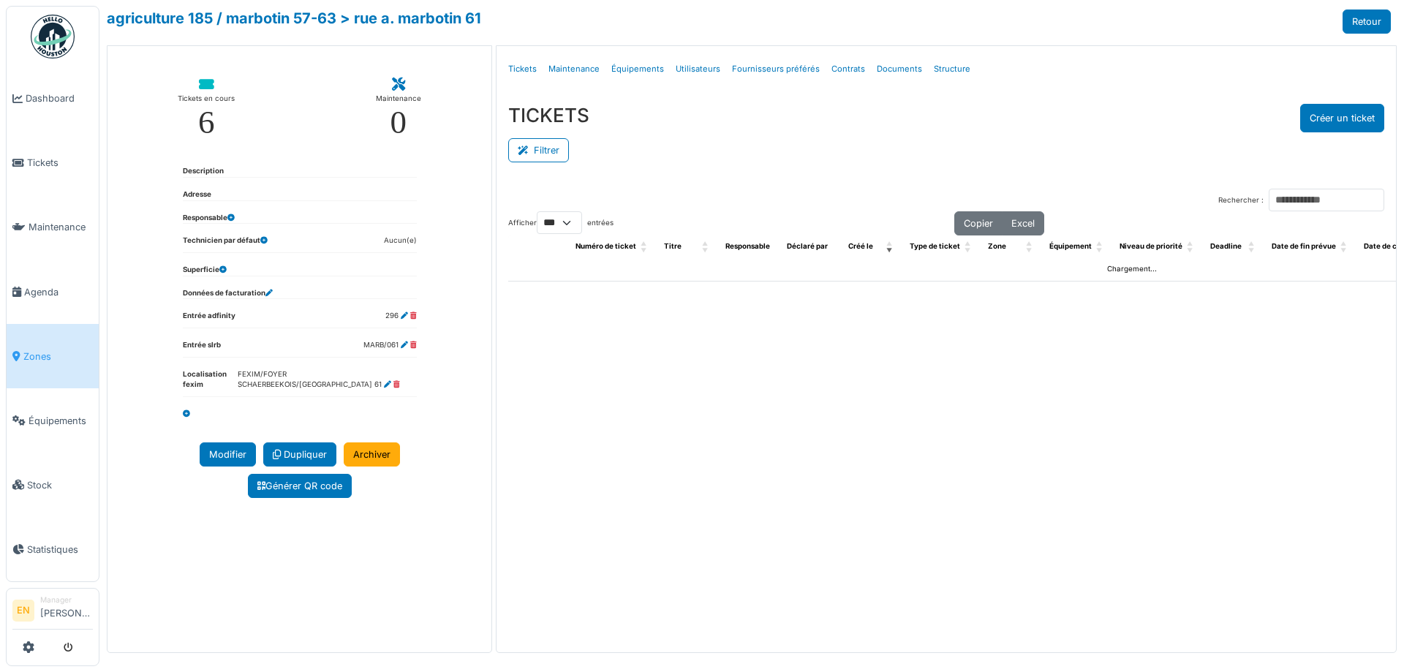
select select "***"
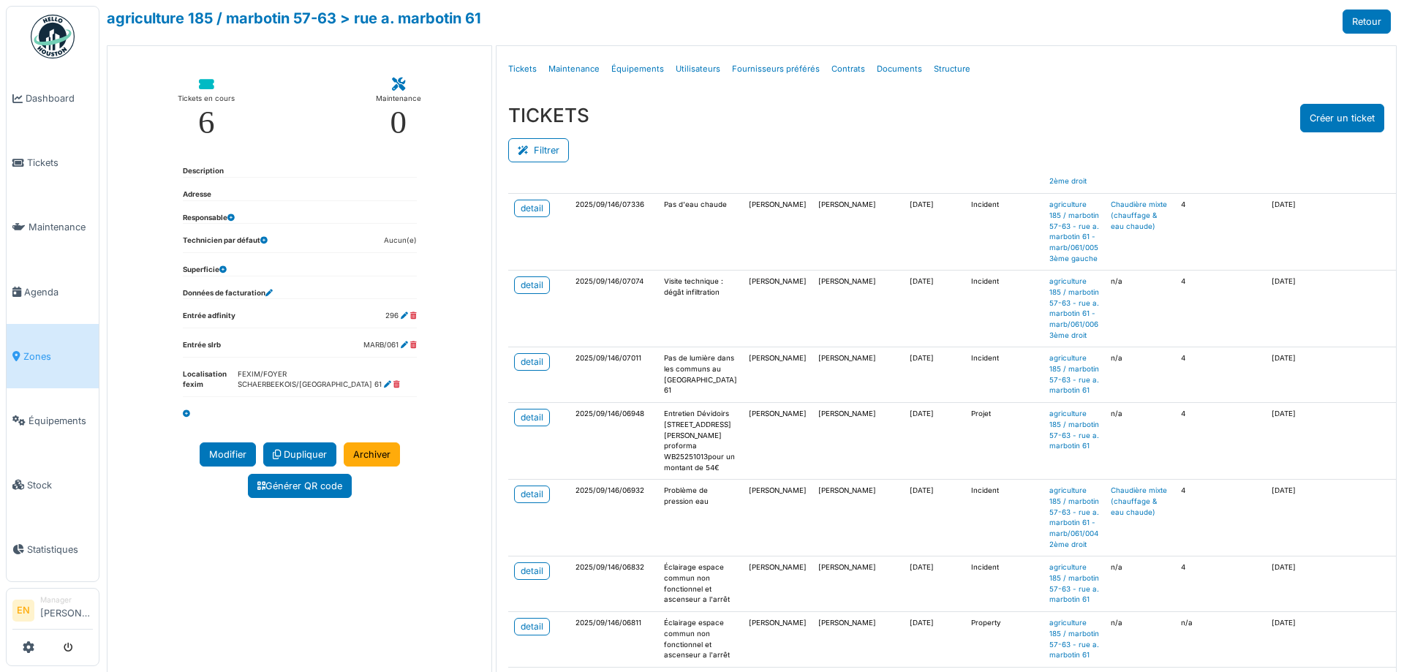
scroll to position [219, 0]
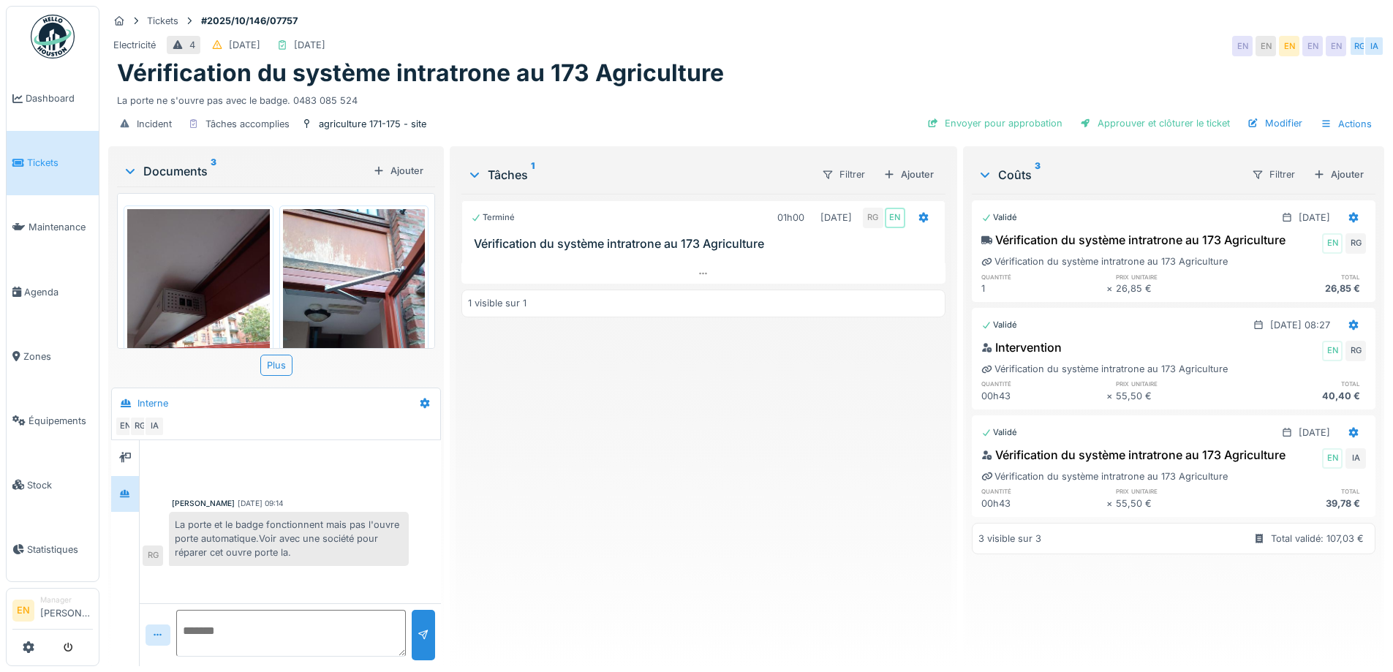
scroll to position [11, 0]
click at [689, 88] on div "La porte ne s'ouvre pas avec le badge. 0483 085 524" at bounding box center [746, 98] width 1259 height 20
click at [630, 459] on div "Terminé 01h00 09/10/2025 RG EN Vérification du système intratrone au 173 Agricu…" at bounding box center [703, 424] width 483 height 461
click at [653, 436] on div "Terminé 01h00 09/10/2025 RG EN Vérification du système intratrone au 173 Agricu…" at bounding box center [703, 424] width 483 height 461
click at [761, 60] on div "Vérification du système intratrone au 173 Agriculture" at bounding box center [746, 73] width 1259 height 28
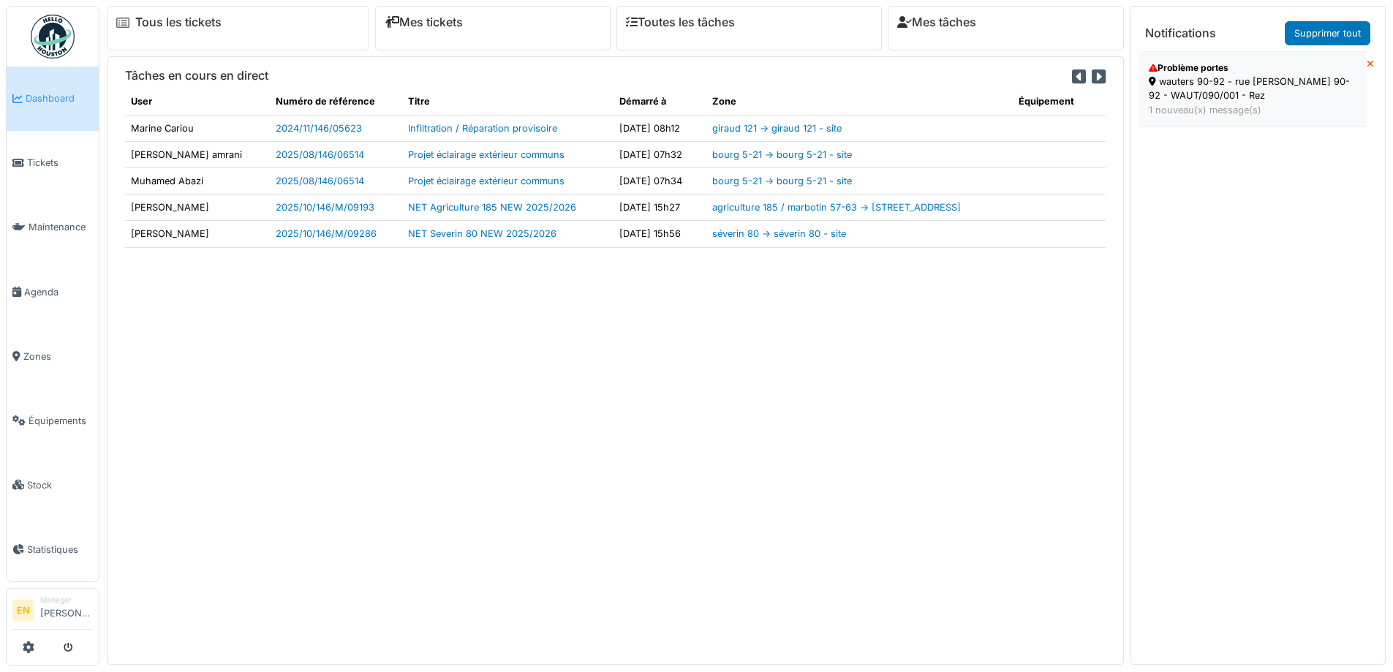
click at [1225, 99] on div "wauters 90-92 - rue [PERSON_NAME] 90-92 - WAUT/090/001 - Rez" at bounding box center [1253, 89] width 208 height 28
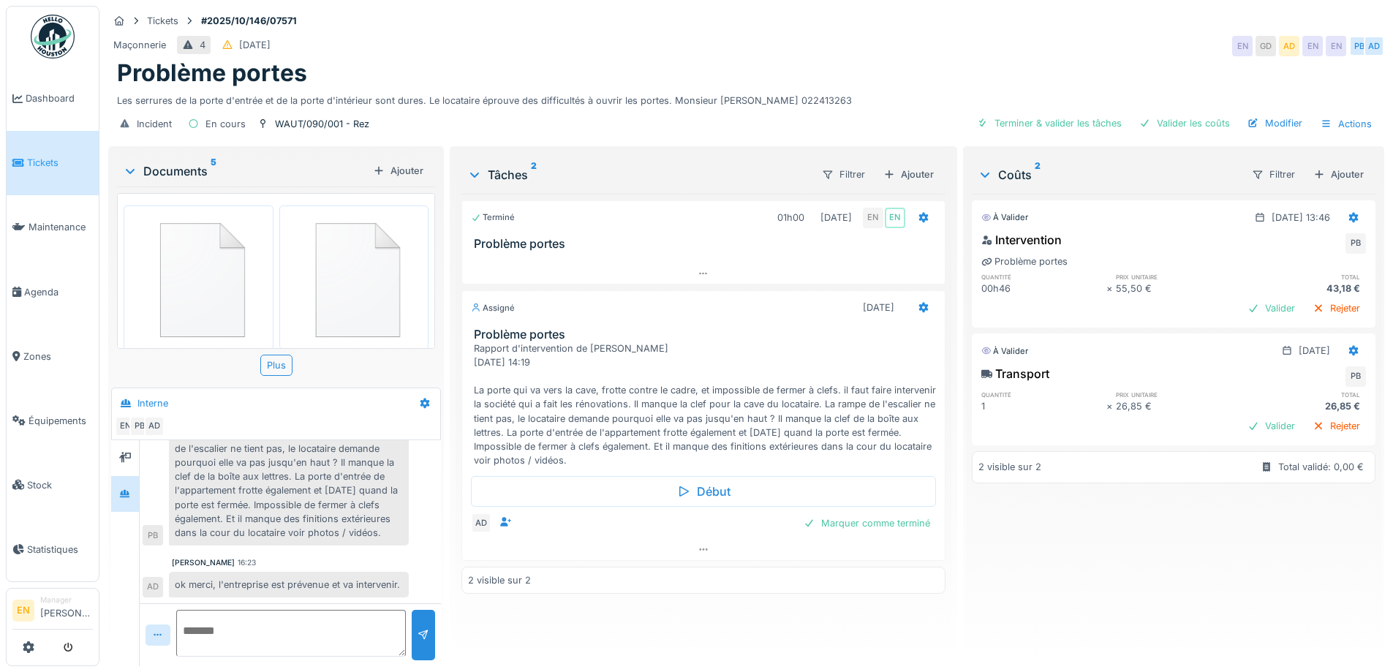
scroll to position [11, 0]
click at [289, 622] on textarea at bounding box center [291, 633] width 230 height 47
type textarea "********"
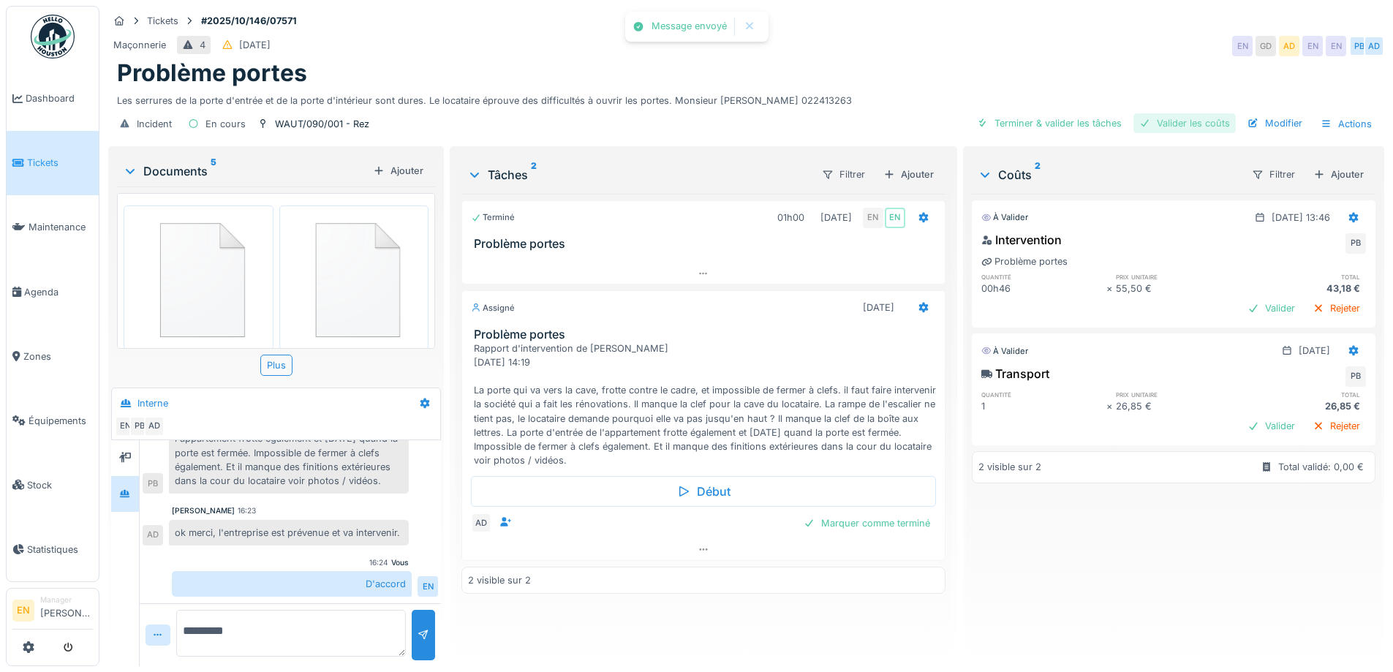
click at [1194, 113] on div "Valider les coûts" at bounding box center [1185, 123] width 102 height 20
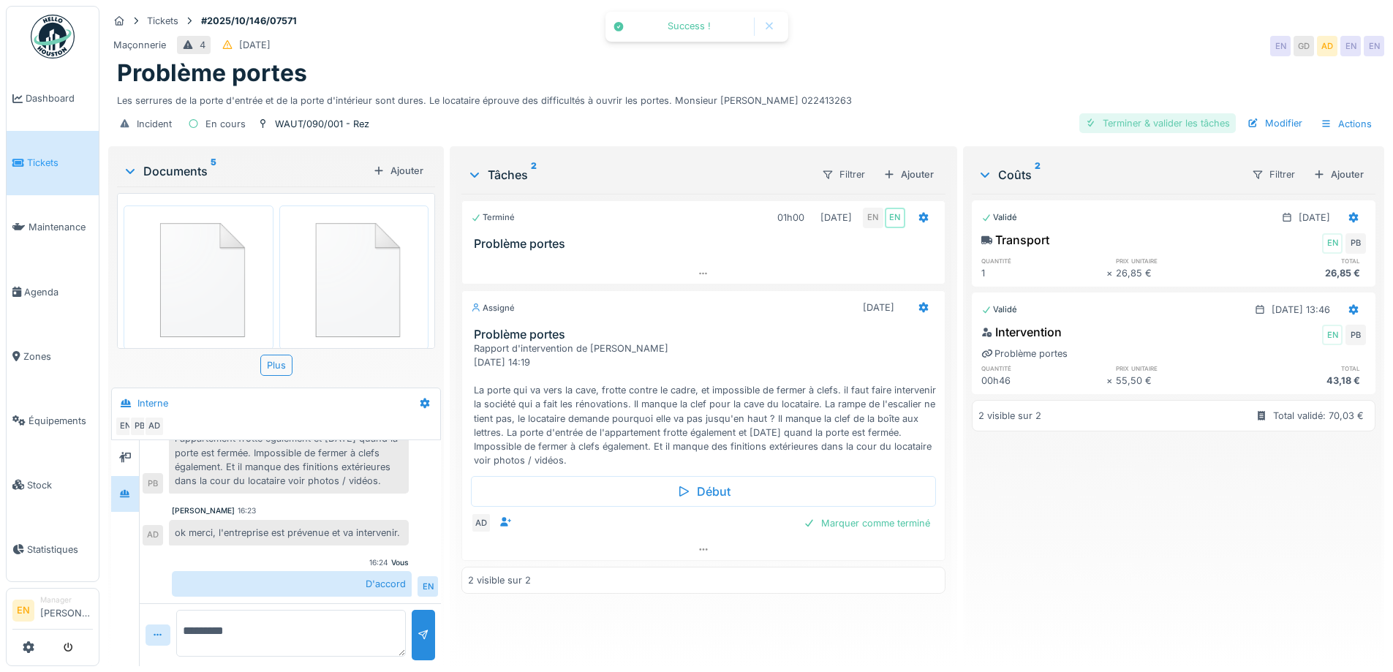
click at [1160, 113] on div "Terminer & valider les tâches" at bounding box center [1158, 123] width 157 height 20
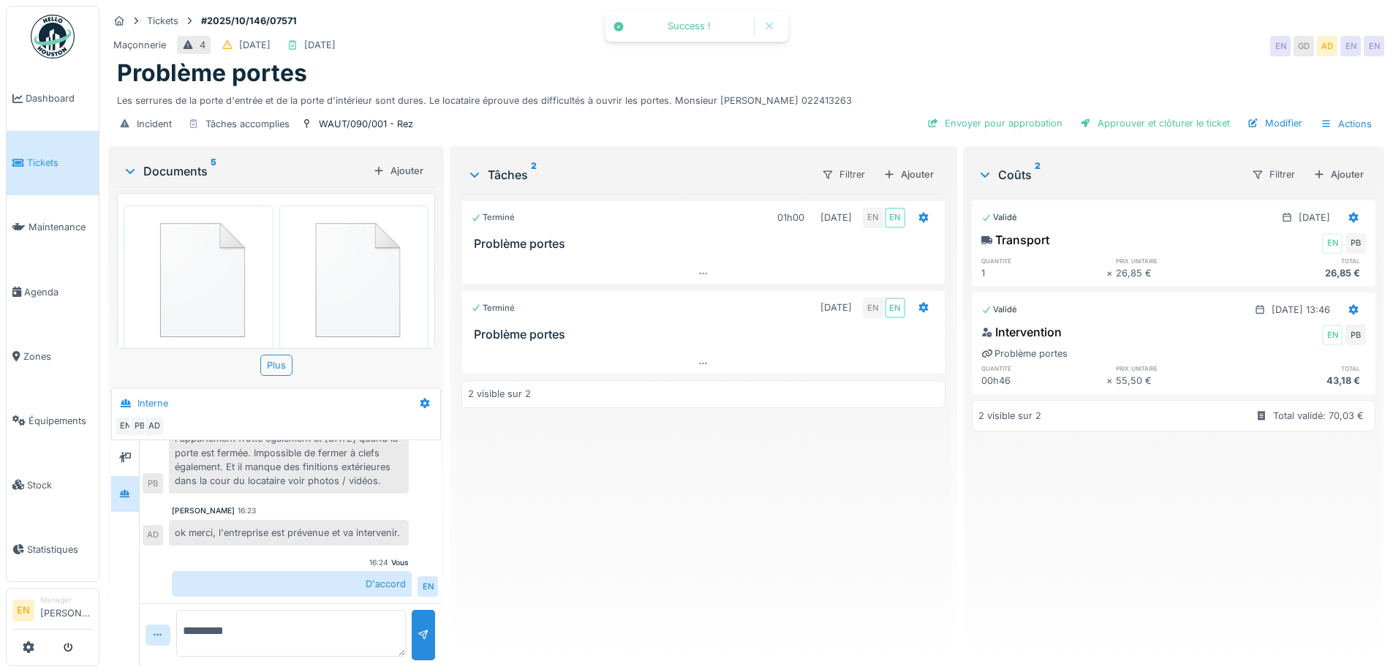
click at [907, 462] on div "Terminé 01h00 01/10/2025 EN EN Problème portes Terminé 14/10/2025 EN EN Problèm…" at bounding box center [703, 424] width 483 height 461
click at [739, 493] on div "Terminé 01h00 01/10/2025 EN EN Problème portes Terminé 14/10/2025 EN EN Problèm…" at bounding box center [703, 424] width 483 height 461
drag, startPoint x: 762, startPoint y: 469, endPoint x: 992, endPoint y: 383, distance: 245.3
click at [764, 470] on div "Terminé 01h00 01/10/2025 EN EN Problème portes Terminé 14/10/2025 EN EN Problèm…" at bounding box center [703, 424] width 483 height 461
drag, startPoint x: 1284, startPoint y: 113, endPoint x: 1186, endPoint y: 211, distance: 138.6
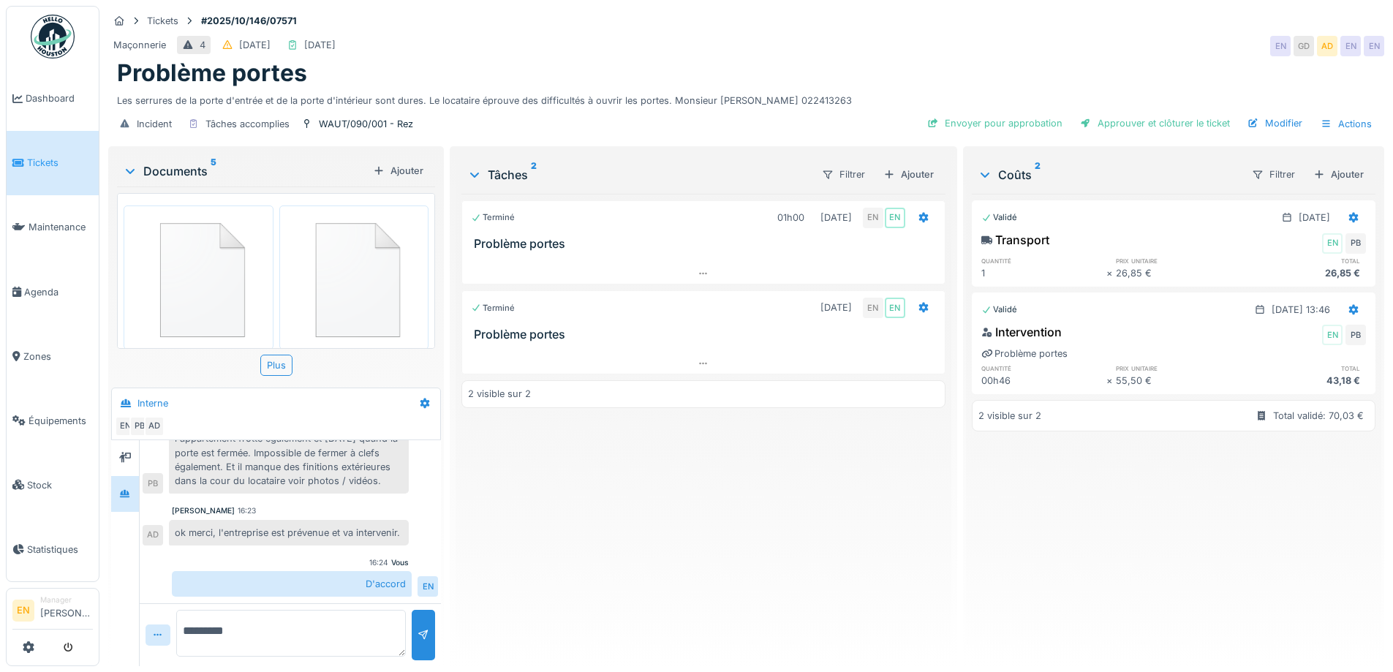
click at [1240, 174] on div "Tickets #2025/10/146/07571 Maçonnerie 4 05/10/2025 14/10/2025 EN GD AD EN EN Pr…" at bounding box center [746, 336] width 1294 height 672
click at [1158, 113] on div "Approuver et clôturer le ticket" at bounding box center [1155, 123] width 162 height 20
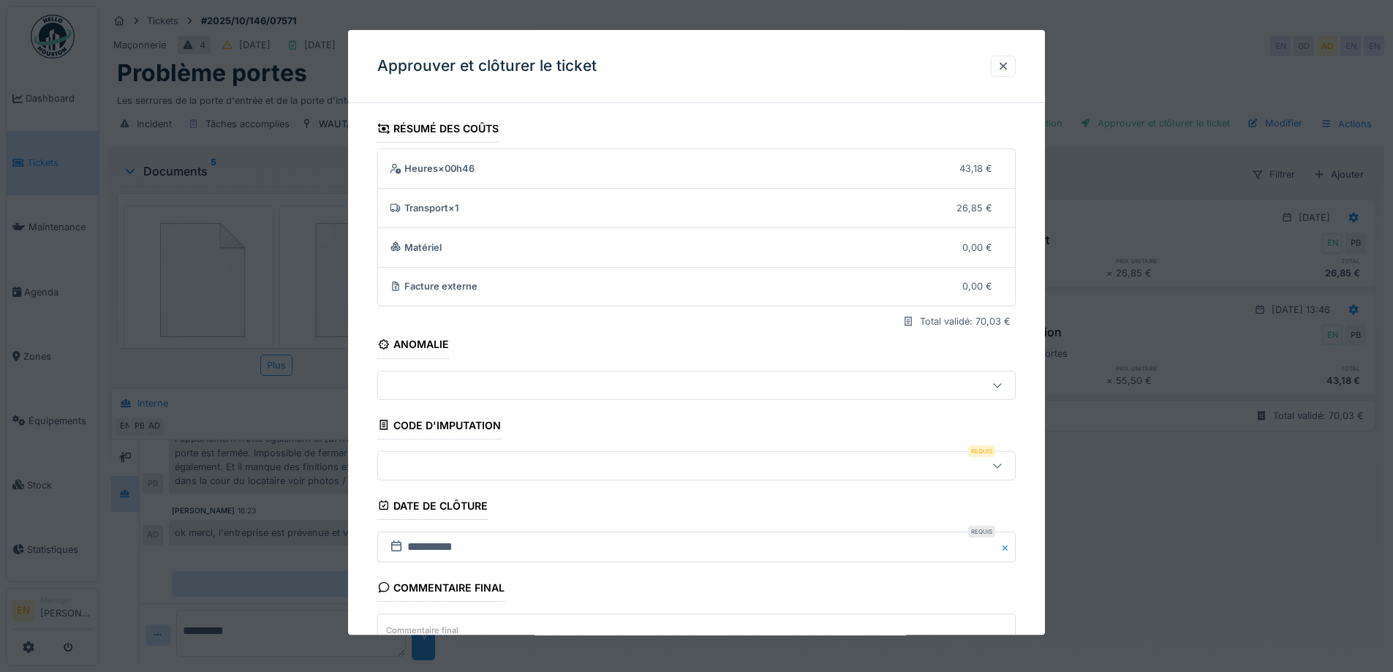
scroll to position [126, 0]
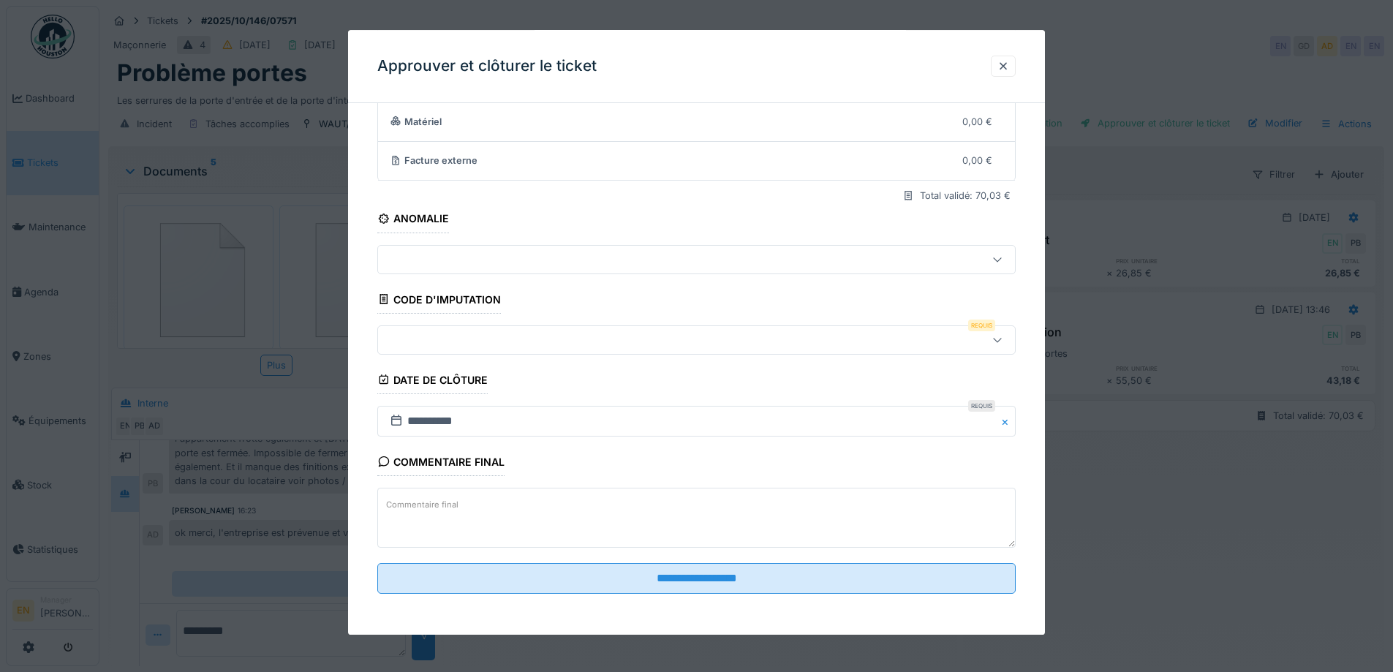
click at [1004, 339] on icon at bounding box center [998, 340] width 12 height 10
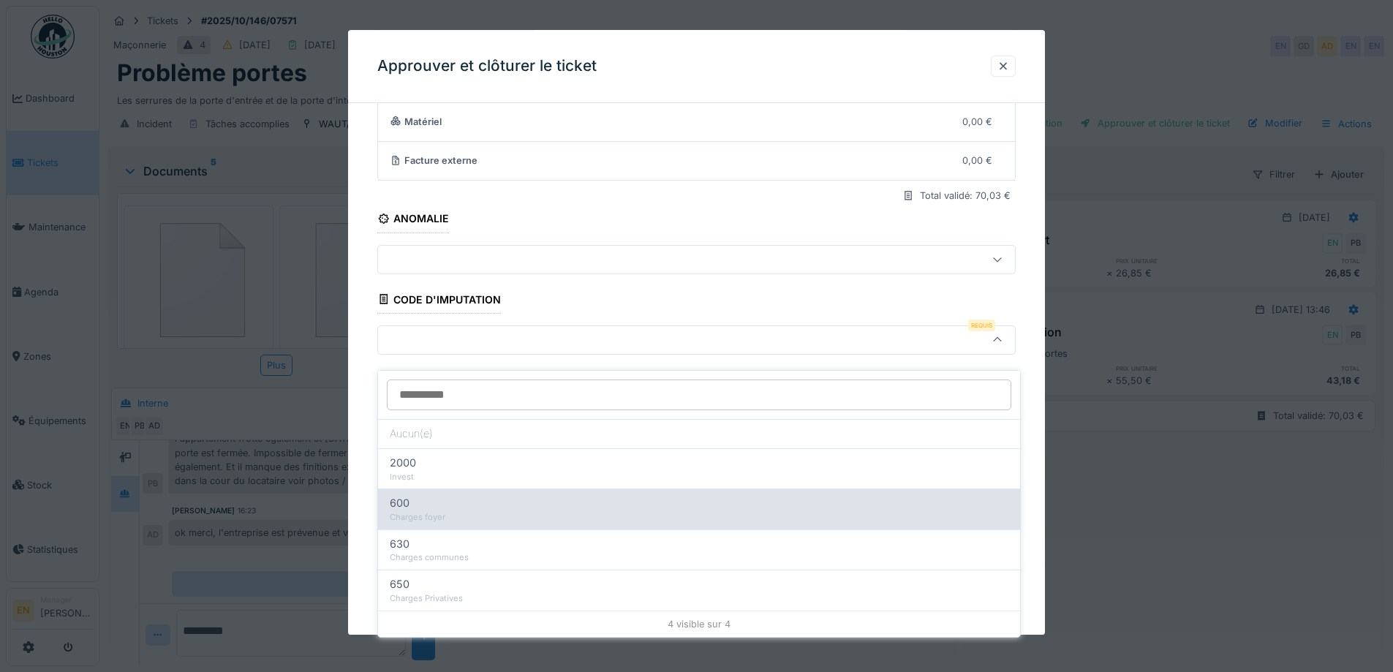
click at [443, 511] on div "Charges foyer" at bounding box center [699, 517] width 619 height 12
type input "***"
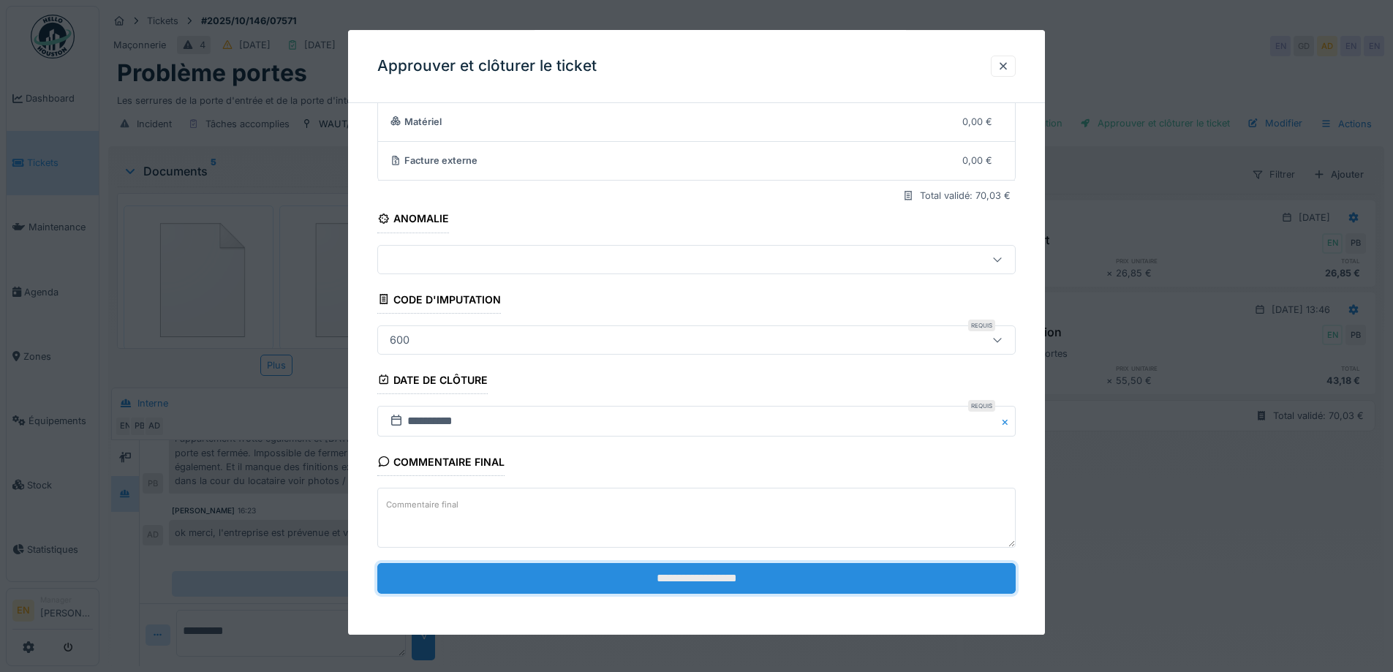
click at [693, 578] on input "**********" at bounding box center [696, 578] width 639 height 31
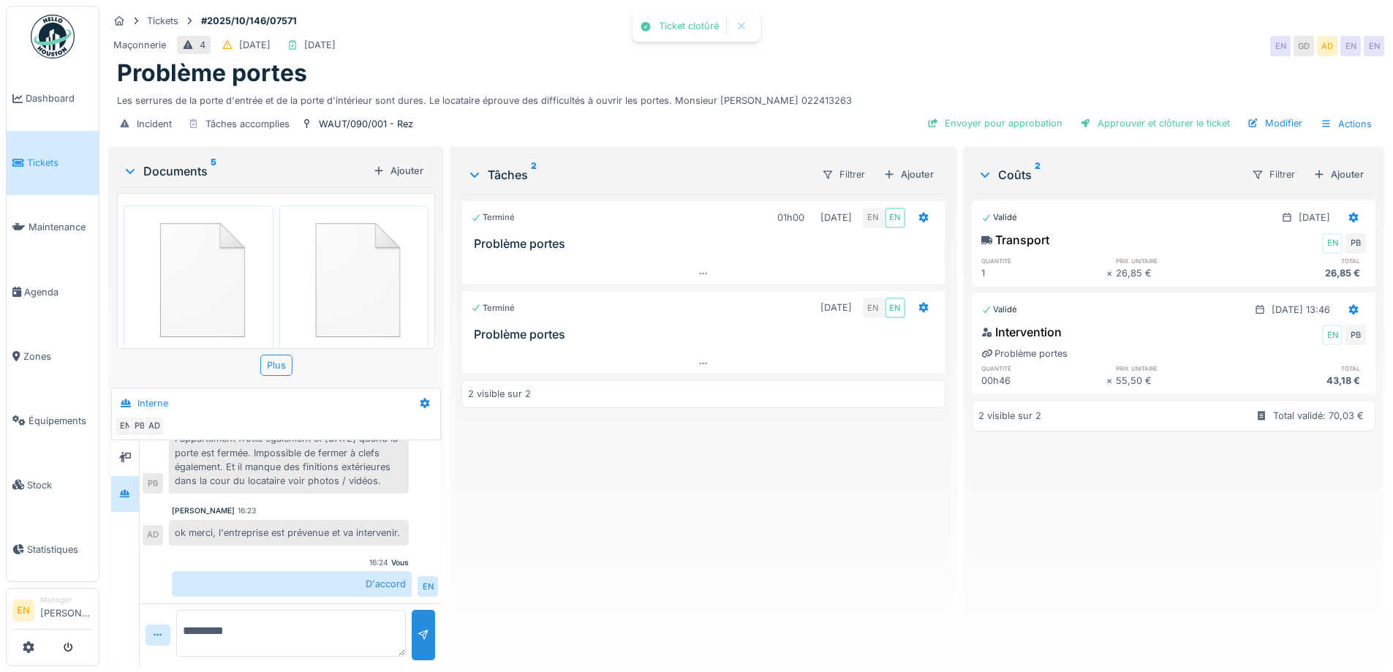
scroll to position [289, 0]
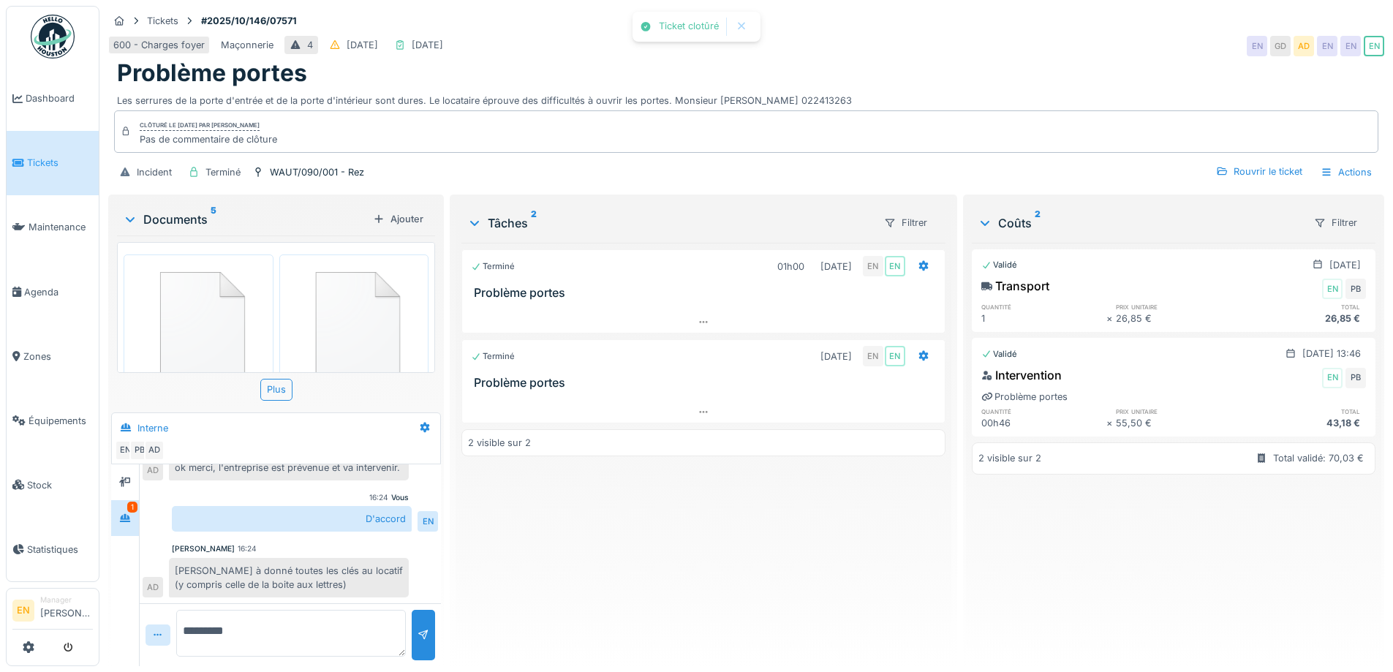
drag, startPoint x: 907, startPoint y: 542, endPoint x: 646, endPoint y: 12, distance: 591.1
click at [907, 541] on div "Terminé 01h00 01/10/2025 EN EN Problème portes Terminé 14/10/2025 EN EN Problèm…" at bounding box center [703, 449] width 483 height 412
click at [67, 45] on img at bounding box center [53, 37] width 44 height 44
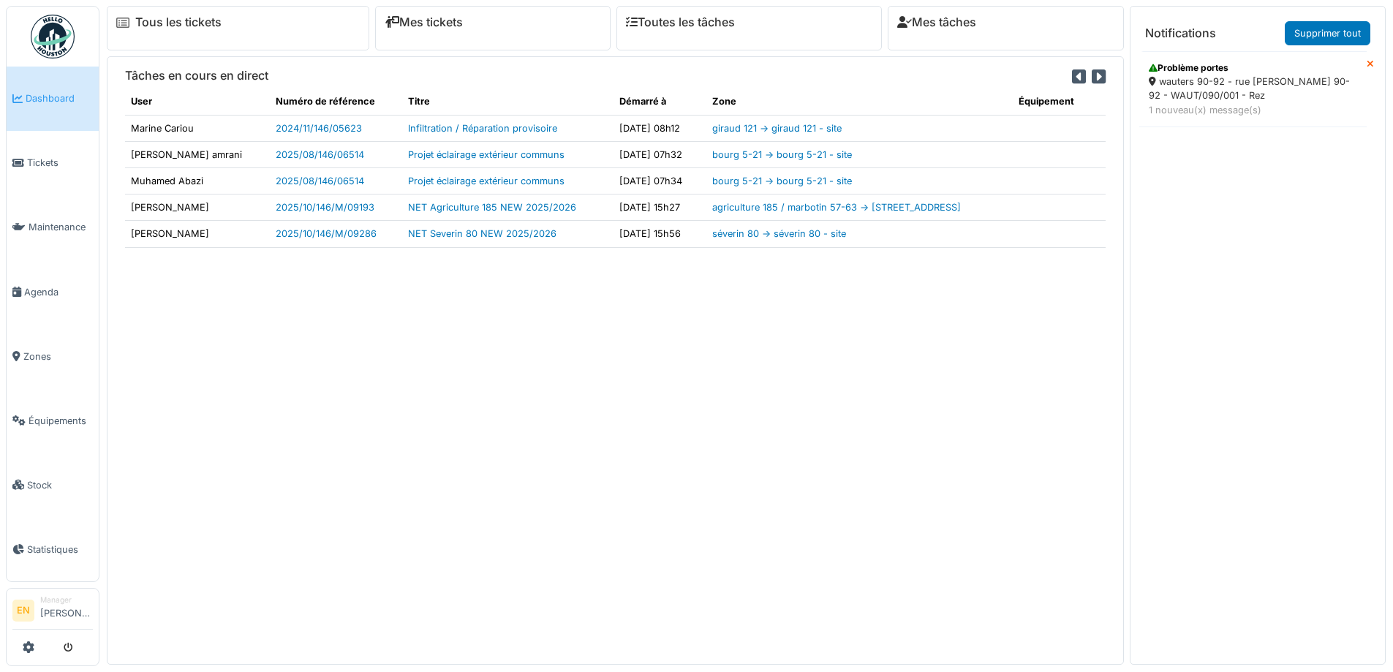
click at [1367, 64] on icon at bounding box center [1370, 65] width 7 height 10
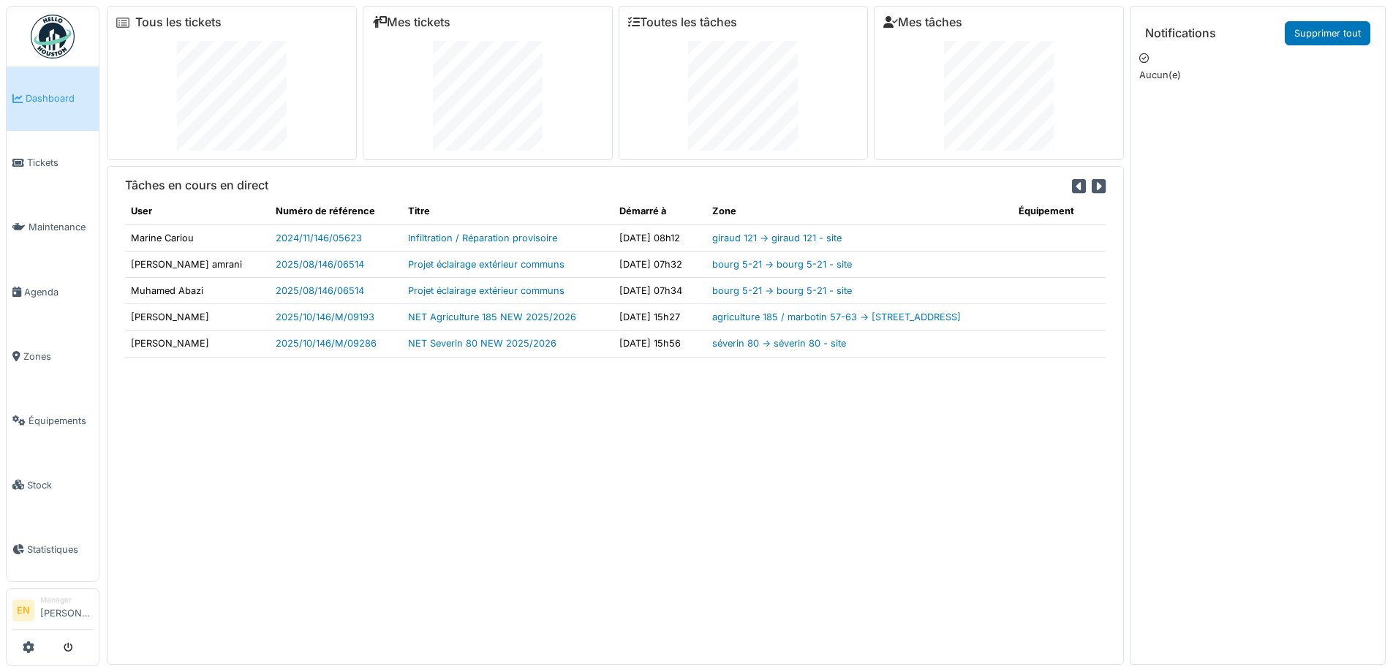
click at [462, 472] on div "Tâches en cours en direct User Numéro de référence Titre Démarré à Zone Équipem…" at bounding box center [615, 415] width 1017 height 498
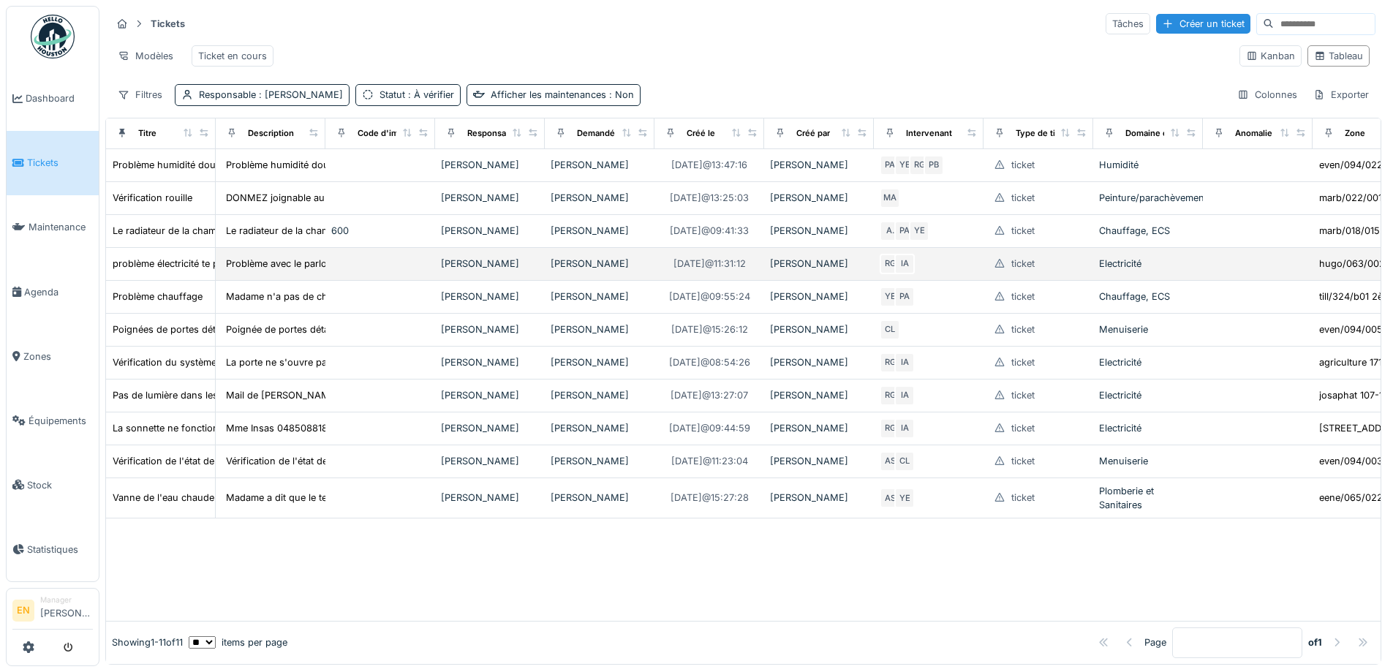
scroll to position [7, 0]
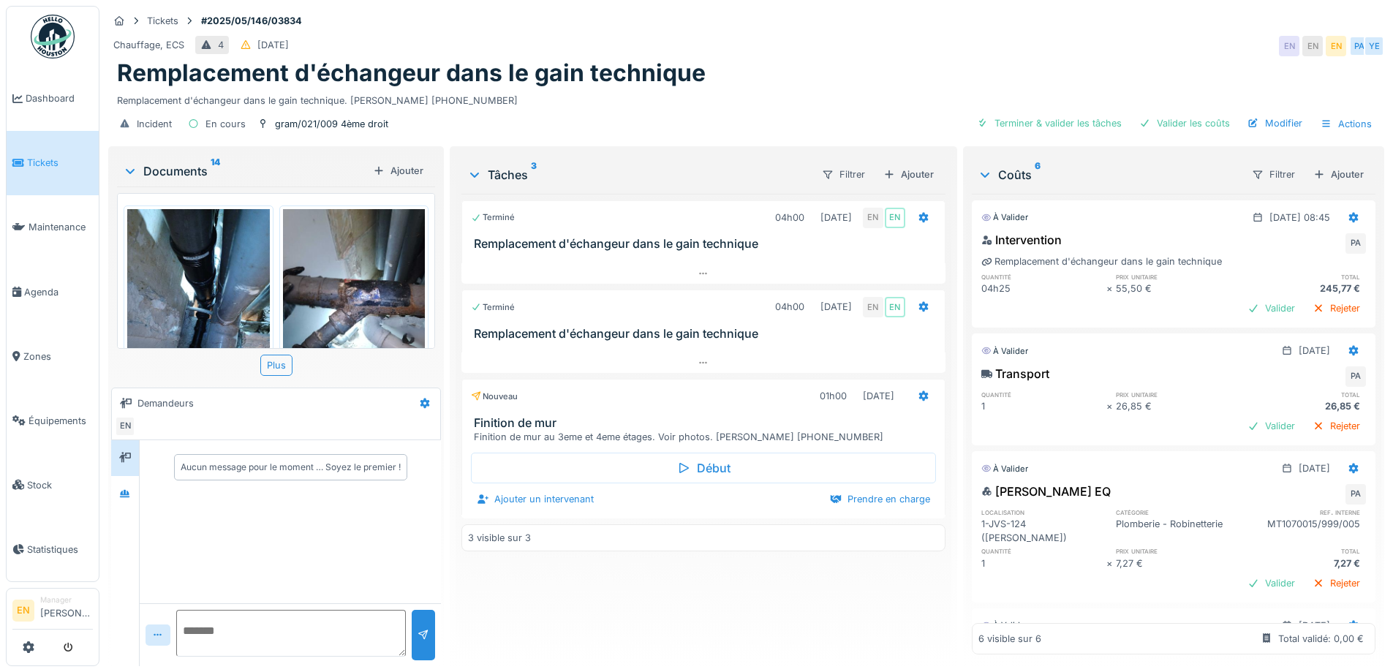
scroll to position [293, 0]
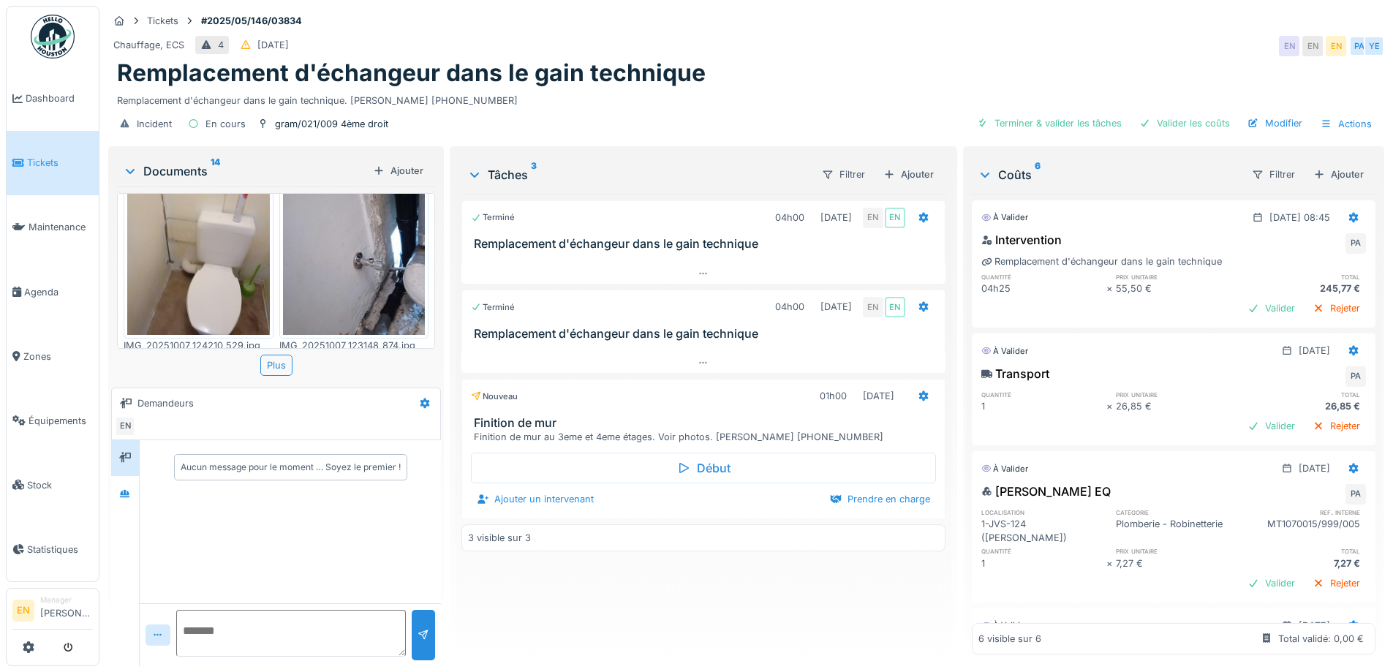
click at [602, 97] on div "Remplacement d'échangeur dans le gain technique. Mme CENTENO 0486.67.05.21" at bounding box center [746, 98] width 1259 height 20
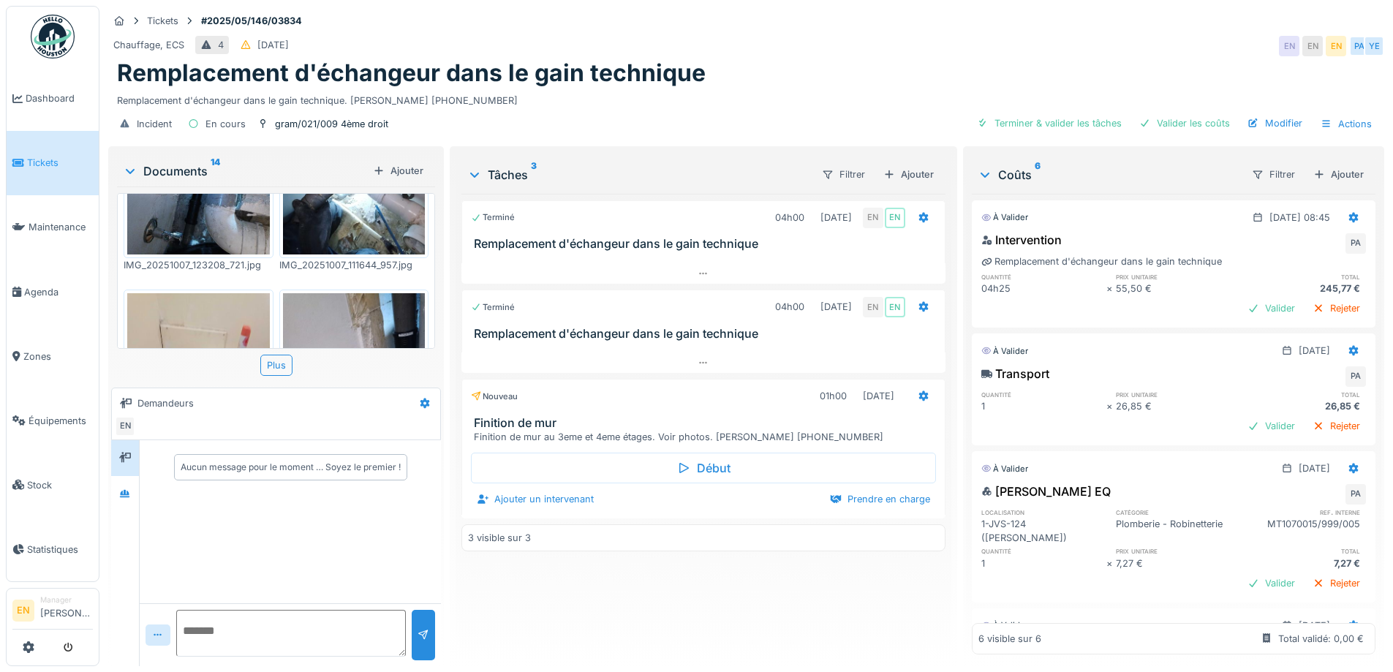
scroll to position [0, 0]
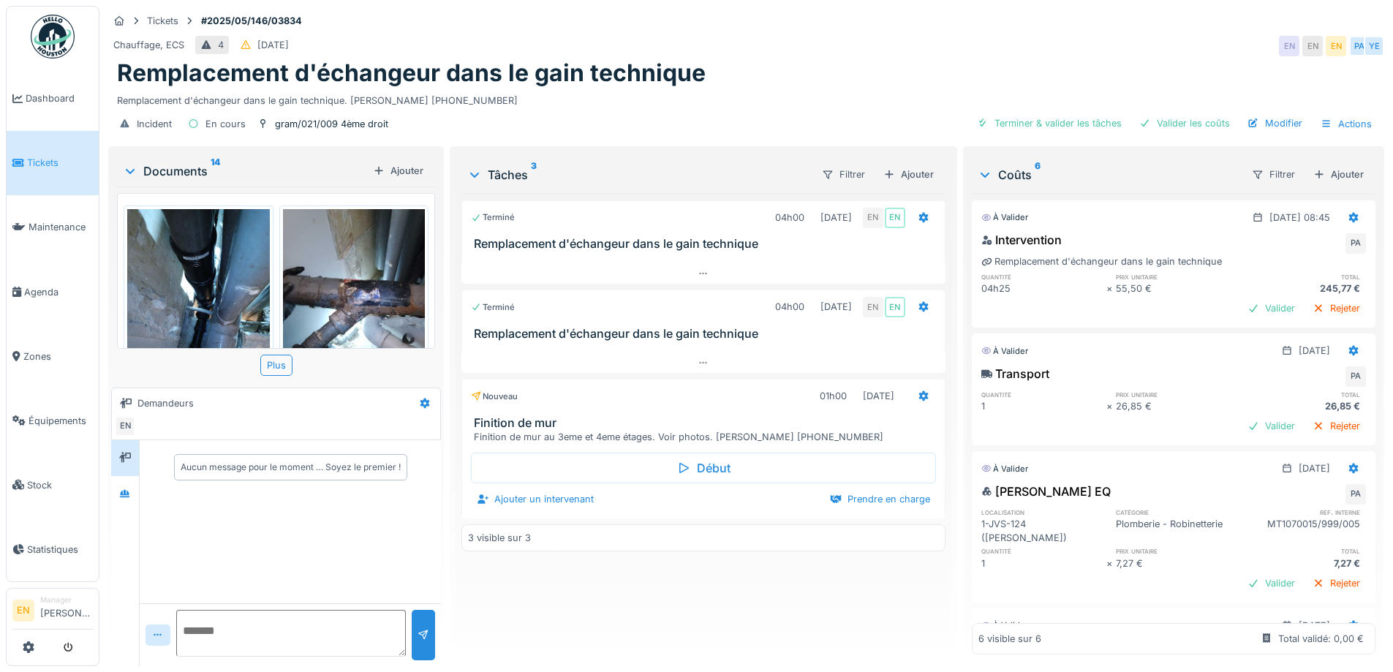
click at [750, 47] on div "Chauffage, ECS 4 12/05/2025 EN EN EN PA YE" at bounding box center [746, 46] width 1276 height 26
